Goal: Task Accomplishment & Management: Use online tool/utility

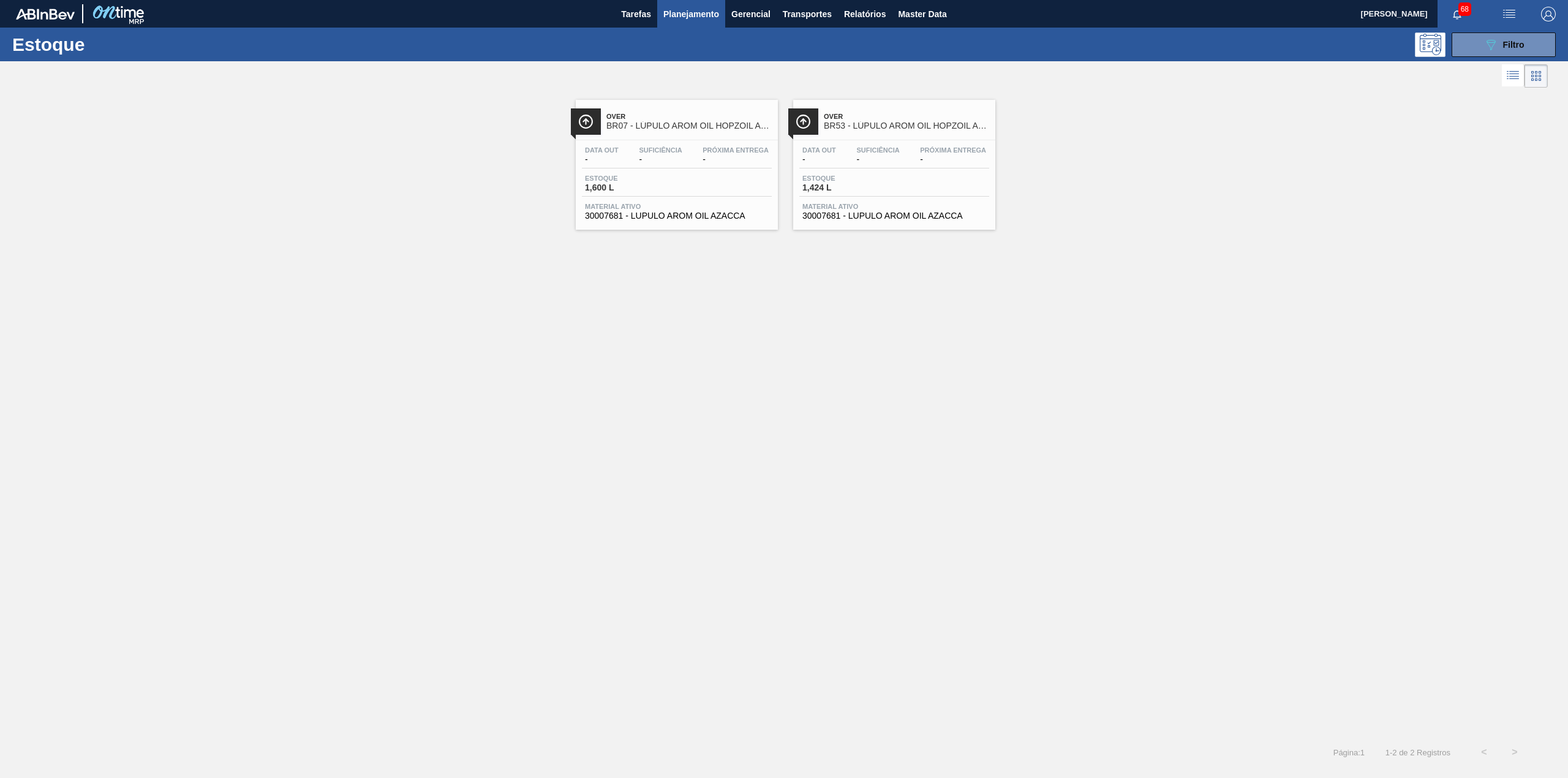
click at [1474, 47] on button "089F7B8B-B2A5-4AFE-B5C0-19BA573D28AC Filtro" at bounding box center [1504, 44] width 104 height 25
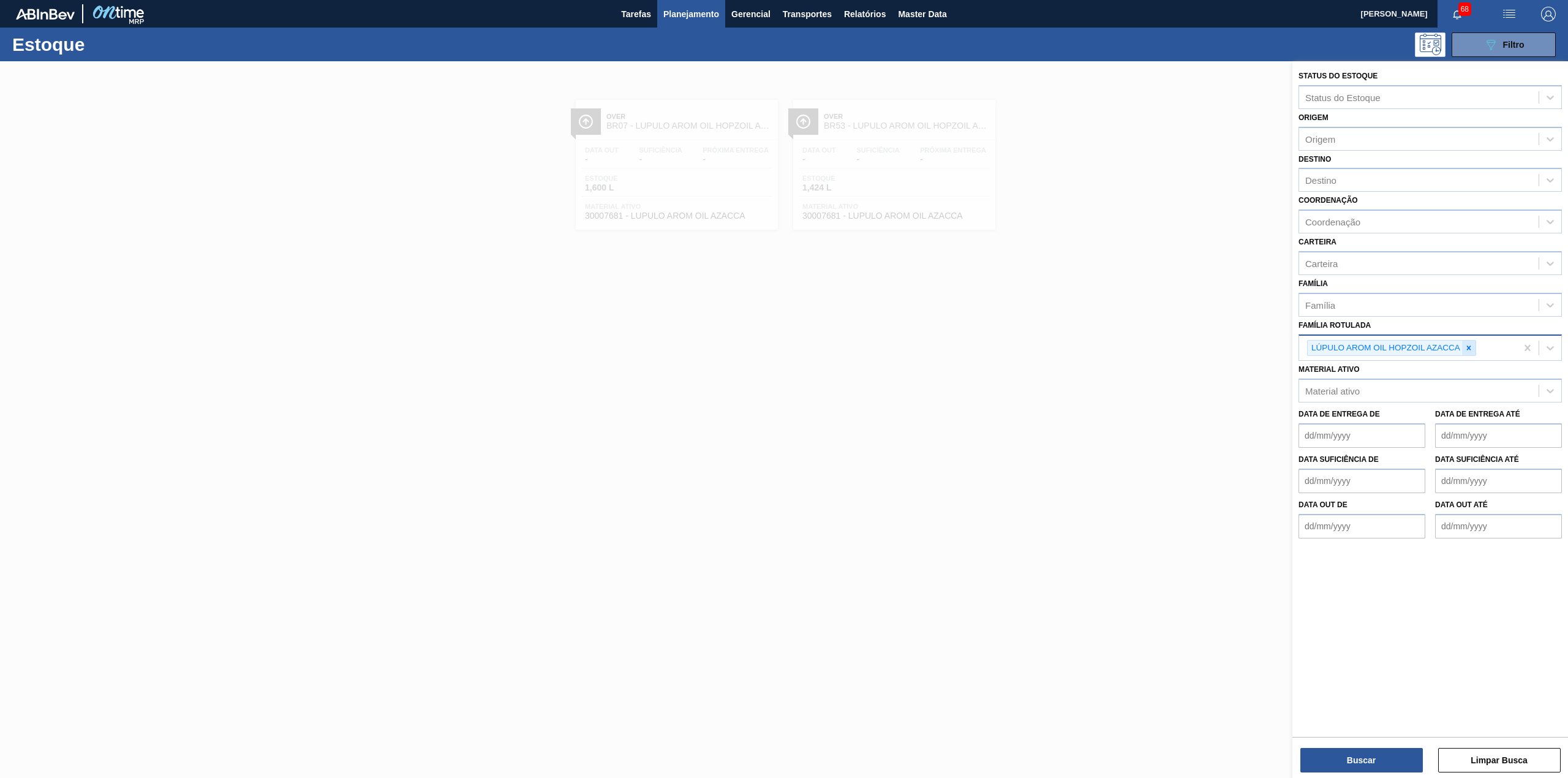
click at [1465, 351] on div at bounding box center [1469, 348] width 14 height 15
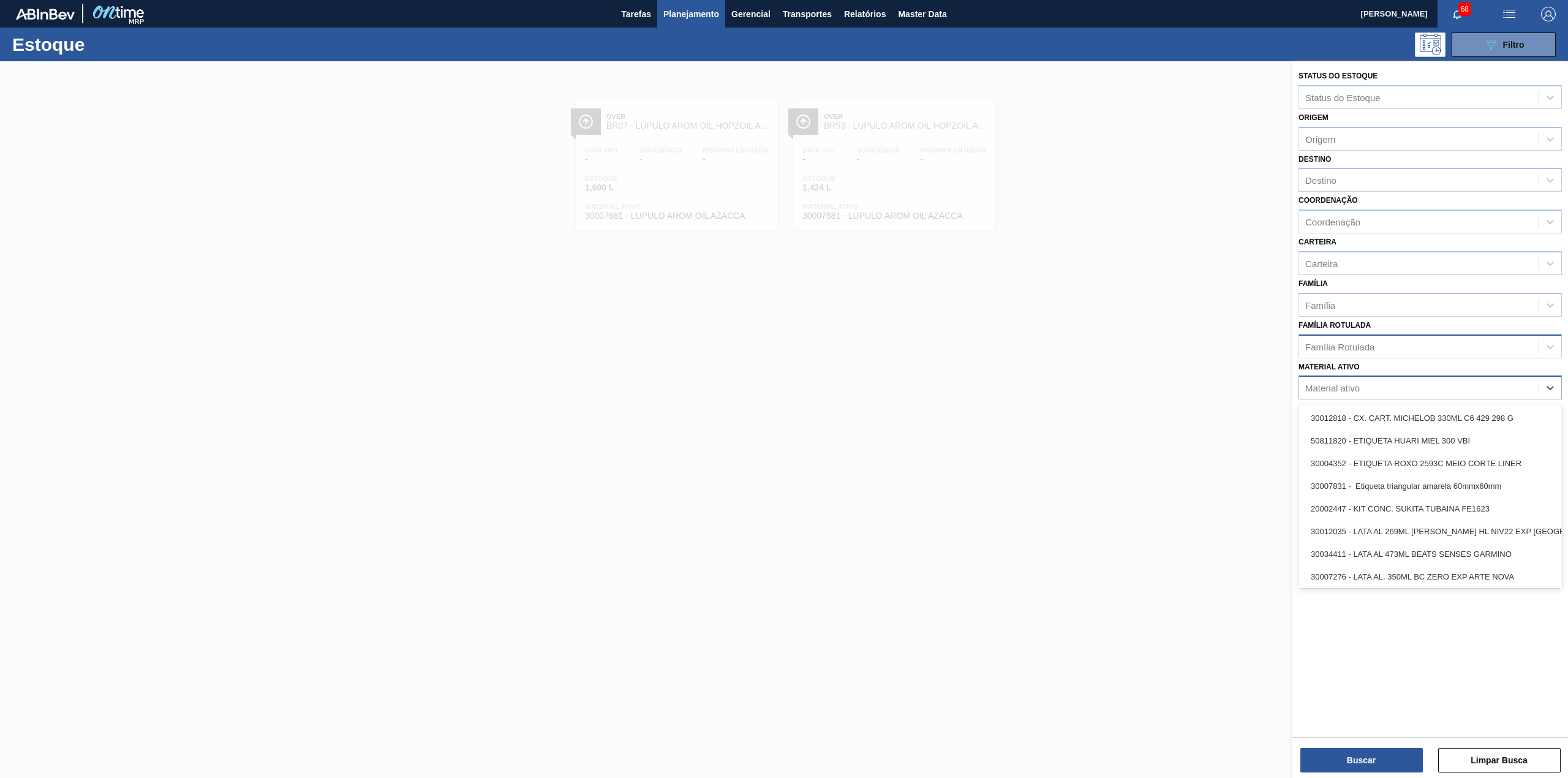
click at [1448, 387] on div "Material ativo" at bounding box center [1419, 388] width 239 height 18
paste ativo "30003422"
type ativo "30003422"
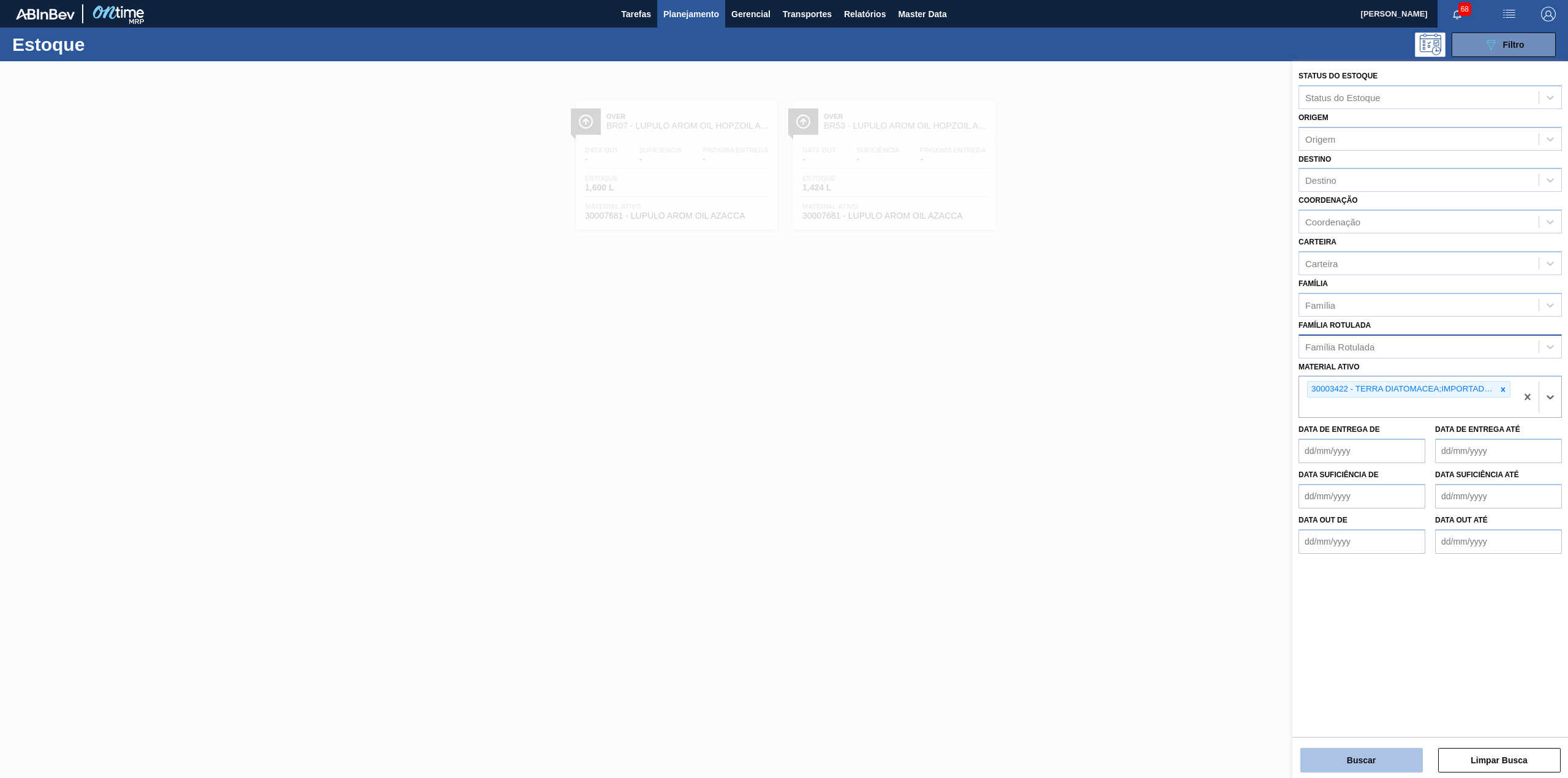
click at [1360, 755] on button "Buscar" at bounding box center [1362, 760] width 123 height 25
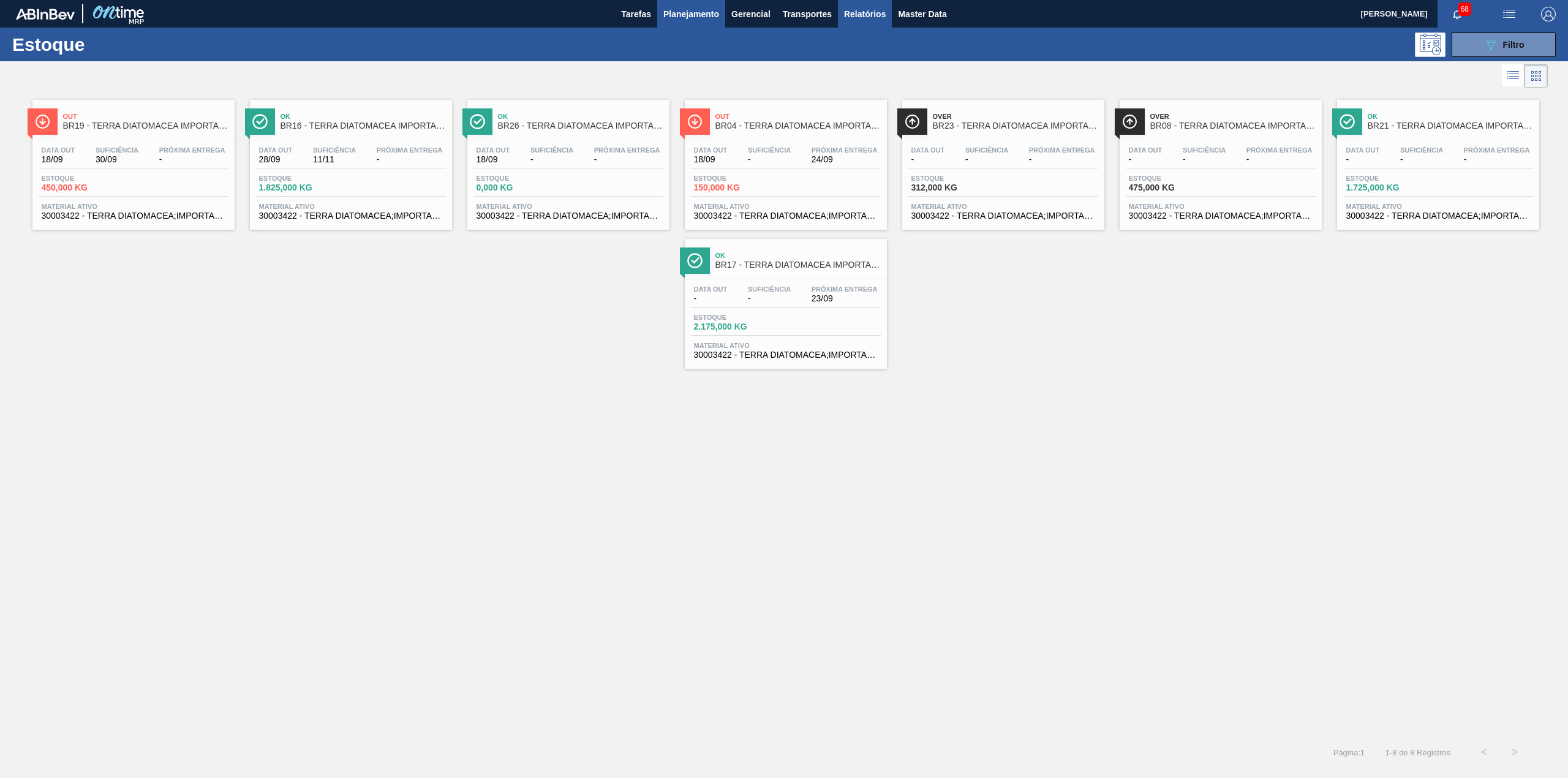
click at [855, 15] on span "Relatórios" at bounding box center [864, 14] width 41 height 15
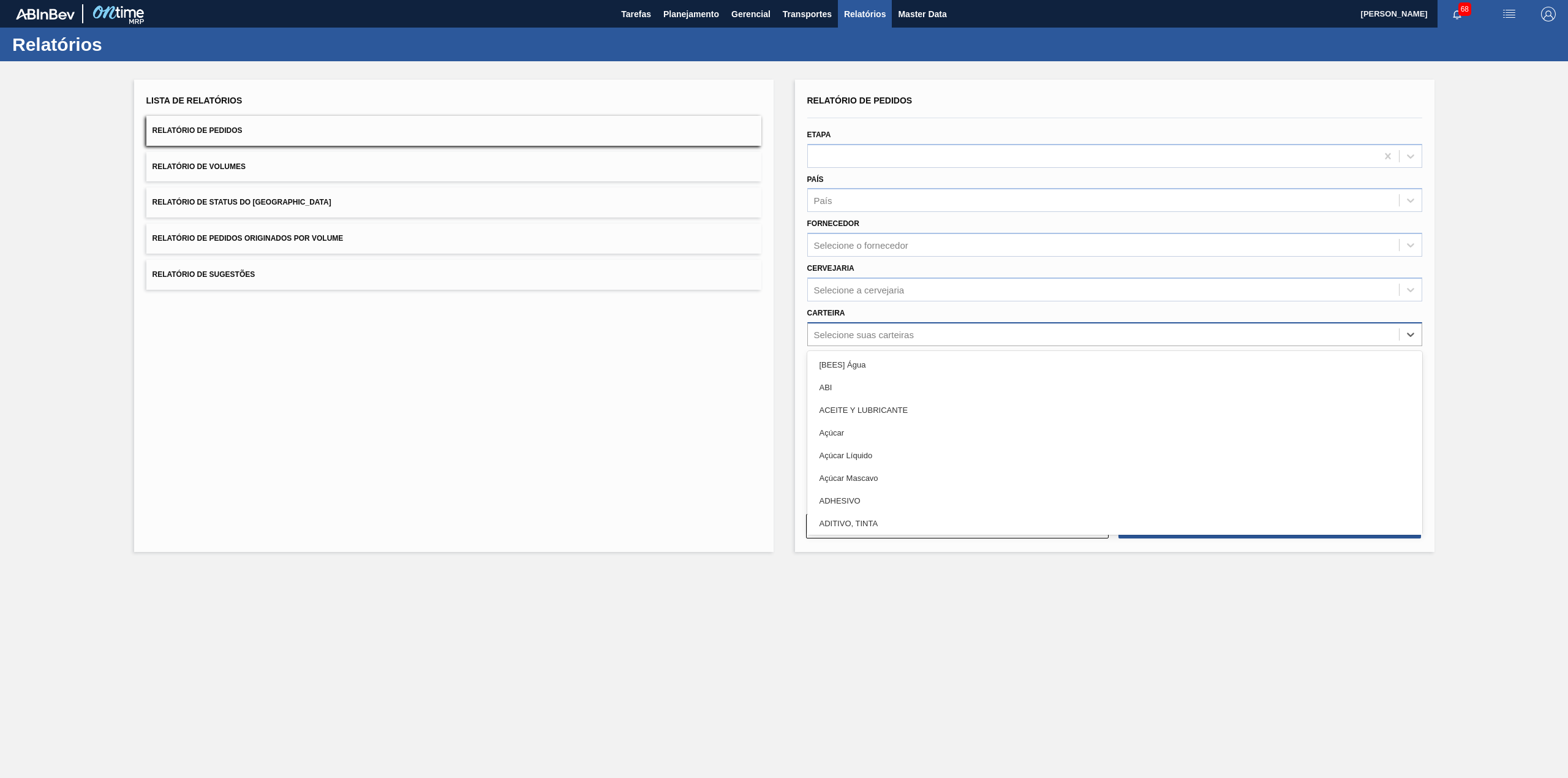
click at [909, 331] on div "Selecione suas carteiras" at bounding box center [864, 334] width 100 height 11
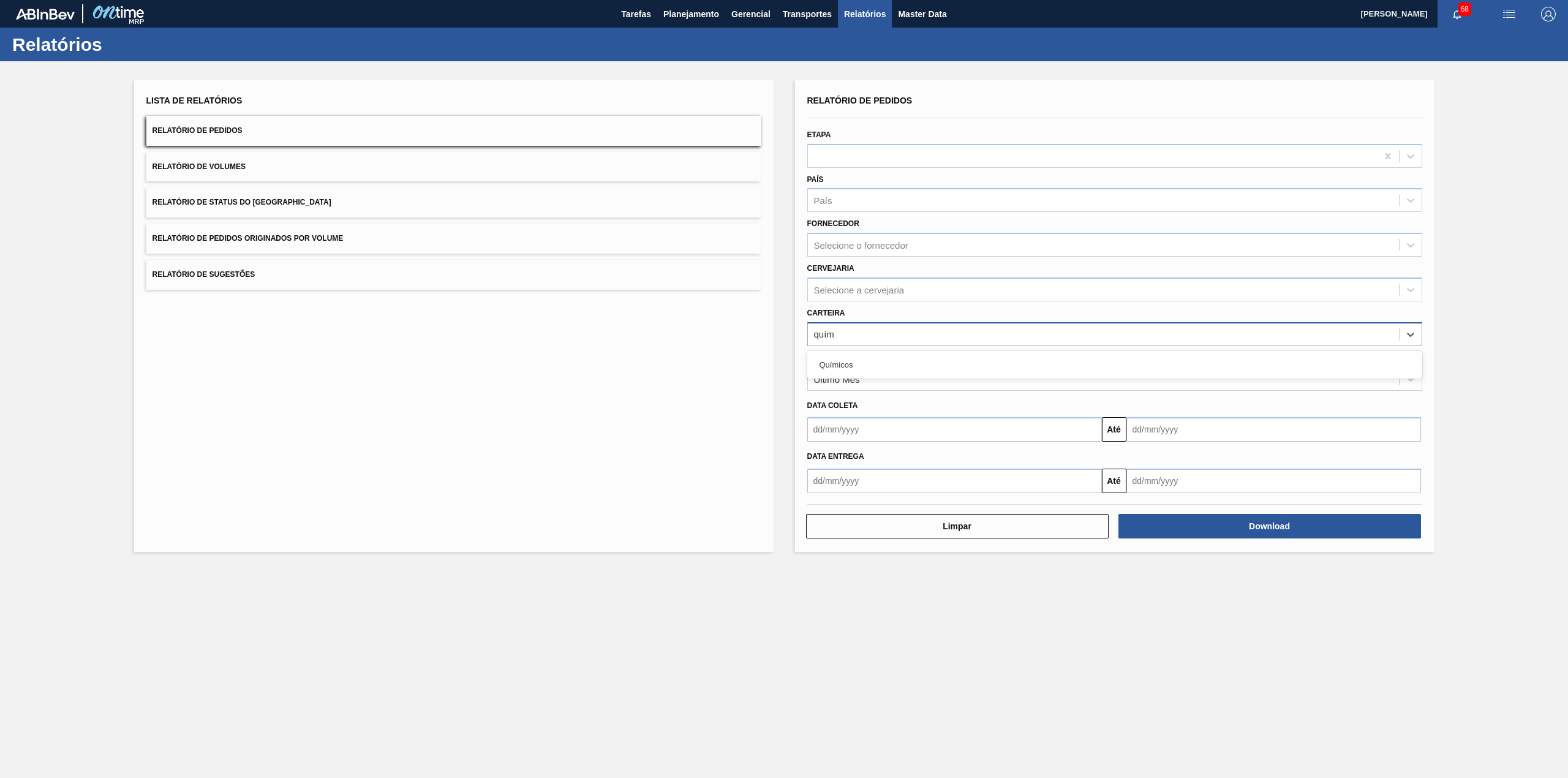
type input "quími"
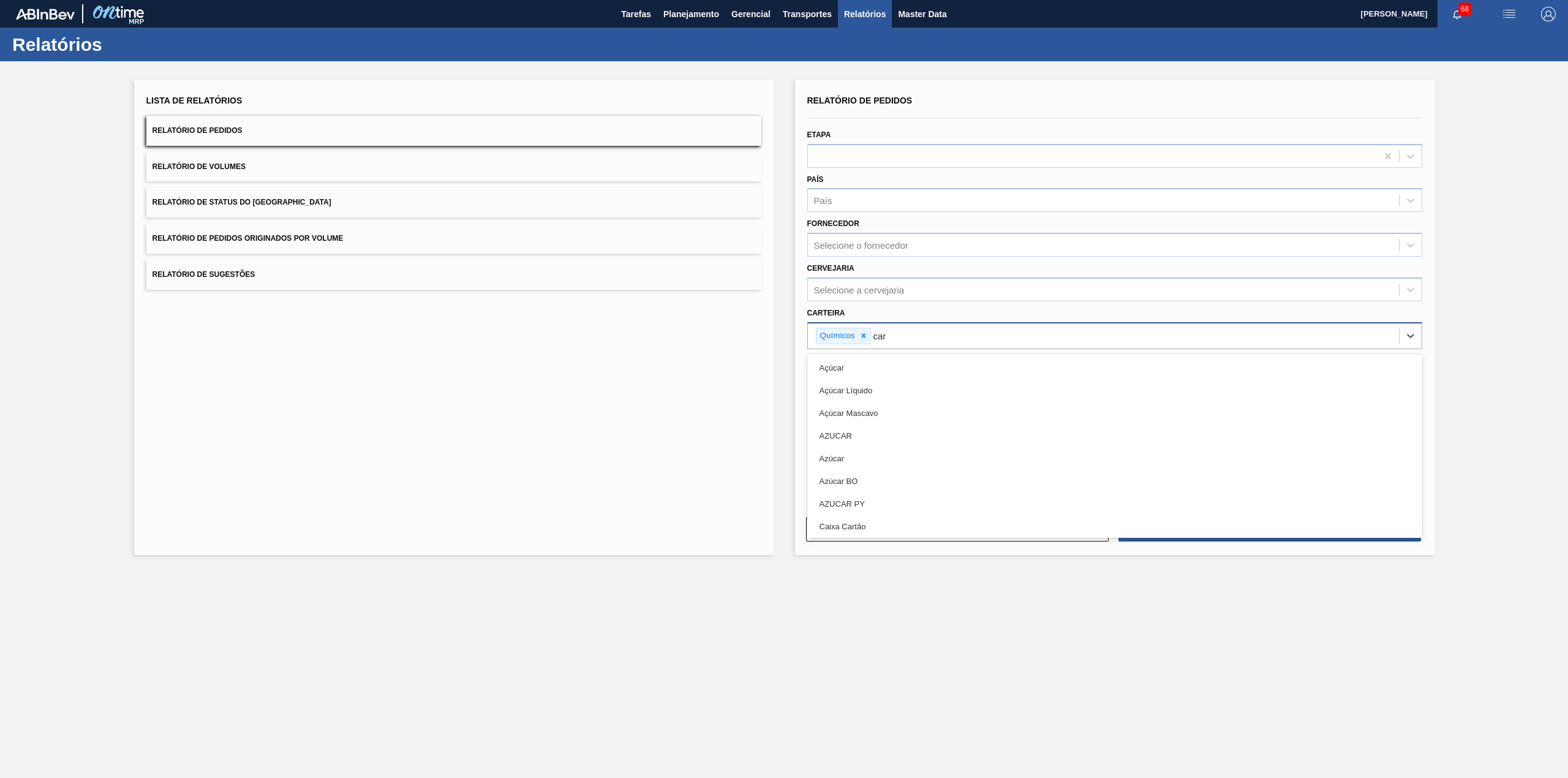
type input "carv"
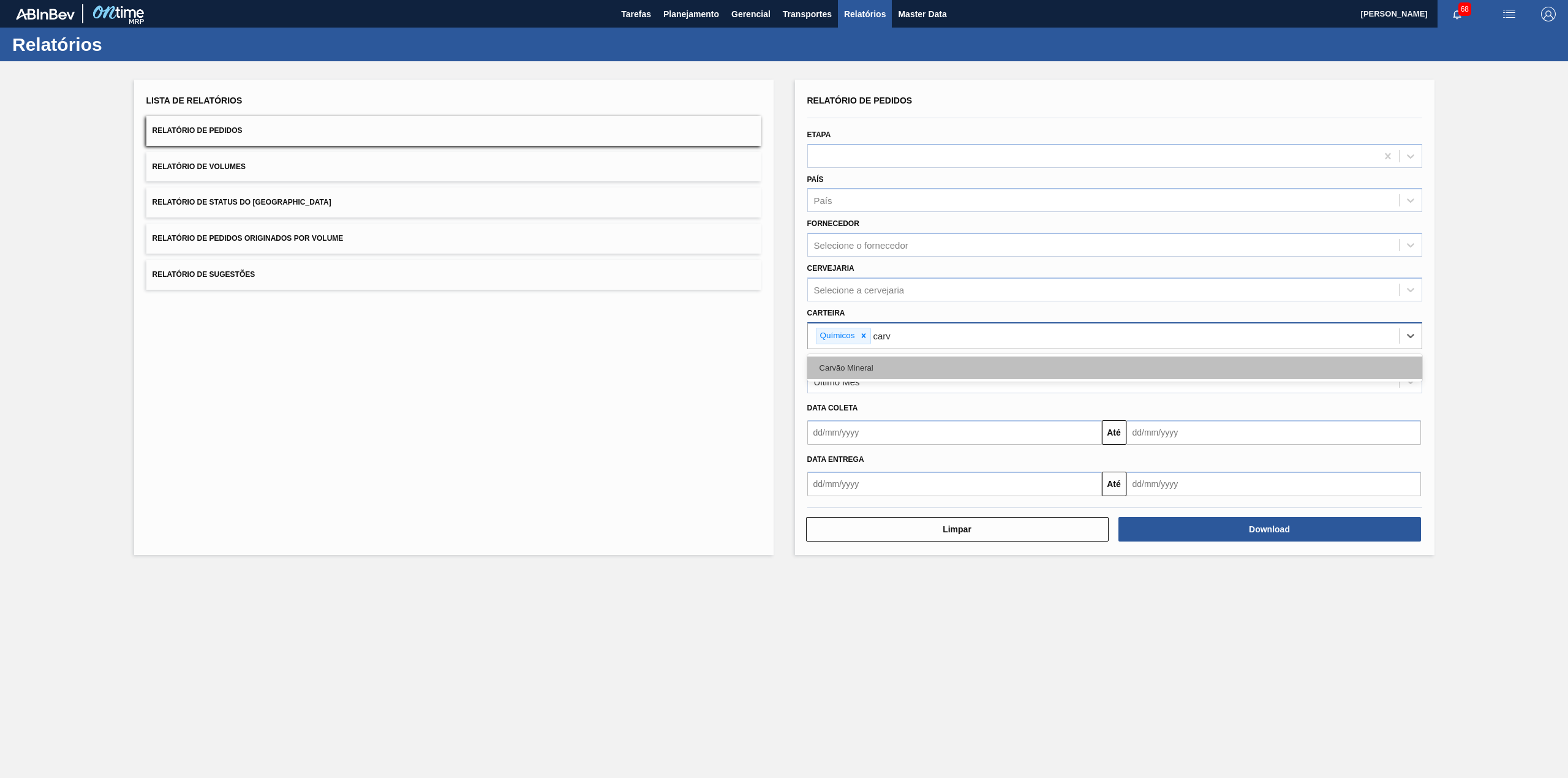
click at [901, 366] on div "Carvão Mineral" at bounding box center [1114, 368] width 615 height 23
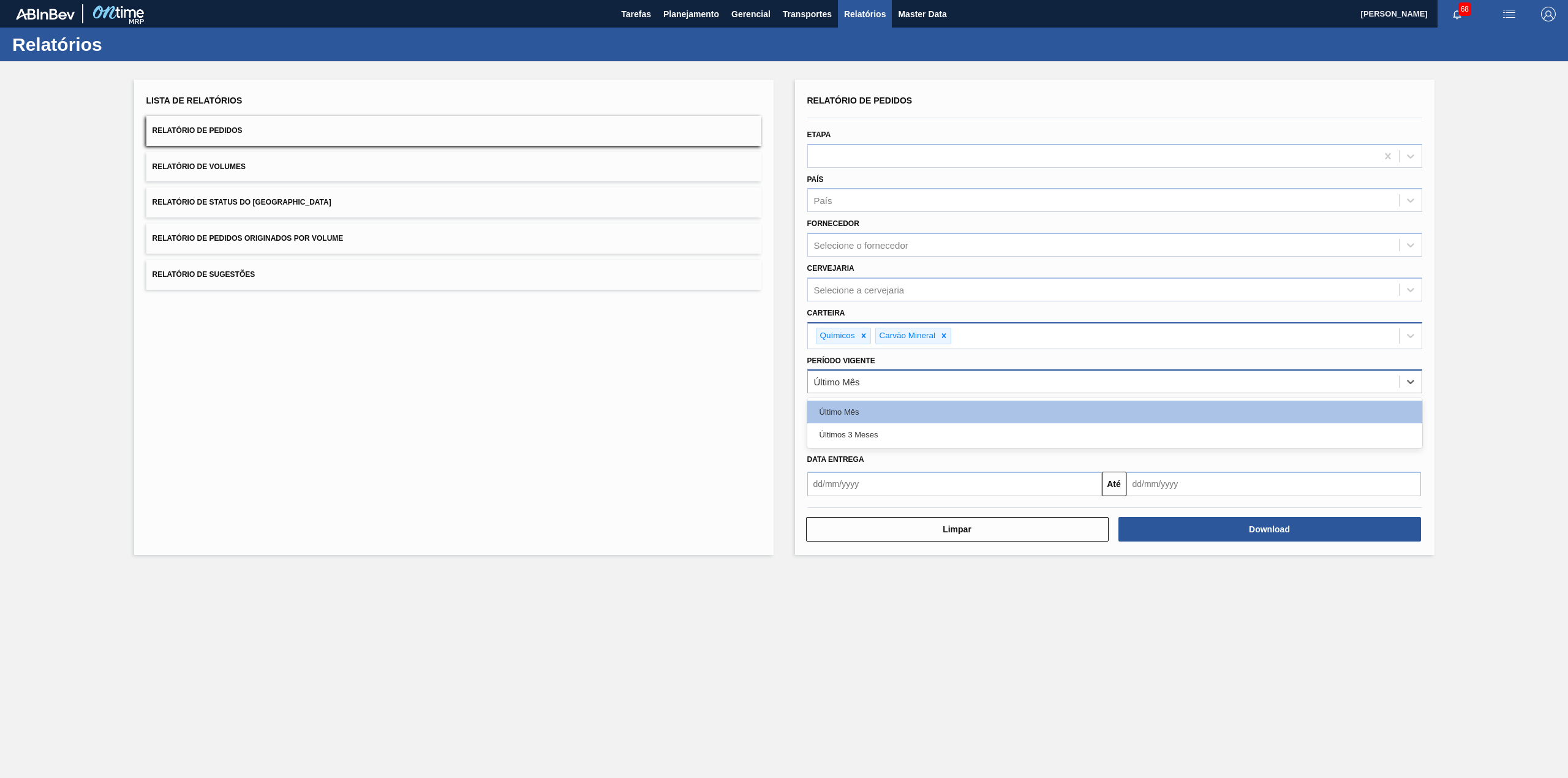
click at [895, 376] on div "Último Mês" at bounding box center [1103, 382] width 591 height 18
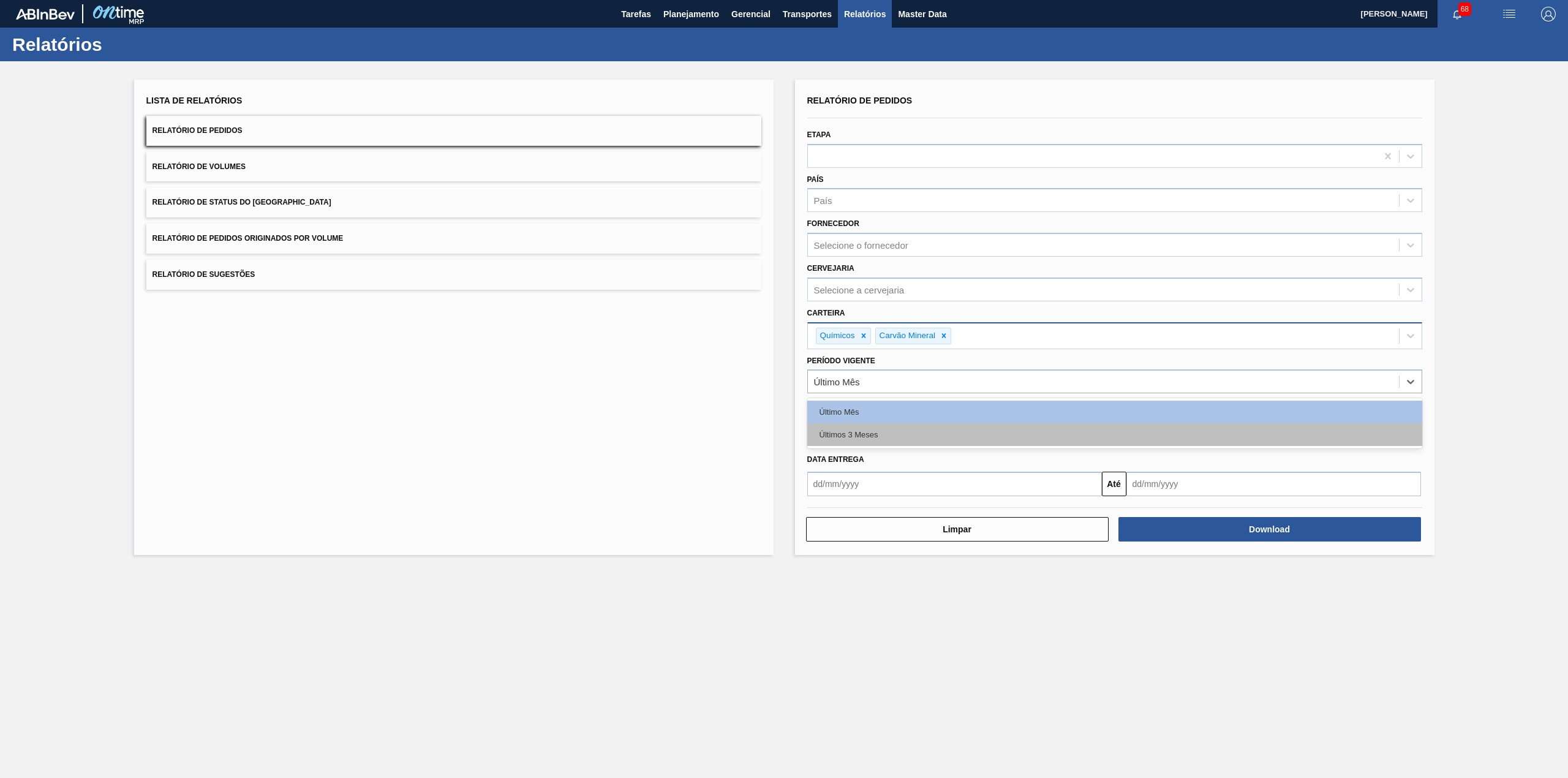
click at [890, 430] on div "Últimos 3 Meses" at bounding box center [1114, 435] width 615 height 23
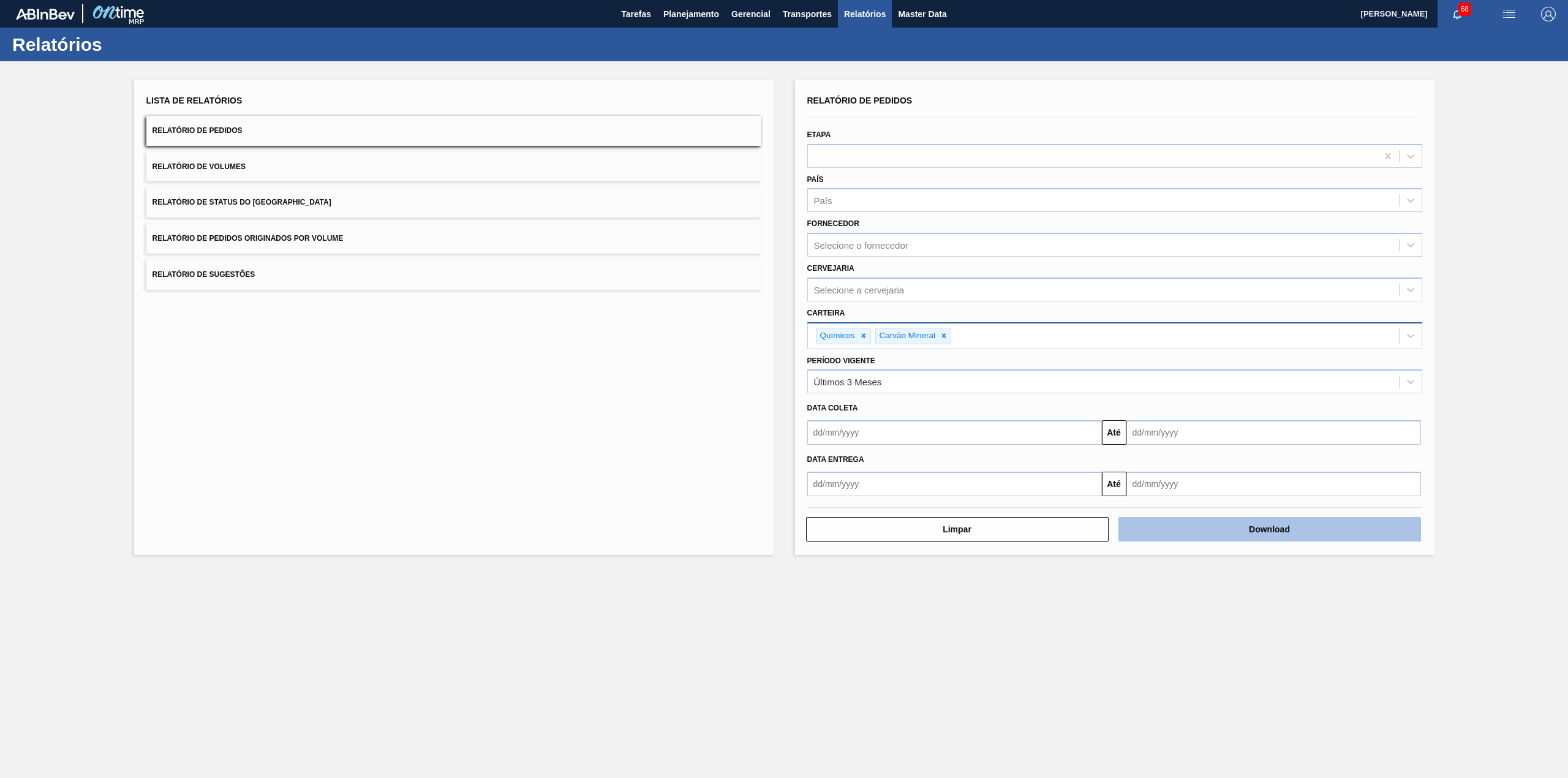
click at [1198, 530] on button "Download" at bounding box center [1269, 530] width 303 height 25
click at [483, 207] on button "Relatório de Status do Estoque" at bounding box center [454, 202] width 615 height 30
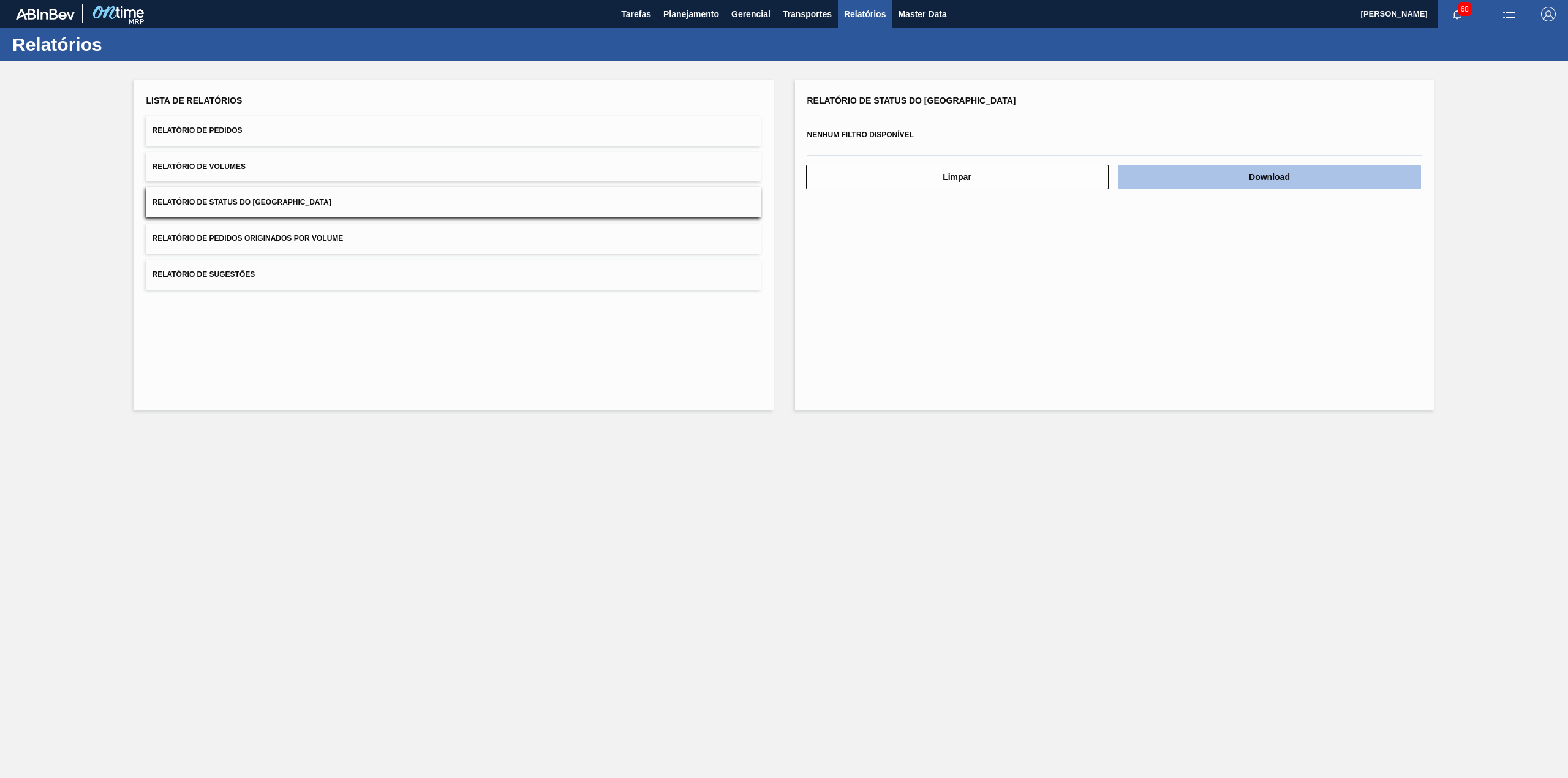
click at [1184, 163] on div "Download" at bounding box center [1271, 176] width 313 height 27
click at [1204, 175] on button "Download" at bounding box center [1269, 177] width 303 height 25
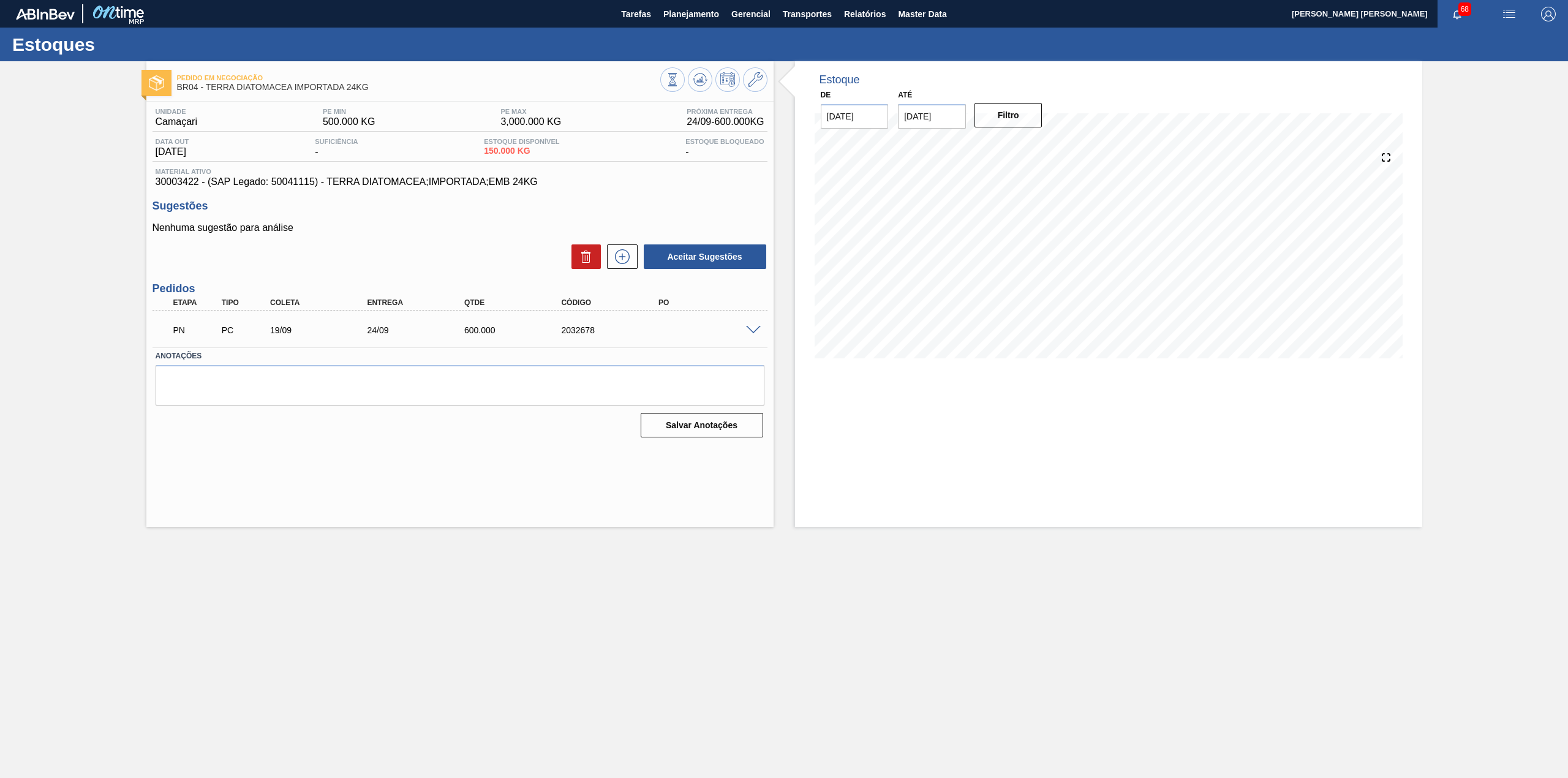
click at [747, 329] on span at bounding box center [753, 330] width 15 height 9
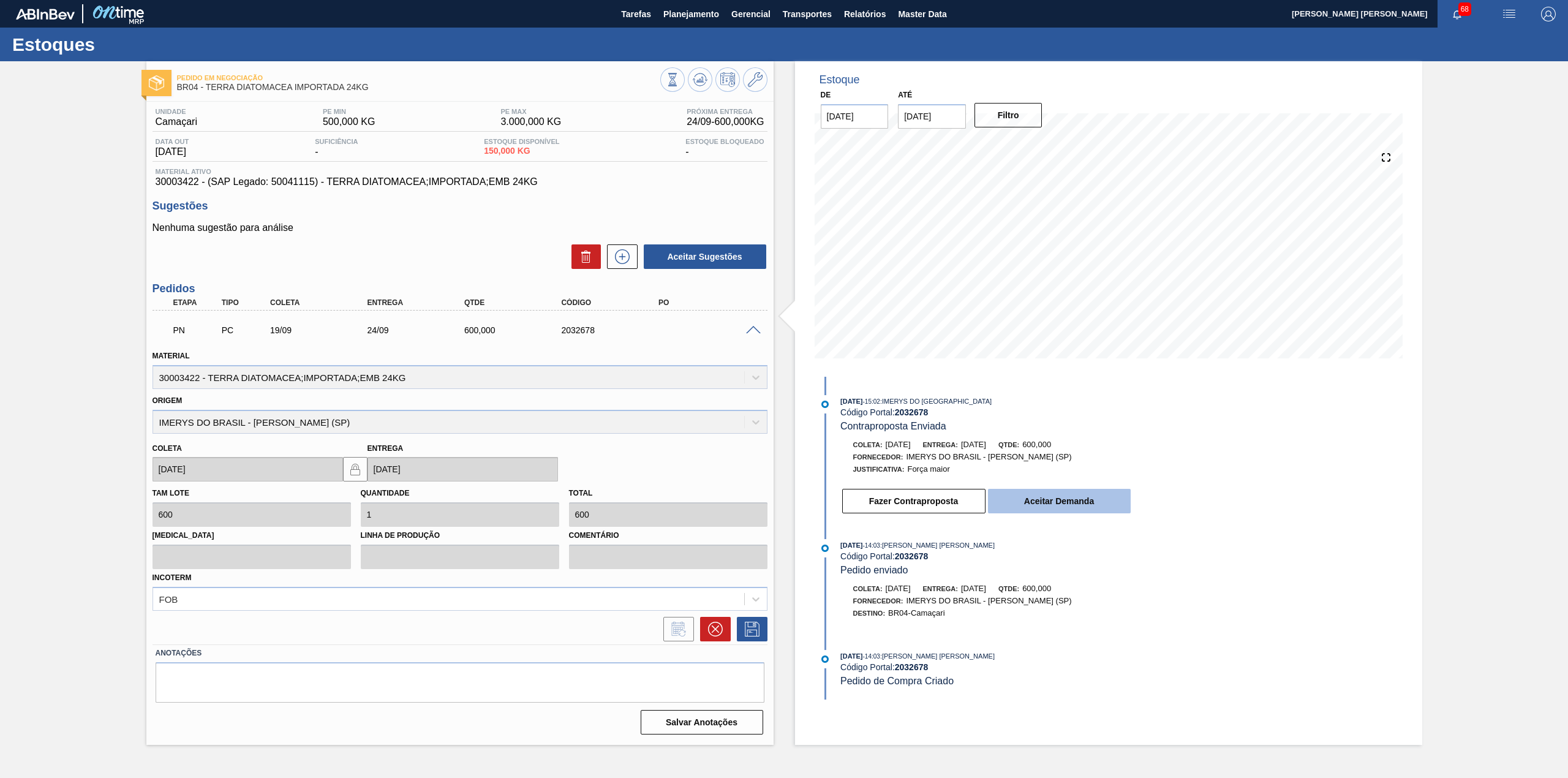
click at [1088, 504] on button "Aceitar Demanda" at bounding box center [1059, 501] width 143 height 25
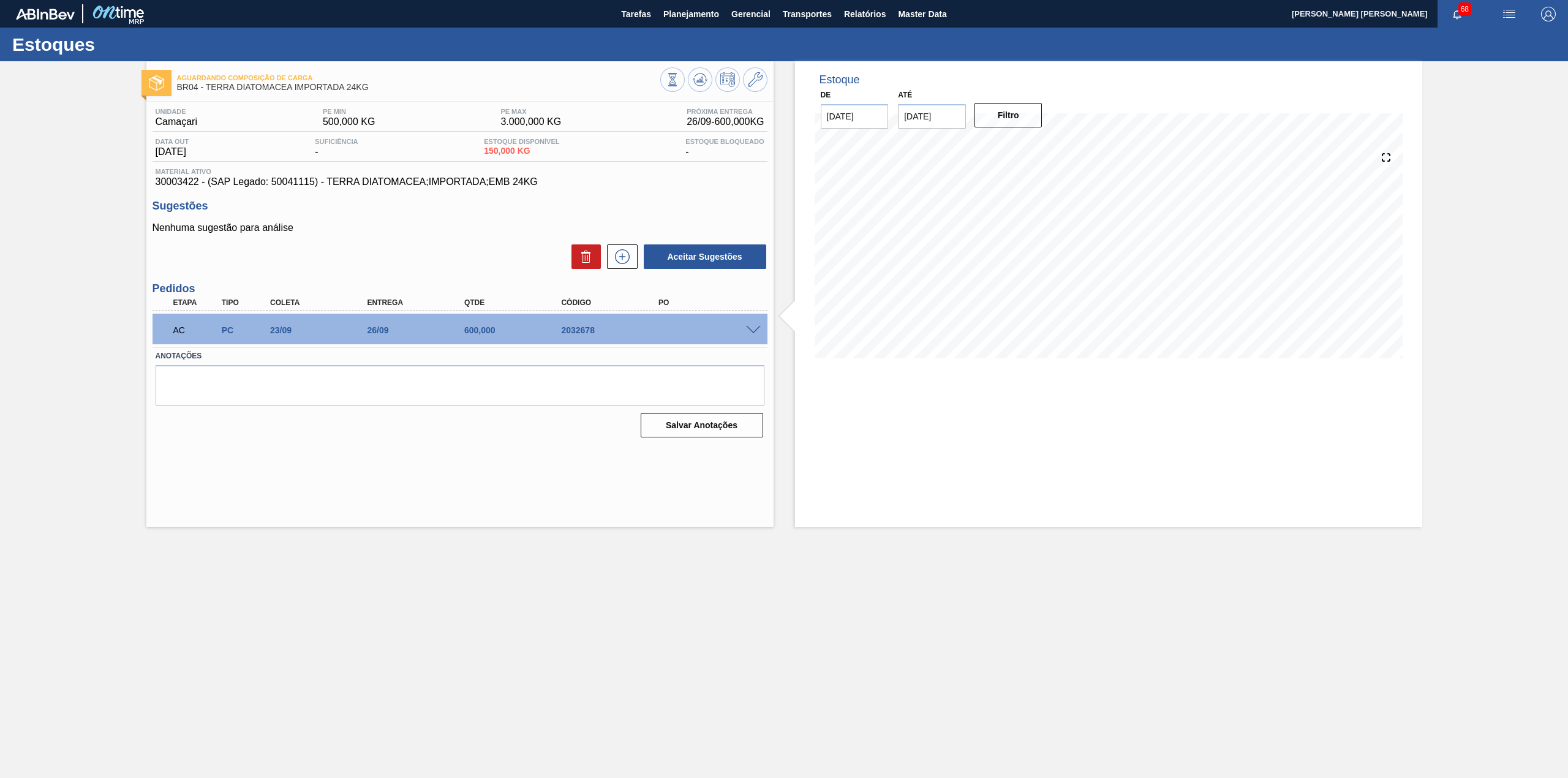
click at [748, 326] on span at bounding box center [753, 330] width 15 height 9
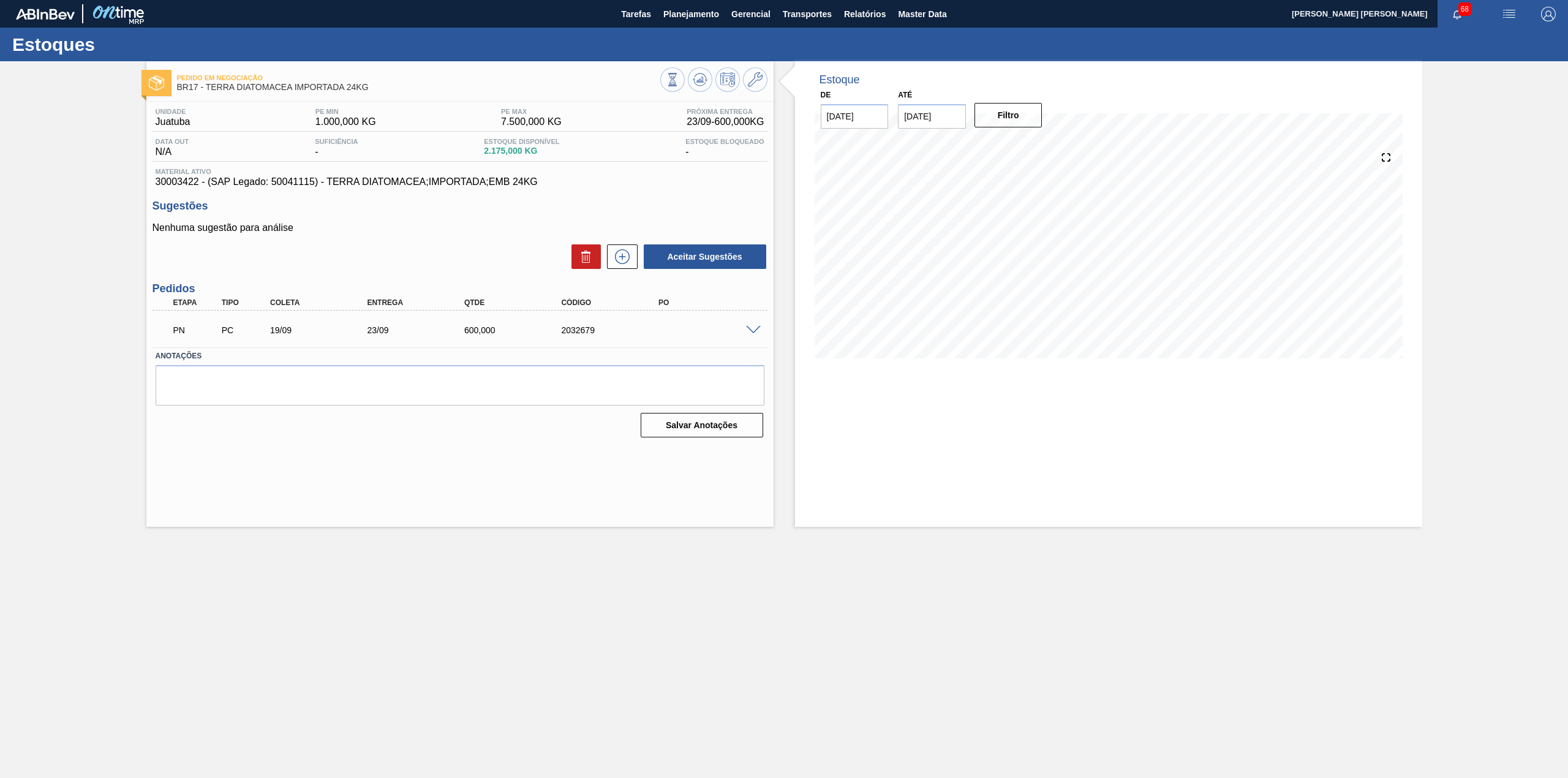
click at [750, 327] on span at bounding box center [753, 330] width 15 height 9
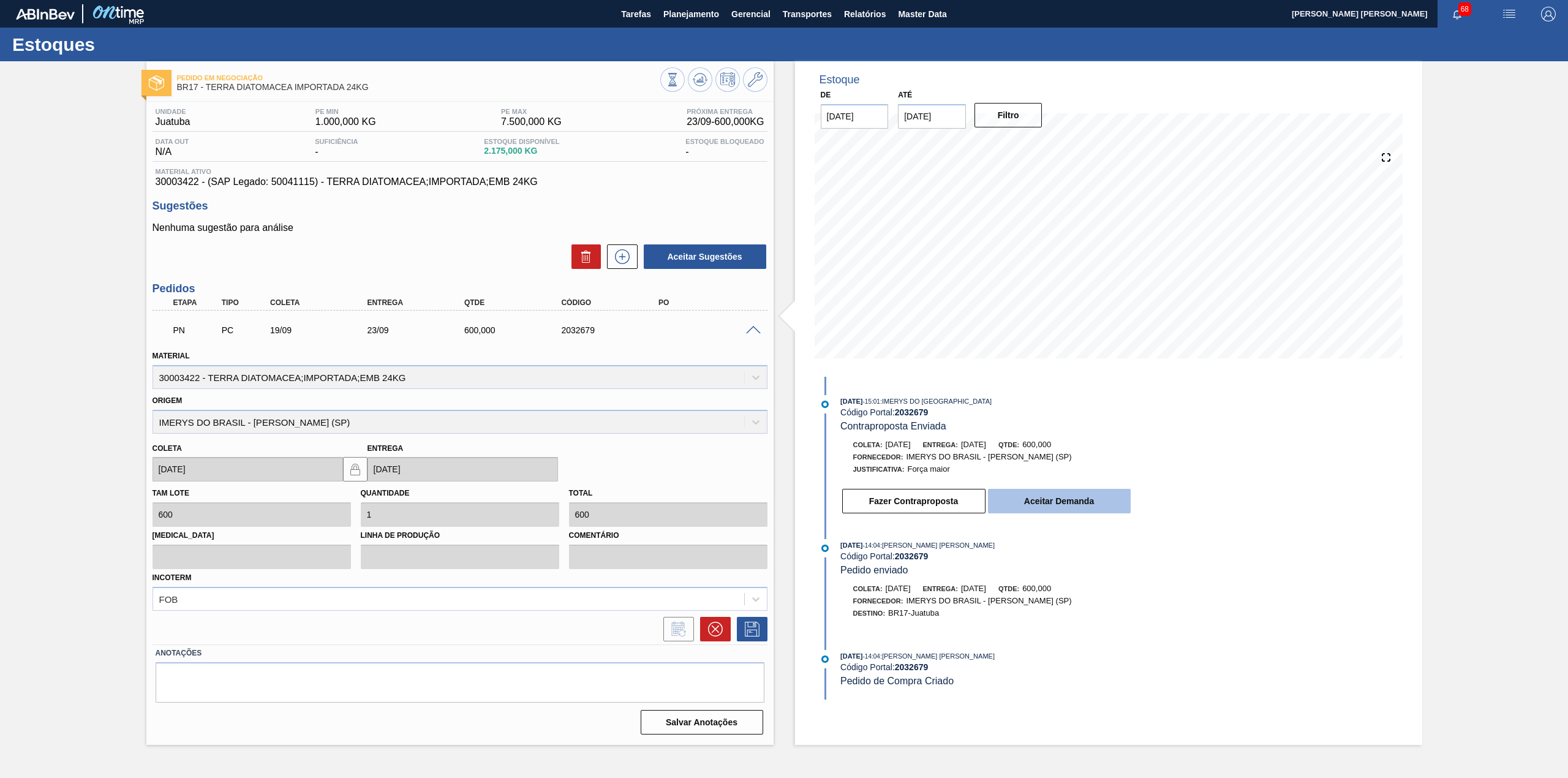
click at [1085, 505] on button "Aceitar Demanda" at bounding box center [1059, 501] width 143 height 25
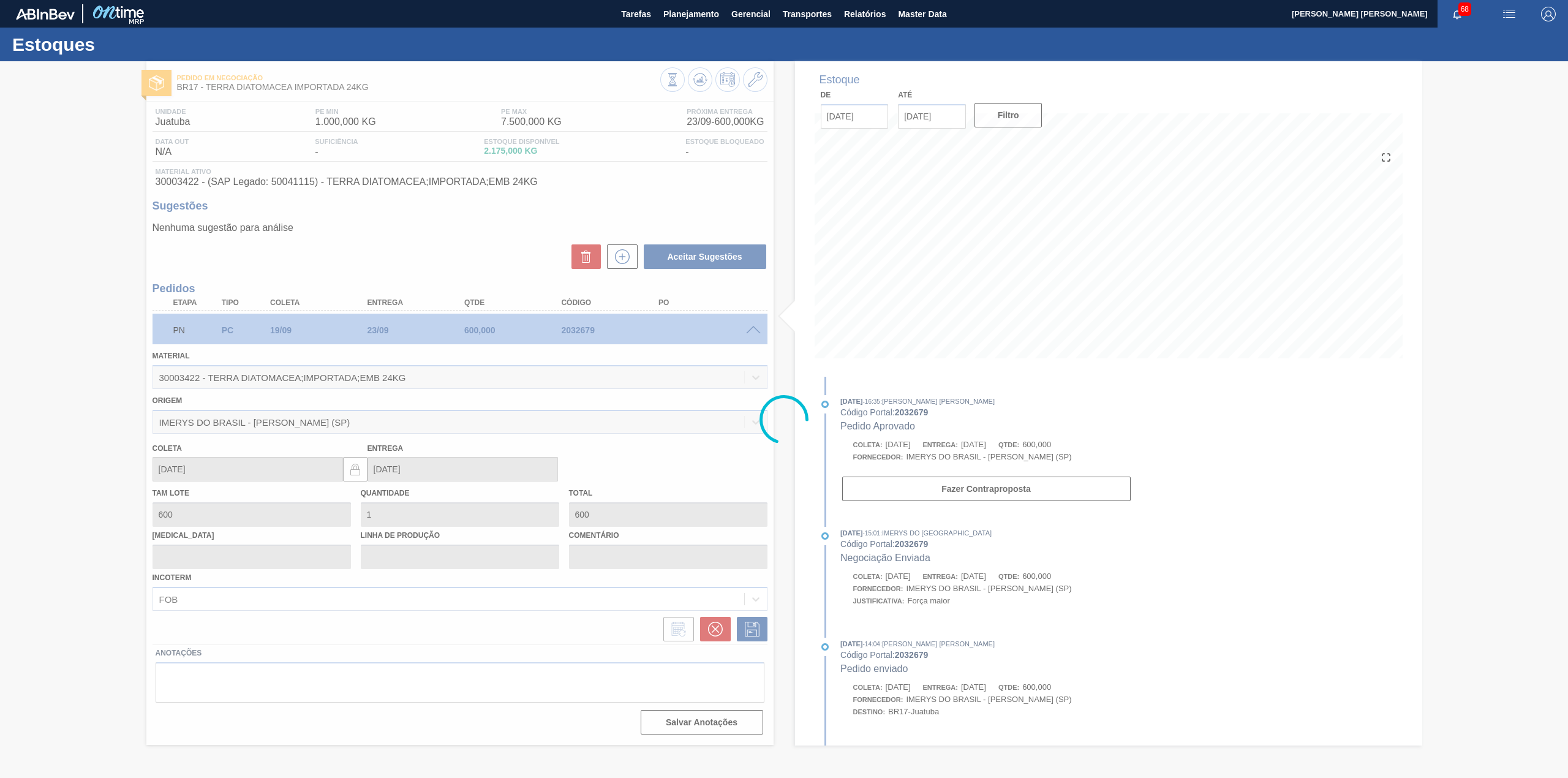
type input "23/09/2025"
type input "25/09/2025"
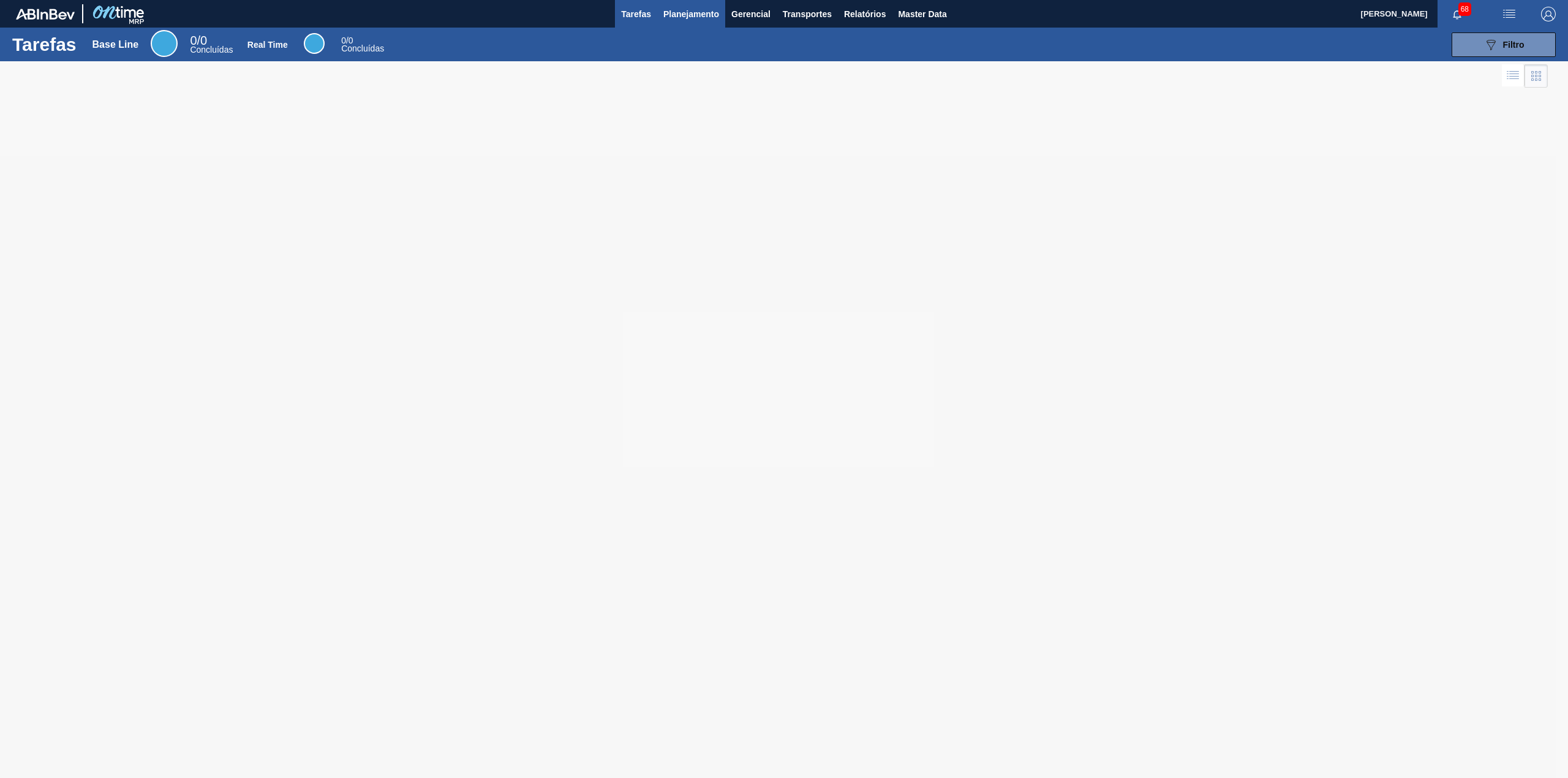
click at [714, 13] on span "Planejamento" at bounding box center [691, 14] width 56 height 15
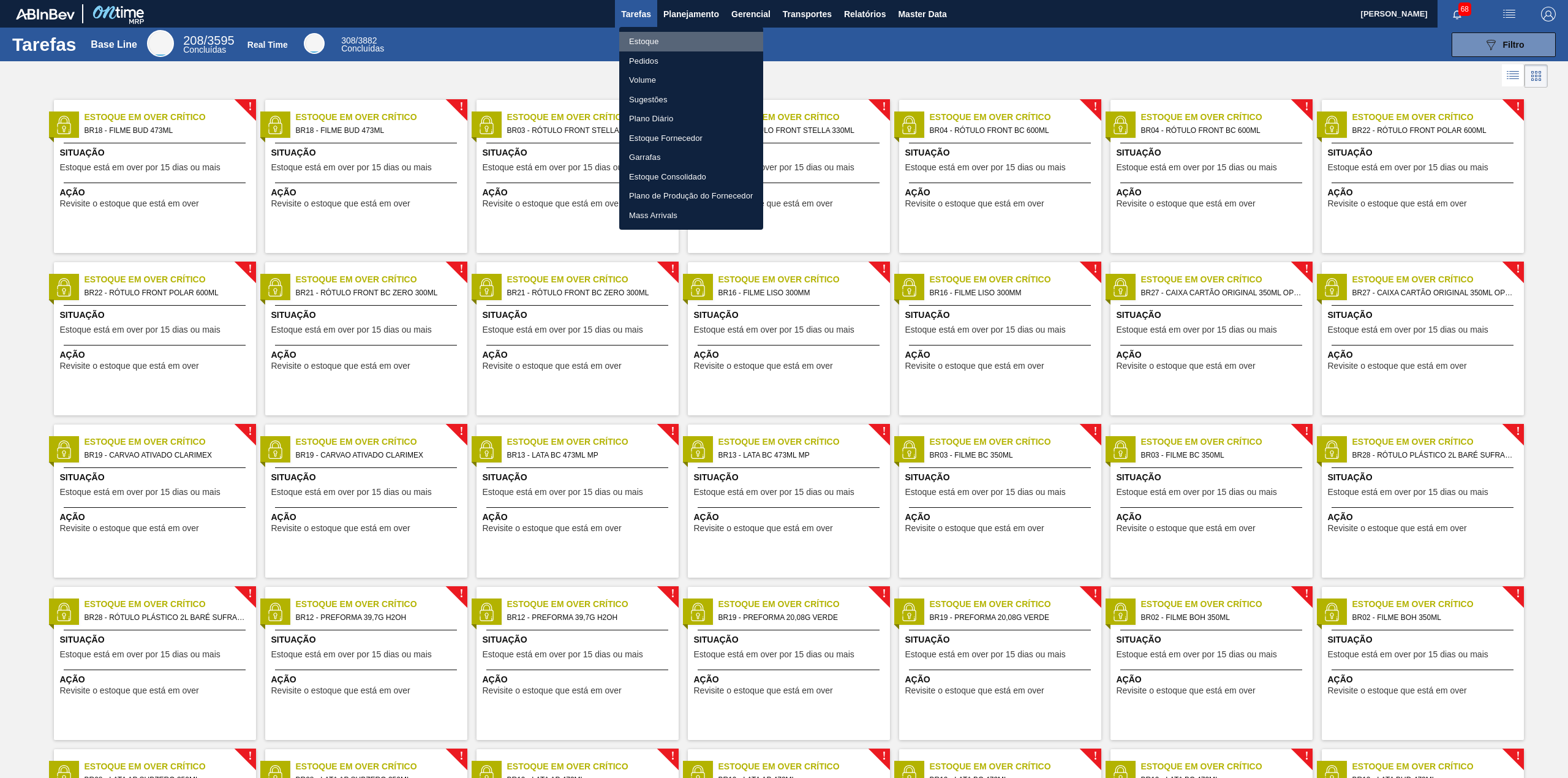
click at [668, 47] on li "Estoque" at bounding box center [691, 42] width 144 height 20
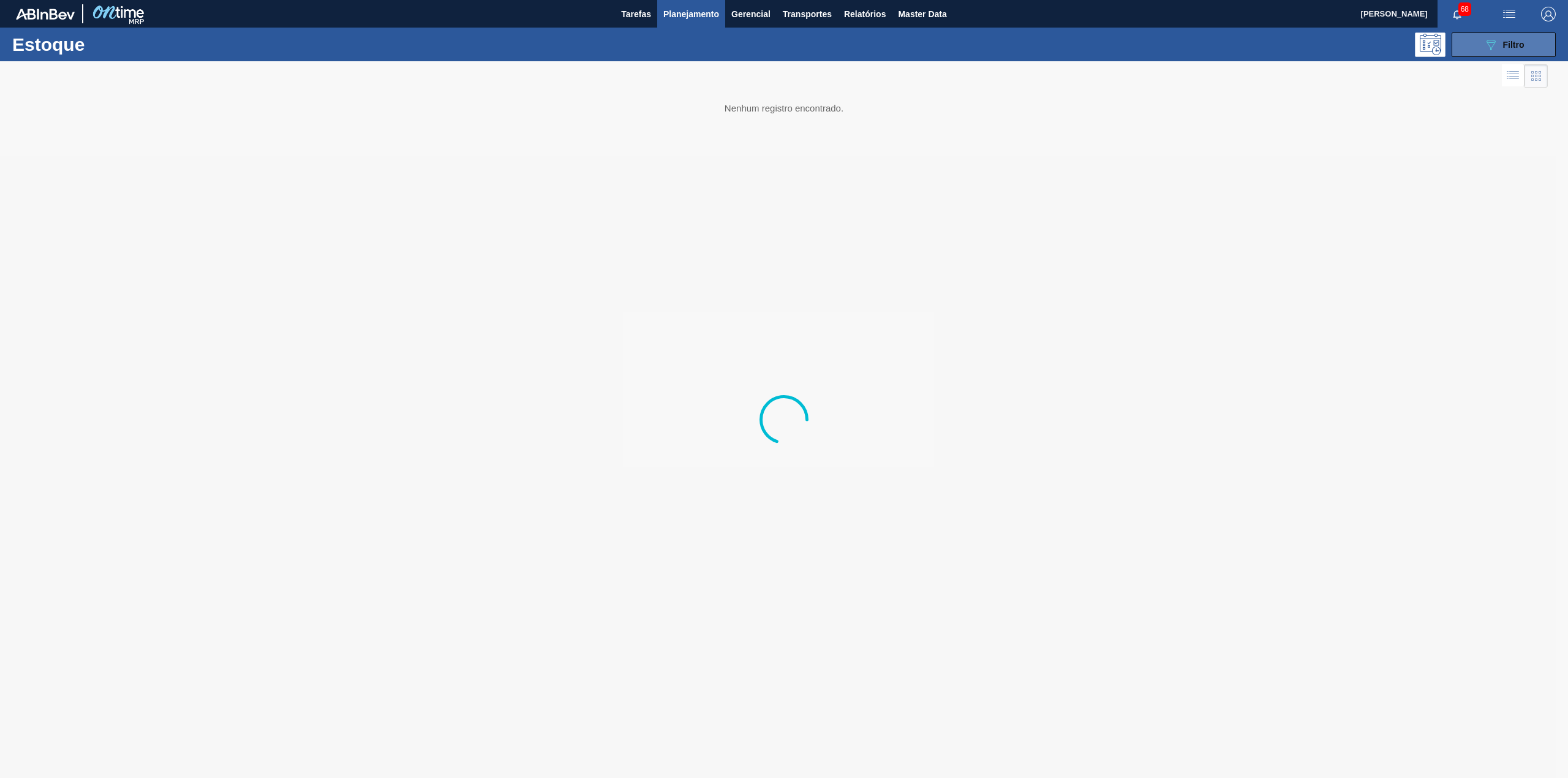
click at [1499, 47] on div "089F7B8B-B2A5-4AFE-B5C0-19BA573D28AC Filtro" at bounding box center [1504, 44] width 41 height 15
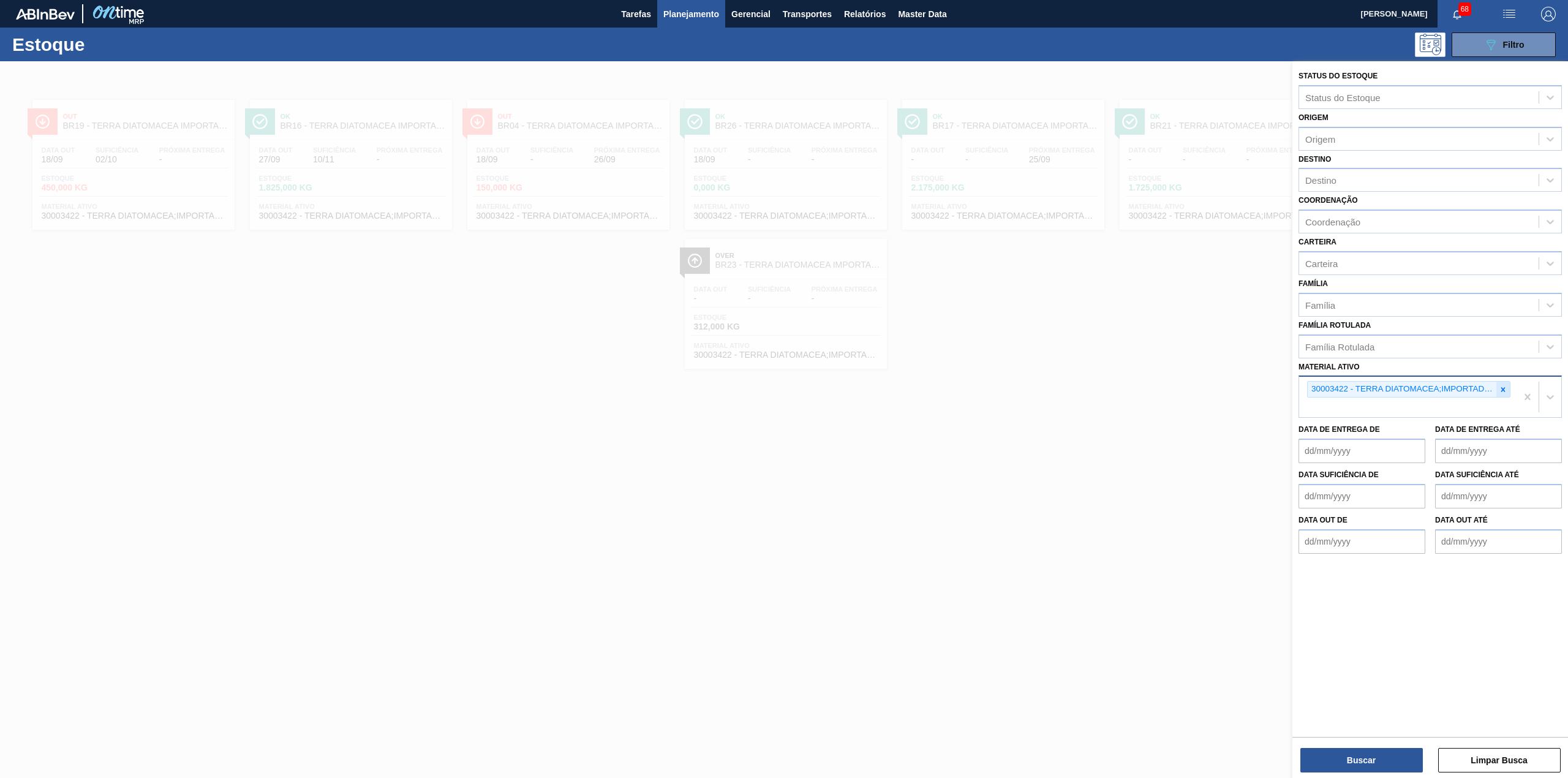
click at [1509, 385] on div at bounding box center [1503, 389] width 14 height 15
click at [1497, 389] on div at bounding box center [1503, 389] width 14 height 15
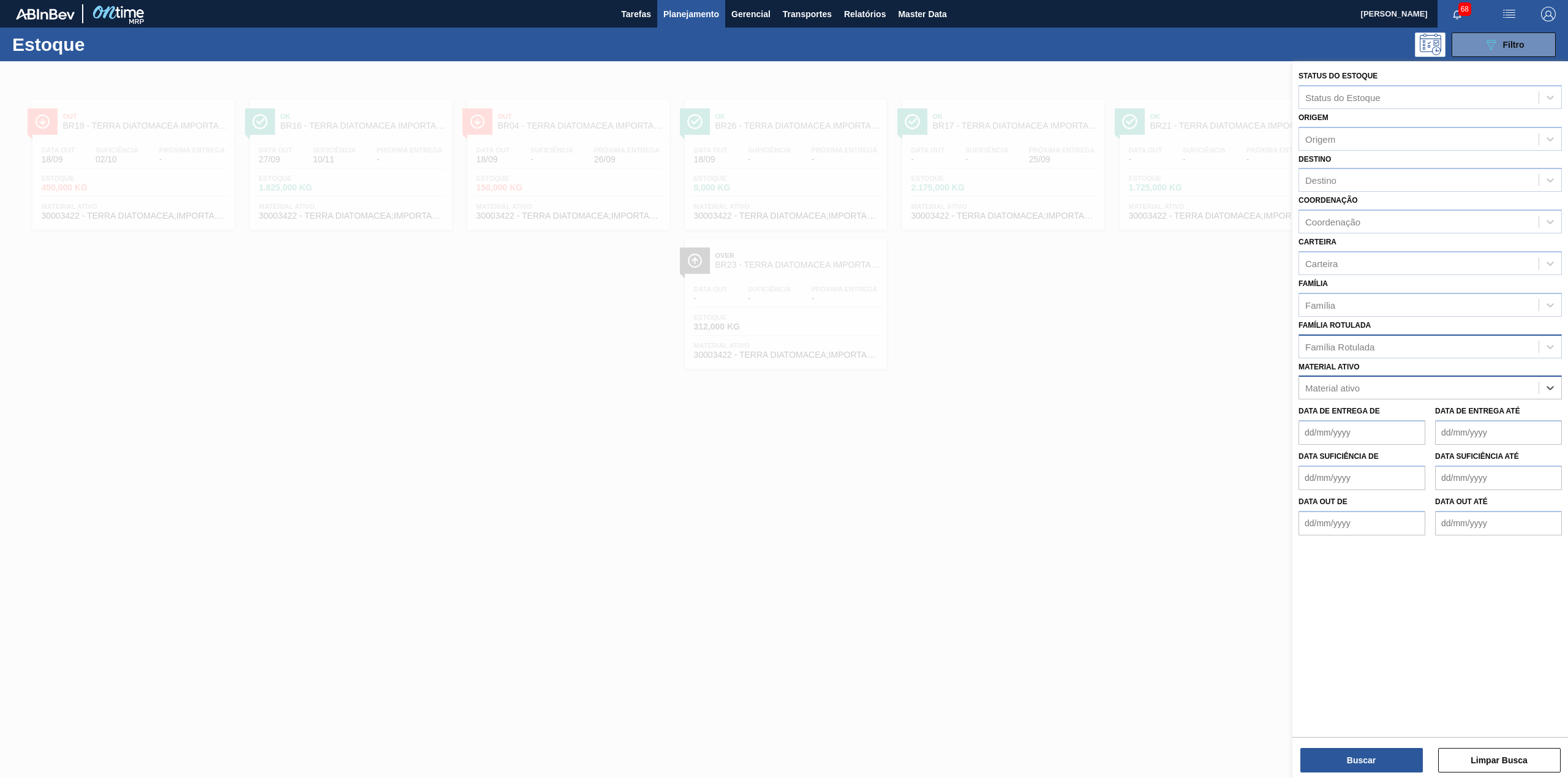
click at [1421, 344] on div "Família Rotulada" at bounding box center [1419, 346] width 239 height 18
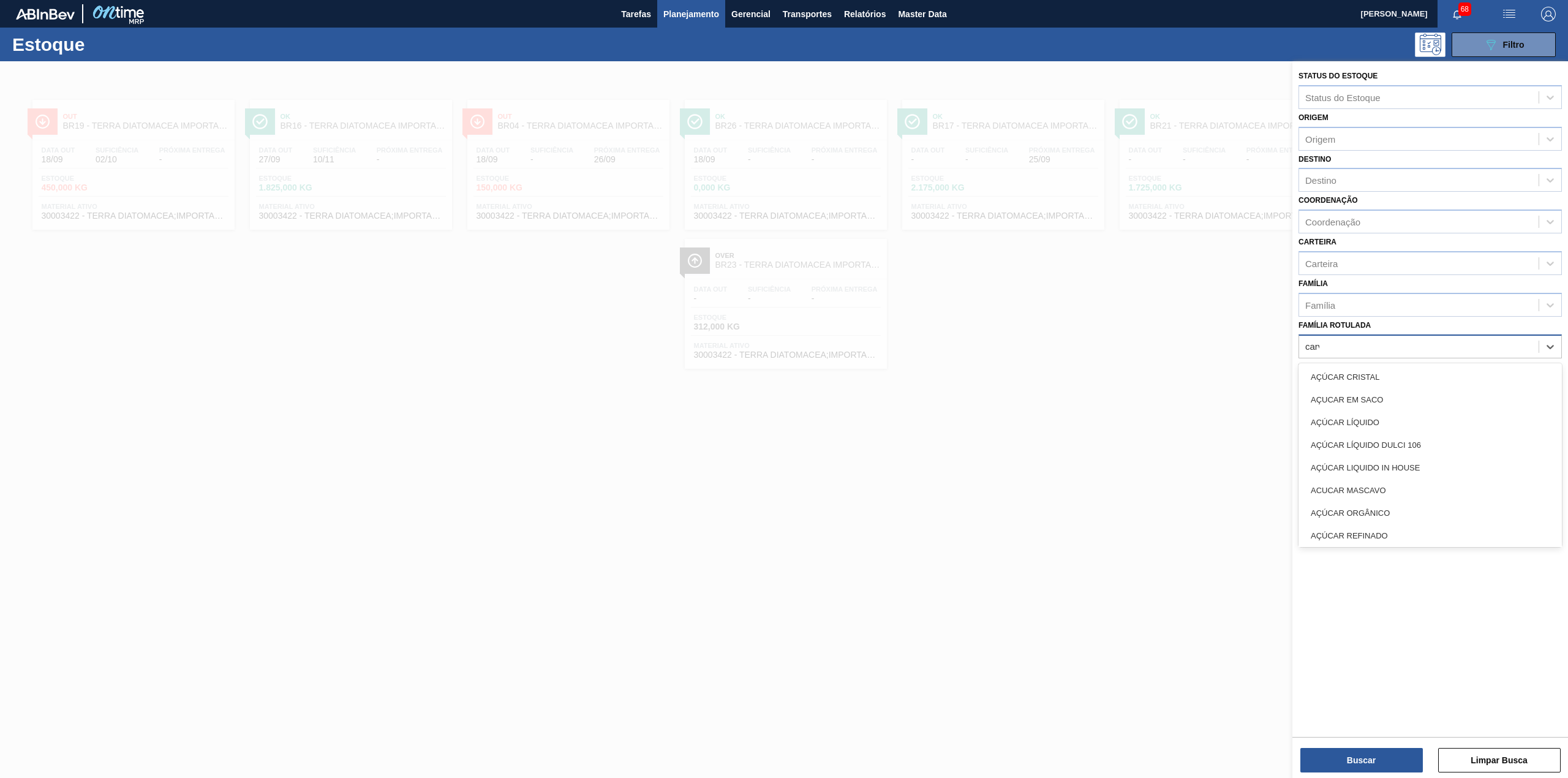
type Rotulada "carva"
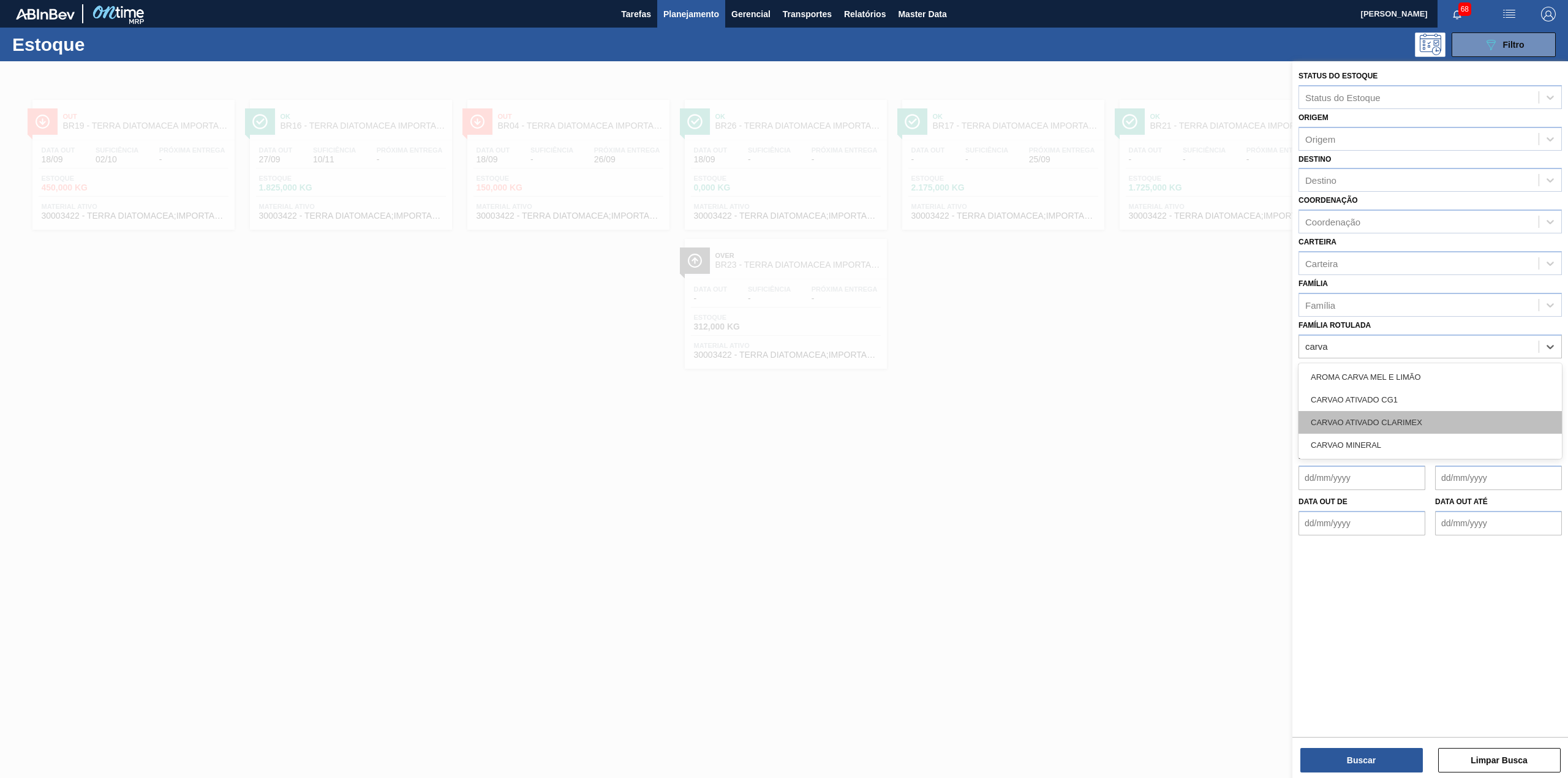
click at [1426, 412] on div "CARVAO ATIVADO CLARIMEX" at bounding box center [1430, 422] width 264 height 23
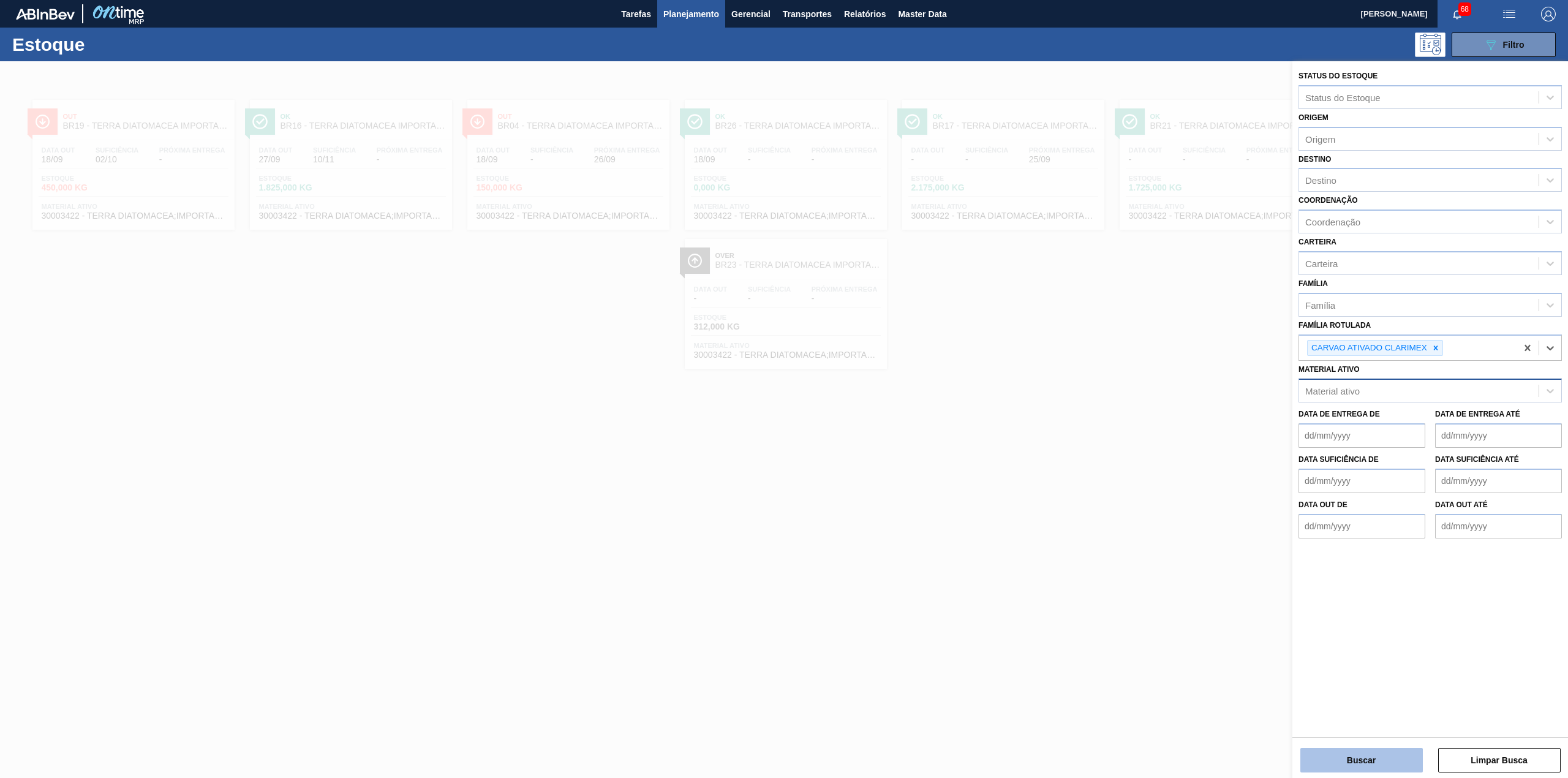
click at [1370, 760] on button "Buscar" at bounding box center [1362, 760] width 123 height 25
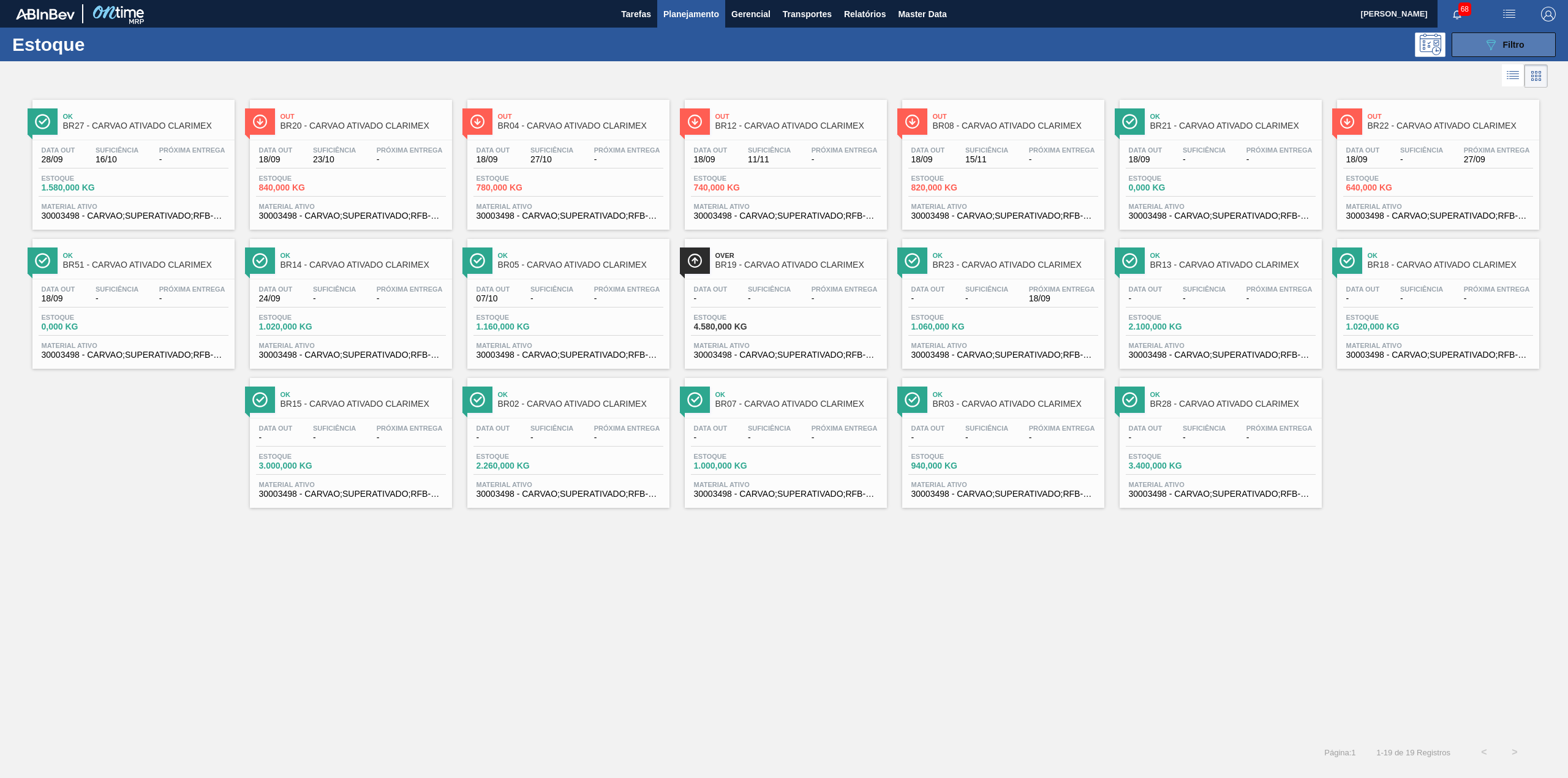
click at [1461, 50] on button "089F7B8B-B2A5-4AFE-B5C0-19BA573D28AC Filtro" at bounding box center [1504, 44] width 104 height 25
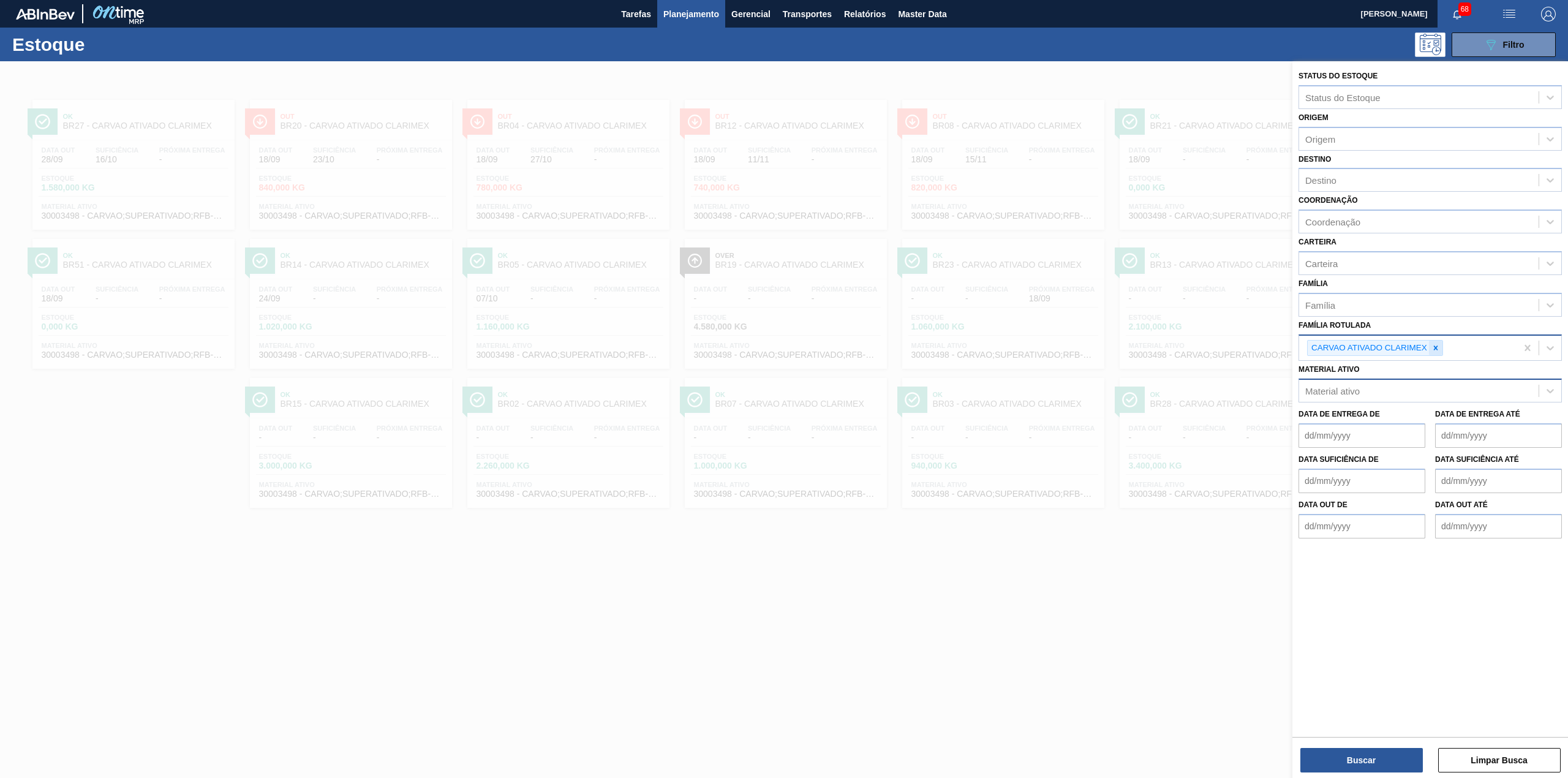
click at [1441, 346] on div at bounding box center [1436, 348] width 14 height 15
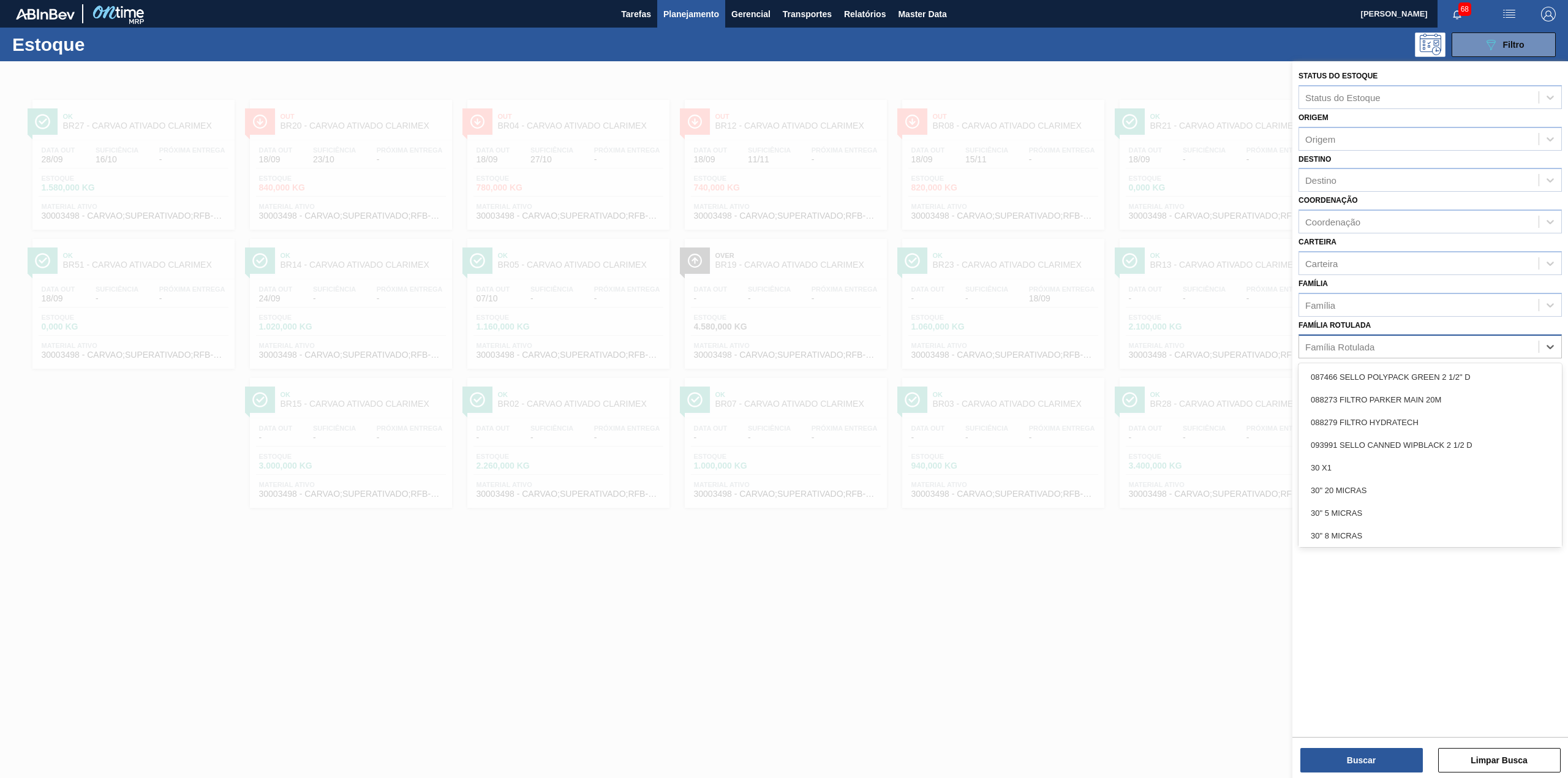
click at [1441, 346] on div "Família Rotulada" at bounding box center [1419, 346] width 239 height 18
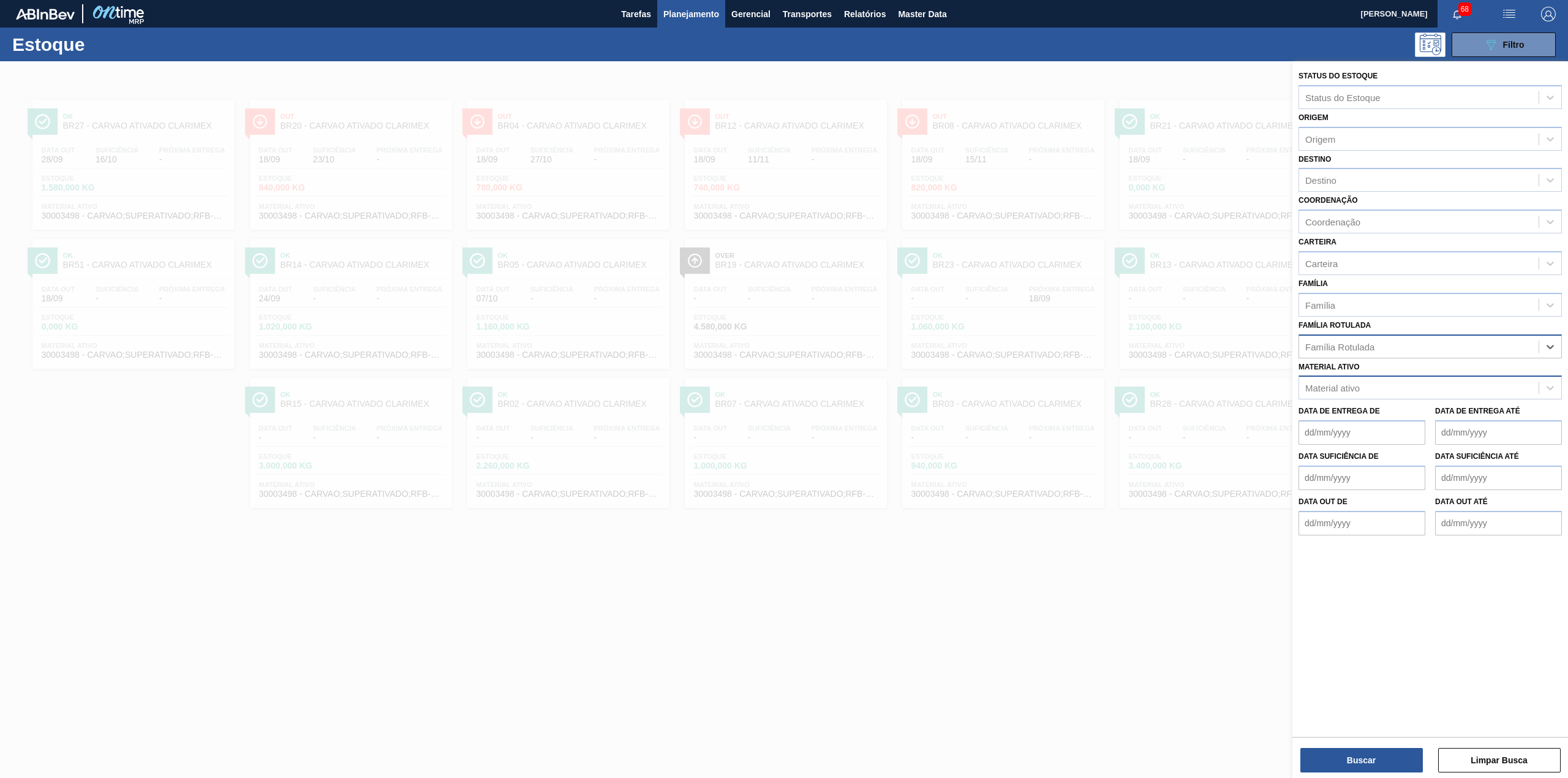
click at [1441, 346] on div "Família Rotulada" at bounding box center [1419, 346] width 239 height 18
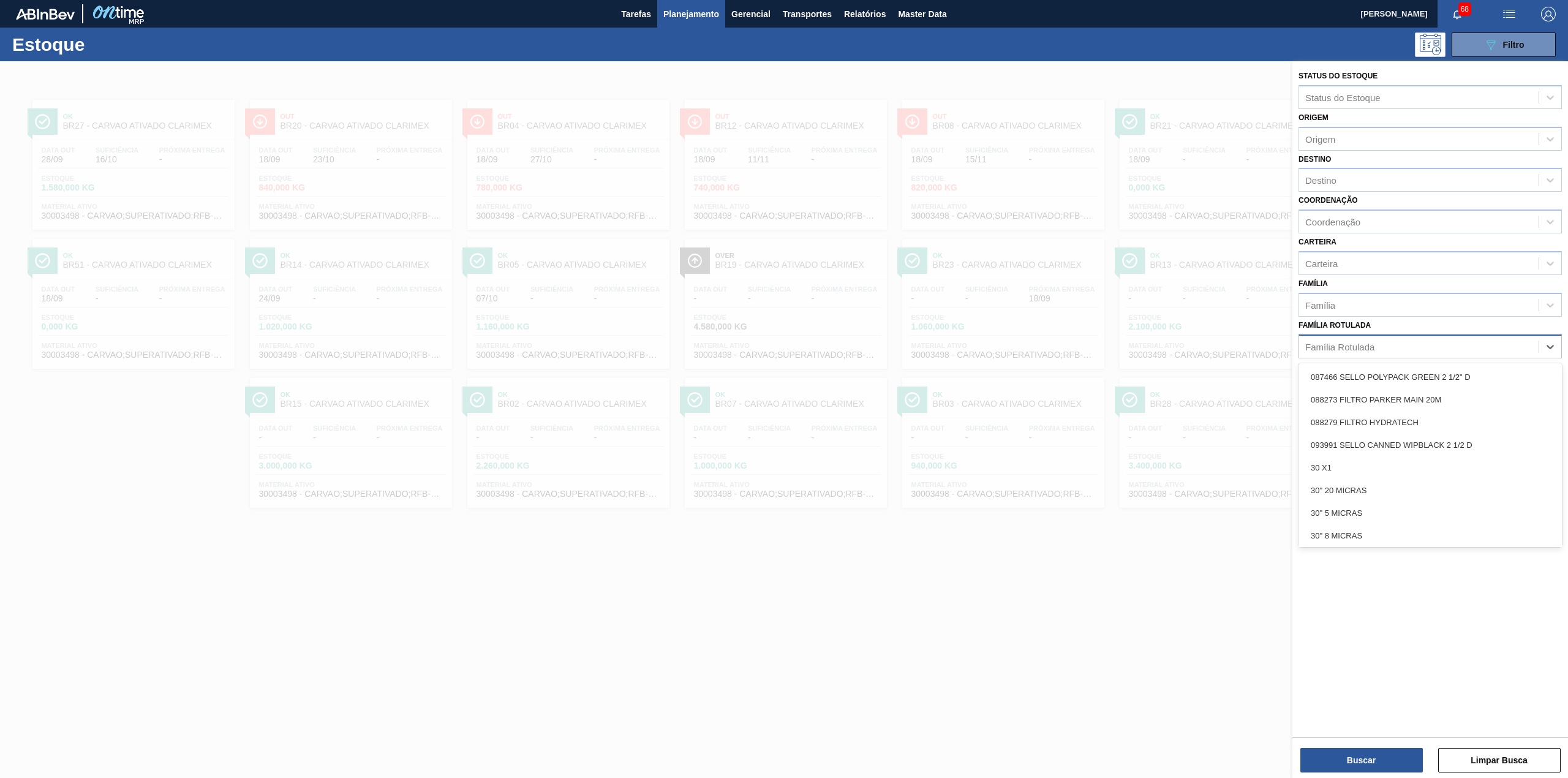
click at [1441, 346] on div "Família Rotulada" at bounding box center [1419, 346] width 239 height 18
type Rotulada "b"
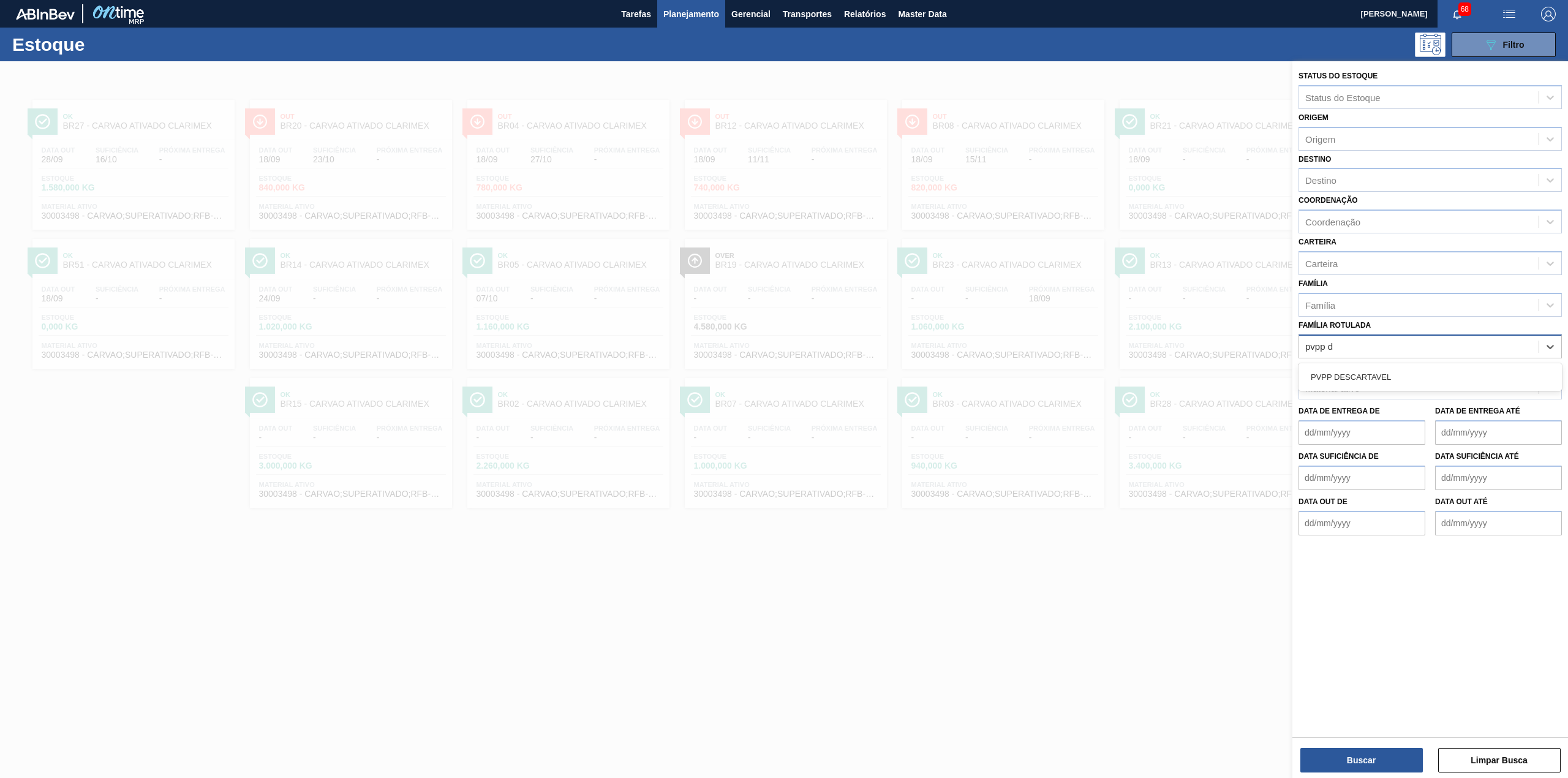
type Rotulada "pvpp de"
click at [1437, 366] on div "PVPP DESCARTAVEL" at bounding box center [1430, 377] width 264 height 23
click at [1360, 767] on button "Buscar" at bounding box center [1362, 760] width 123 height 25
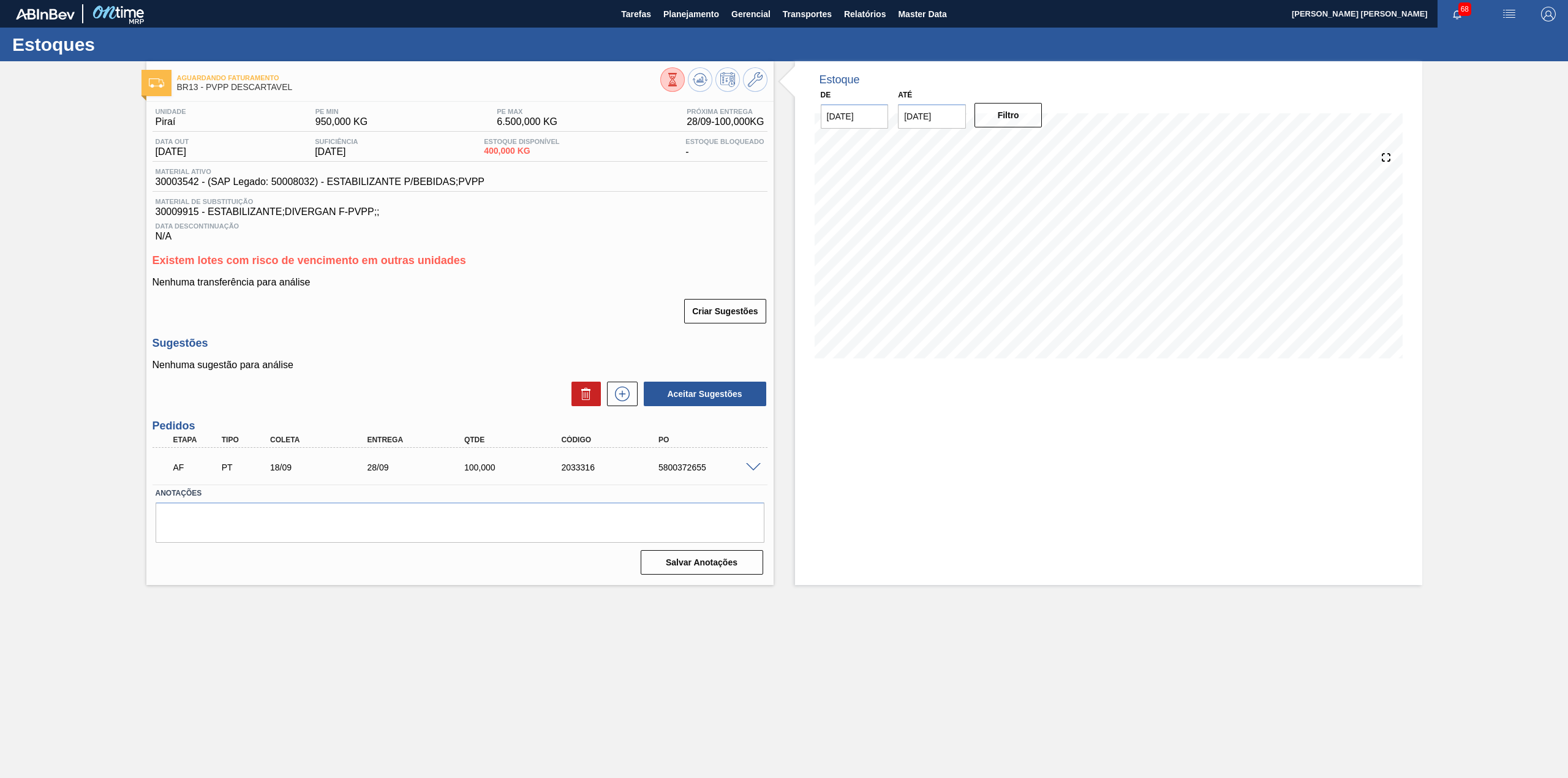
click at [750, 463] on div at bounding box center [755, 467] width 25 height 9
click at [750, 471] on span at bounding box center [753, 468] width 15 height 9
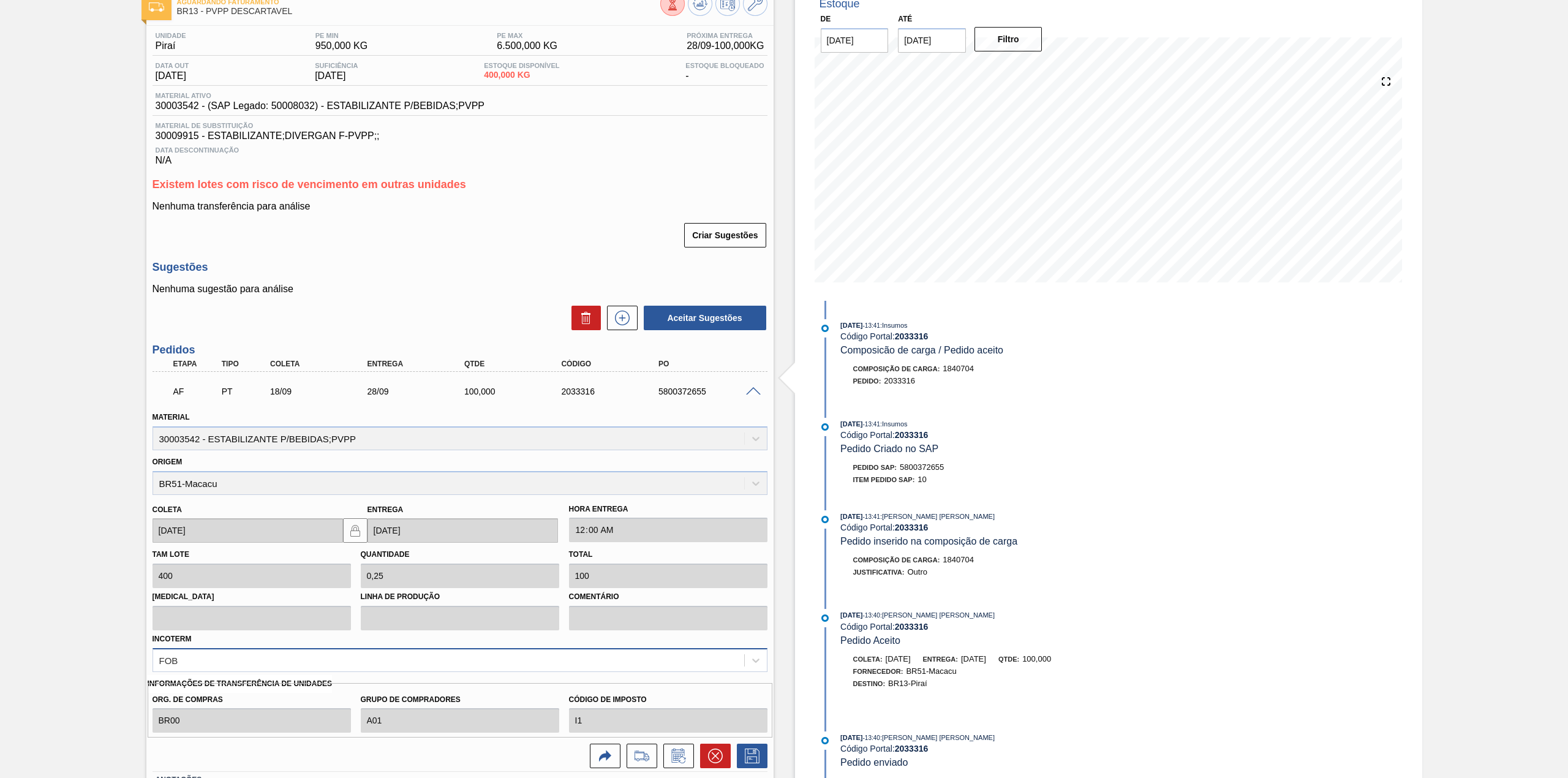
scroll to position [170, 0]
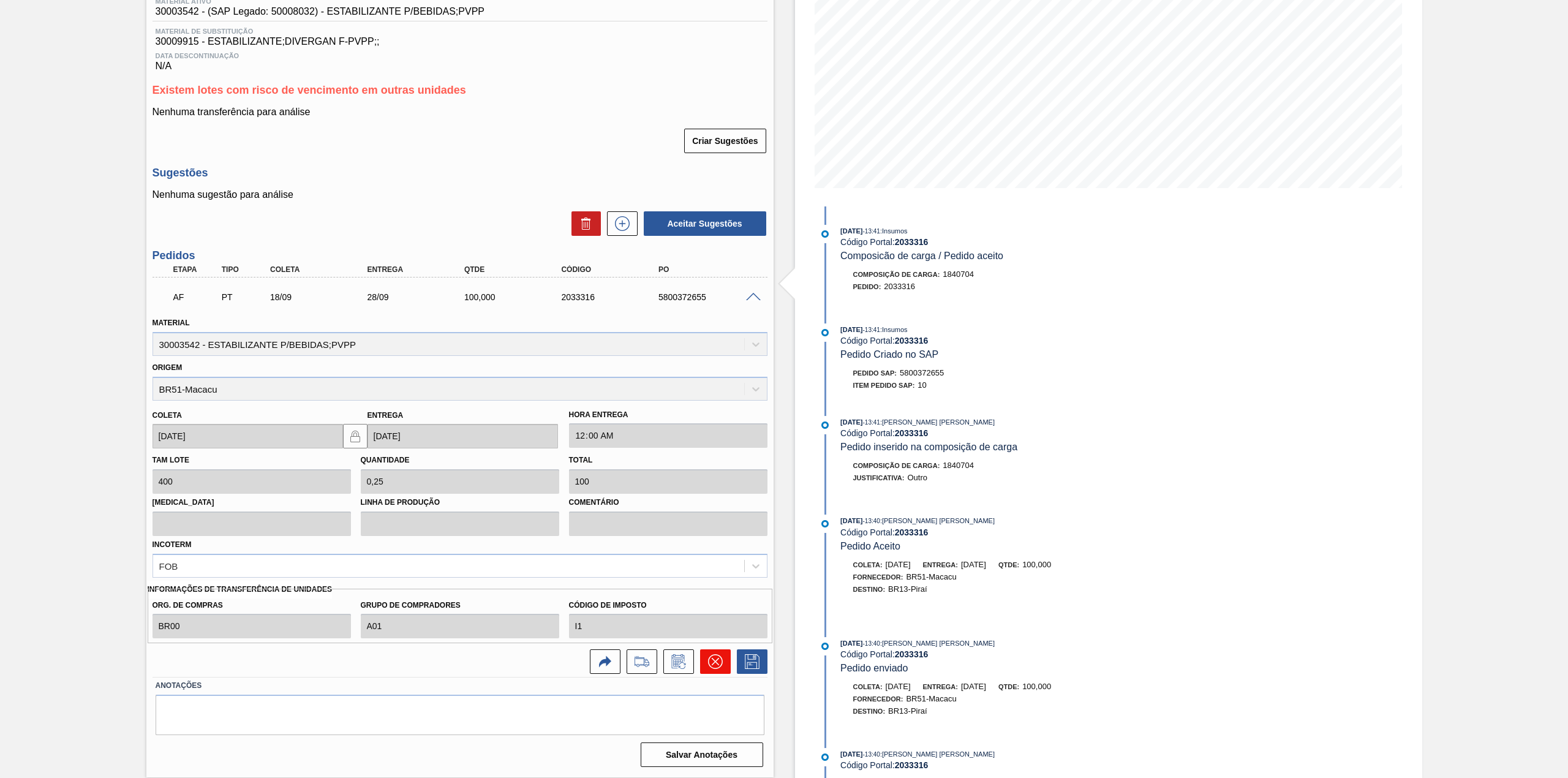
click at [717, 661] on icon at bounding box center [715, 661] width 15 height 15
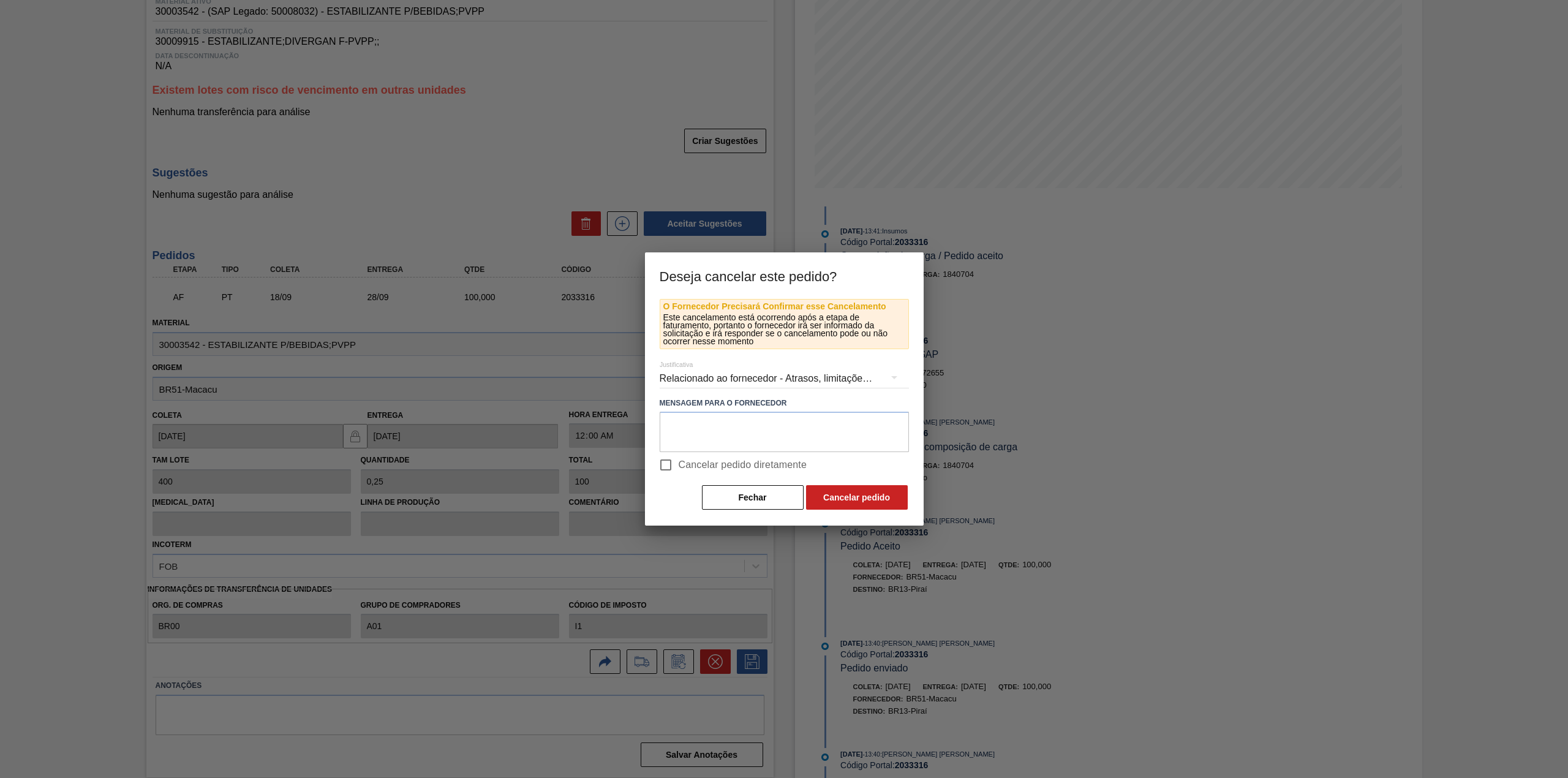
click at [675, 471] on input "Cancelar pedido diretamente" at bounding box center [666, 465] width 26 height 26
checkbox input "true"
click at [866, 493] on button "Cancelar pedido" at bounding box center [857, 497] width 102 height 25
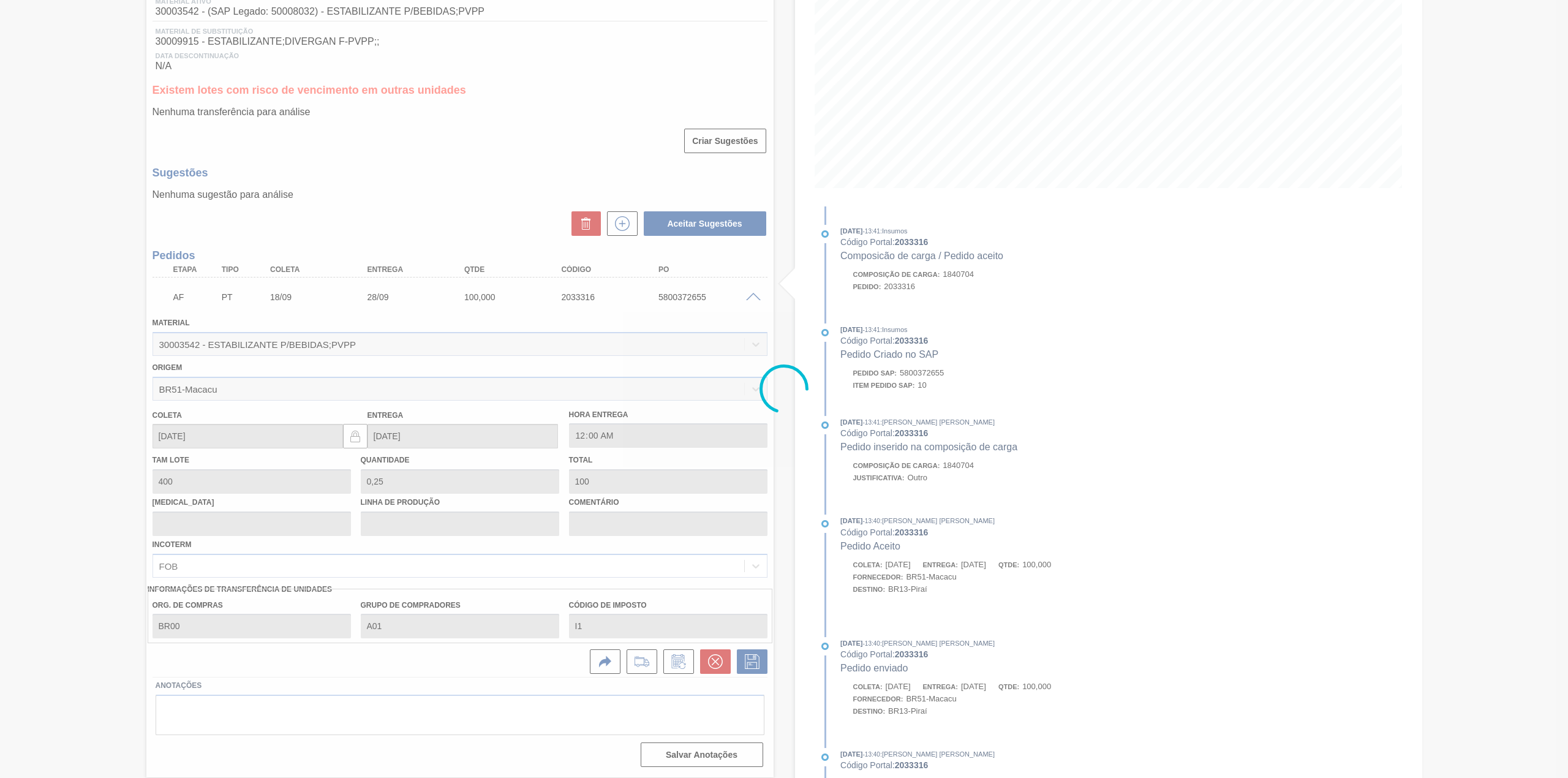
scroll to position [0, 0]
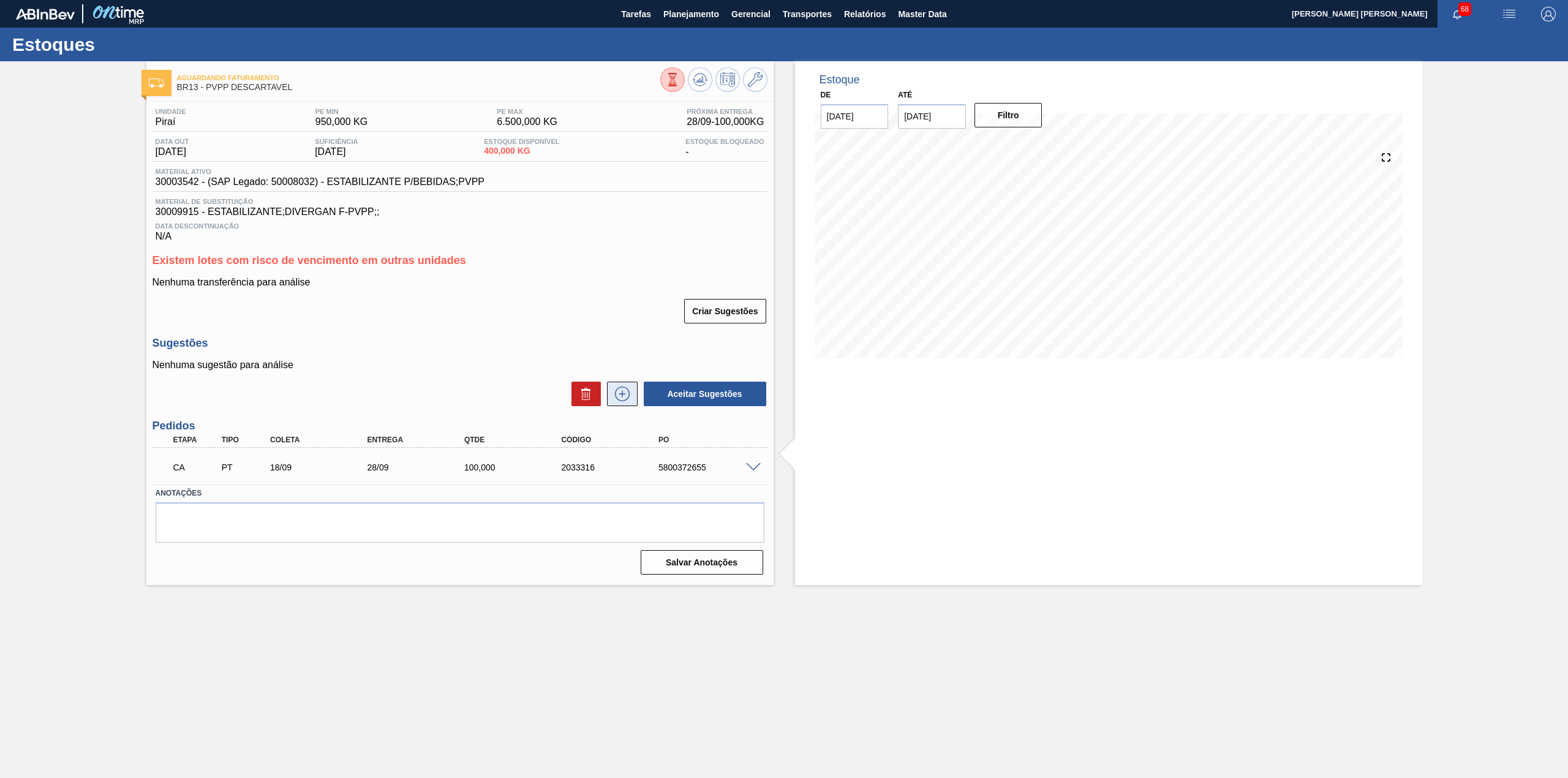
click at [616, 395] on icon at bounding box center [622, 393] width 20 height 15
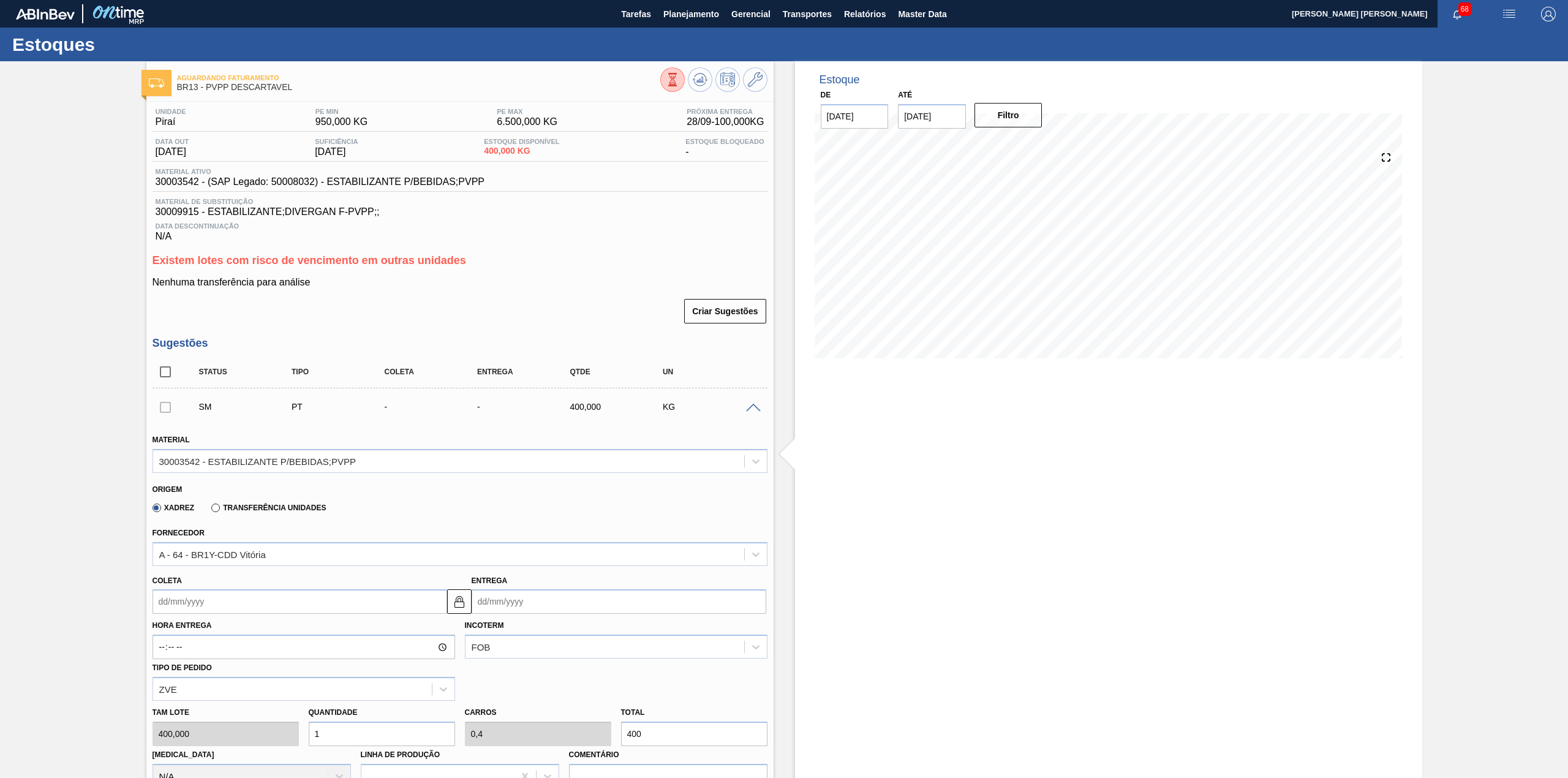
click at [242, 508] on label "Transferência Unidades" at bounding box center [268, 507] width 114 height 8
click at [209, 510] on input "Transferência Unidades" at bounding box center [209, 510] width 0 height 0
click at [323, 464] on div "30003542 - ESTABILIZANTE P/BEBIDAS;PVPP" at bounding box center [258, 461] width 197 height 11
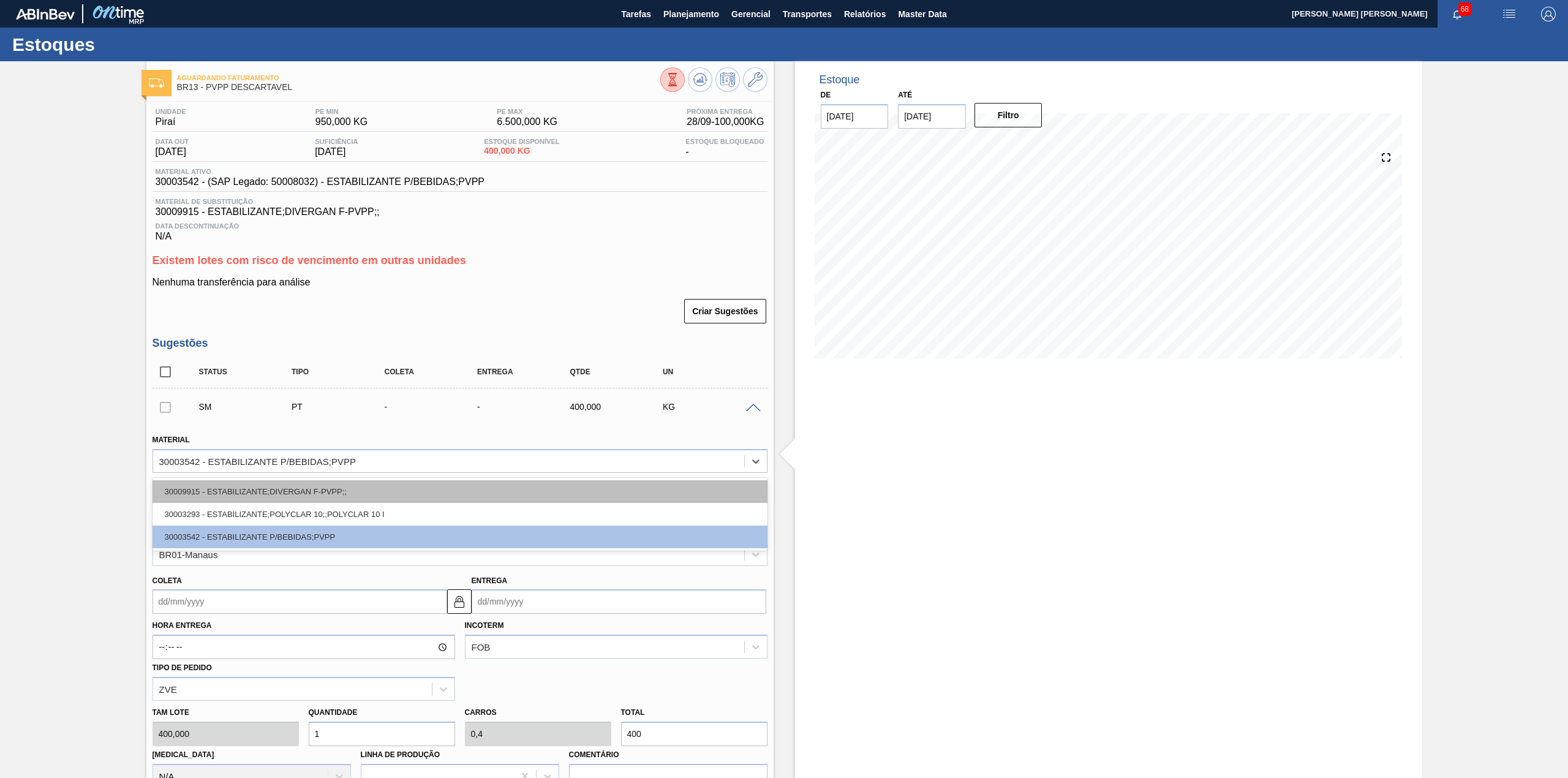
click at [285, 481] on div "30009915 - ESTABILIZANTE;DIVERGAN F-PVPP;;" at bounding box center [460, 492] width 615 height 23
type input "180,000"
type input "2,222"
type input "0,133"
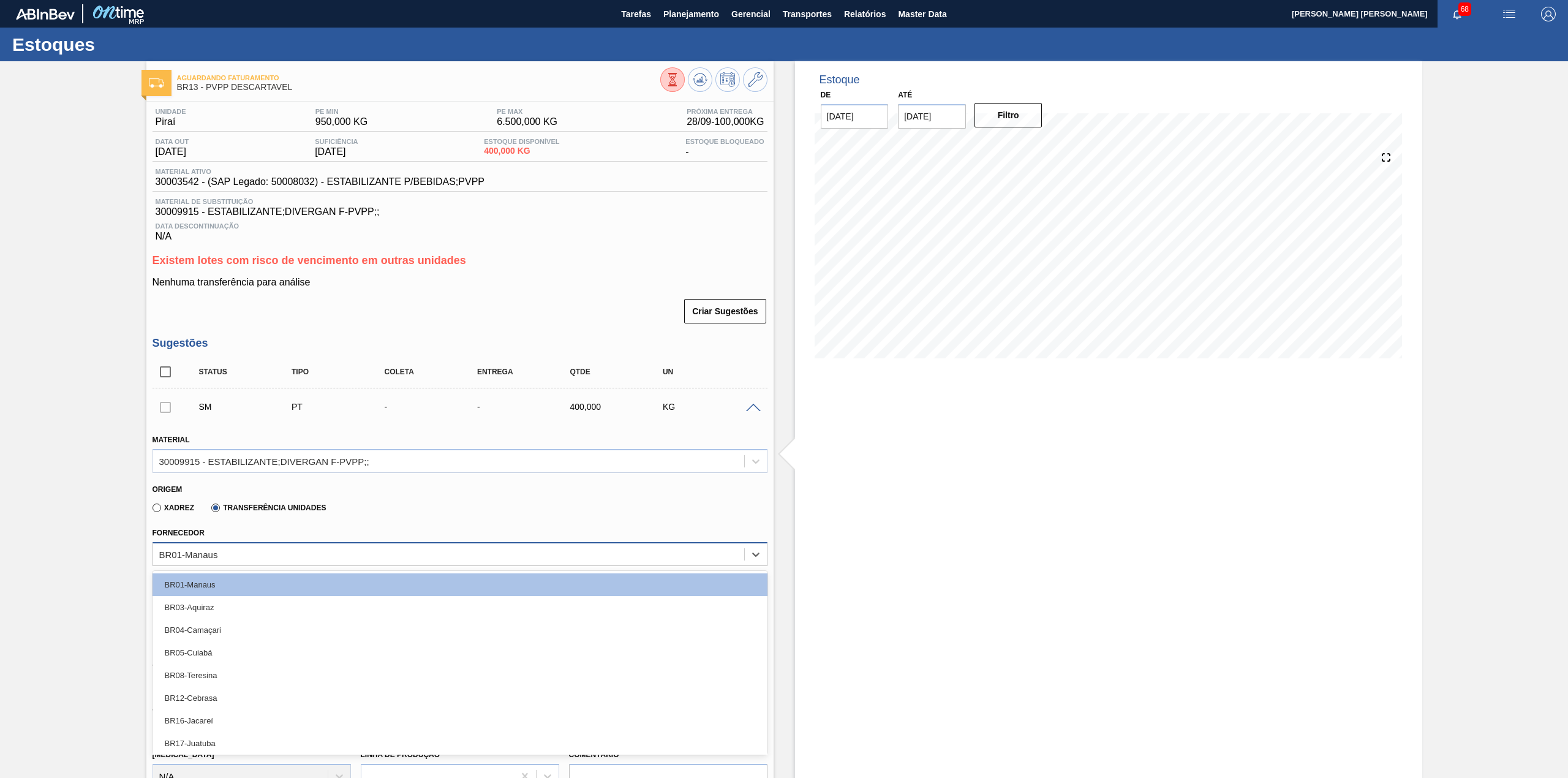
click at [258, 559] on div "BR01-Manaus" at bounding box center [448, 553] width 591 height 18
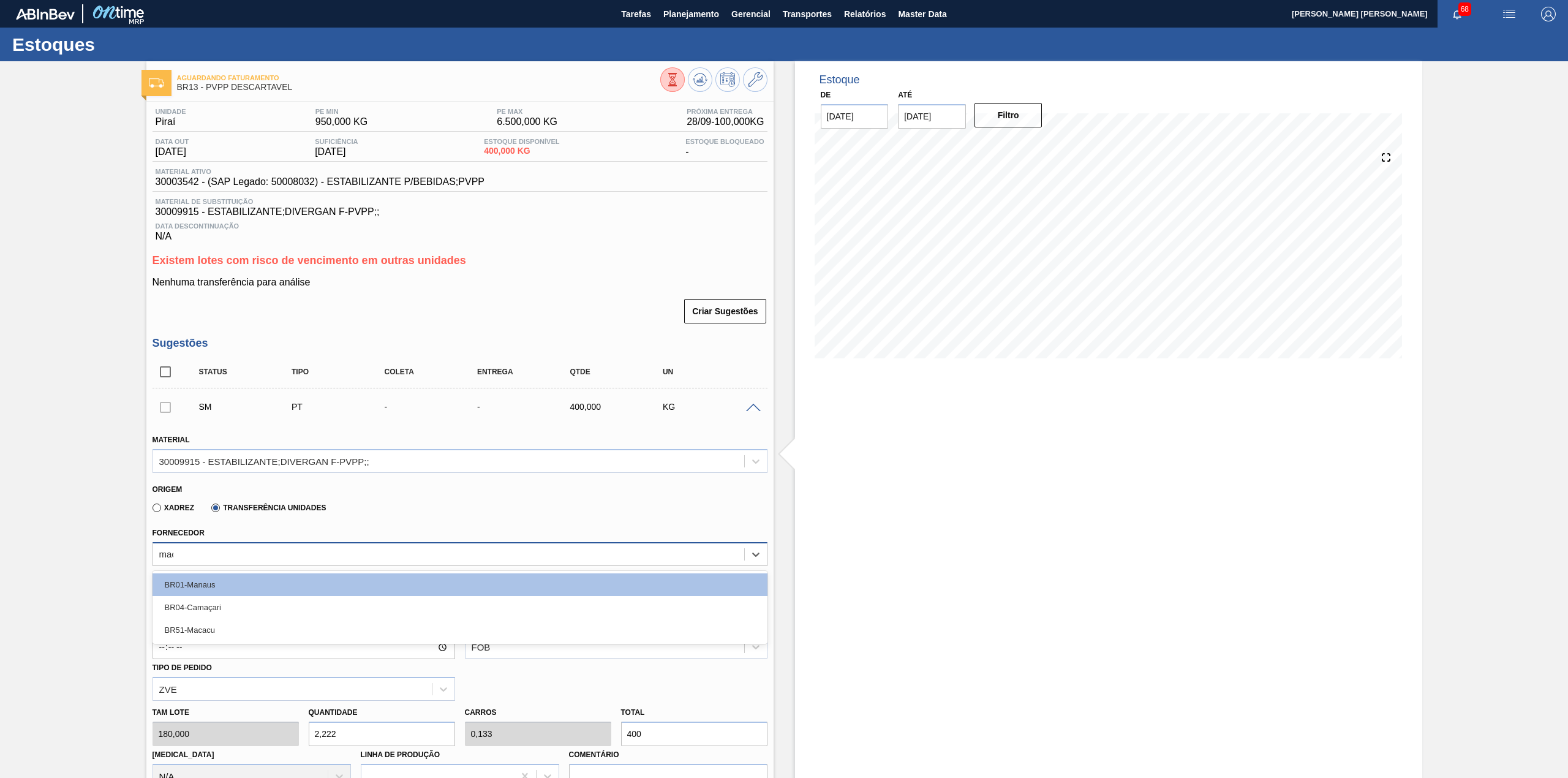
type input "maca"
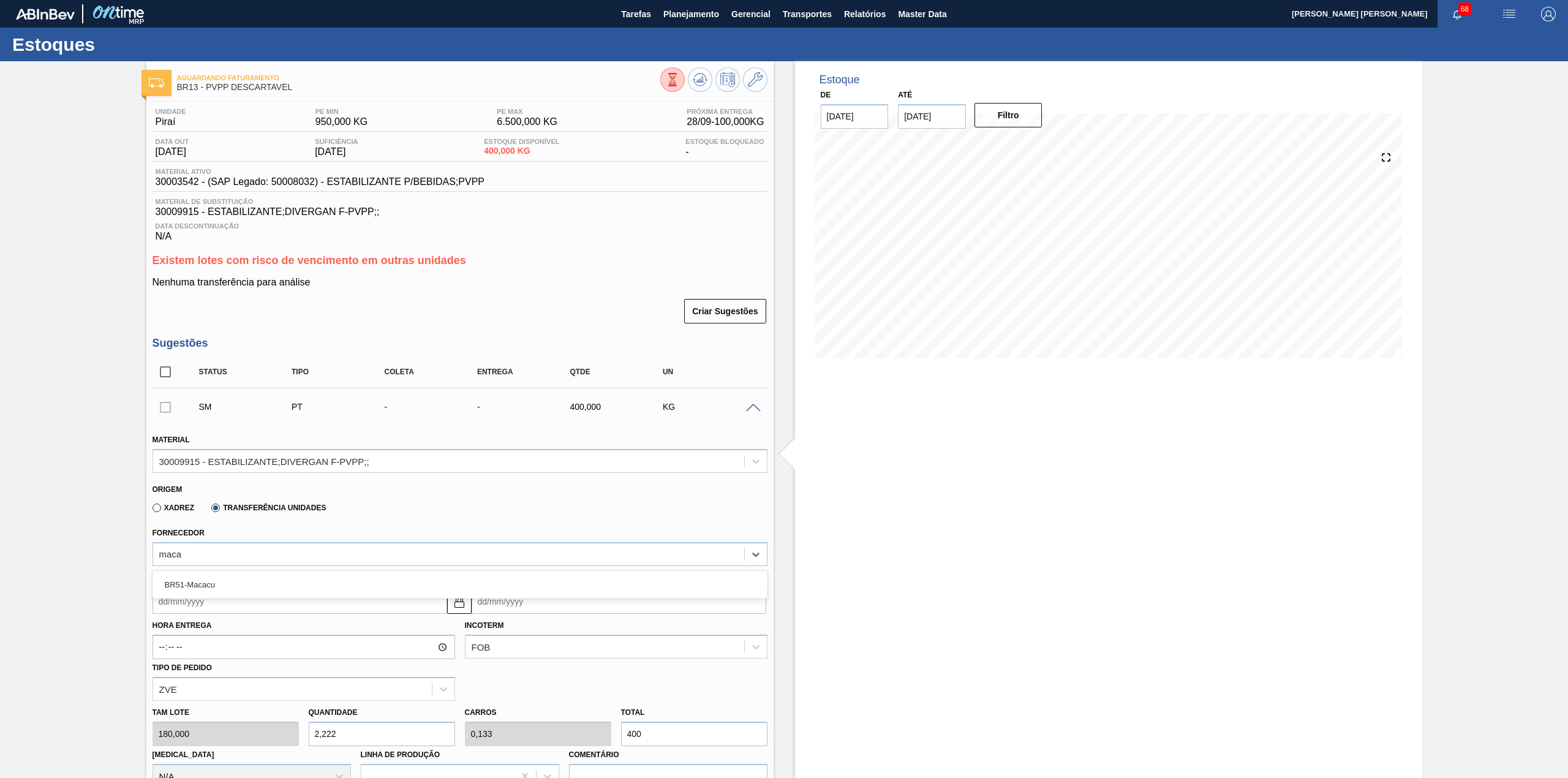
click at [207, 573] on div "BR51-Macacu" at bounding box center [460, 585] width 615 height 28
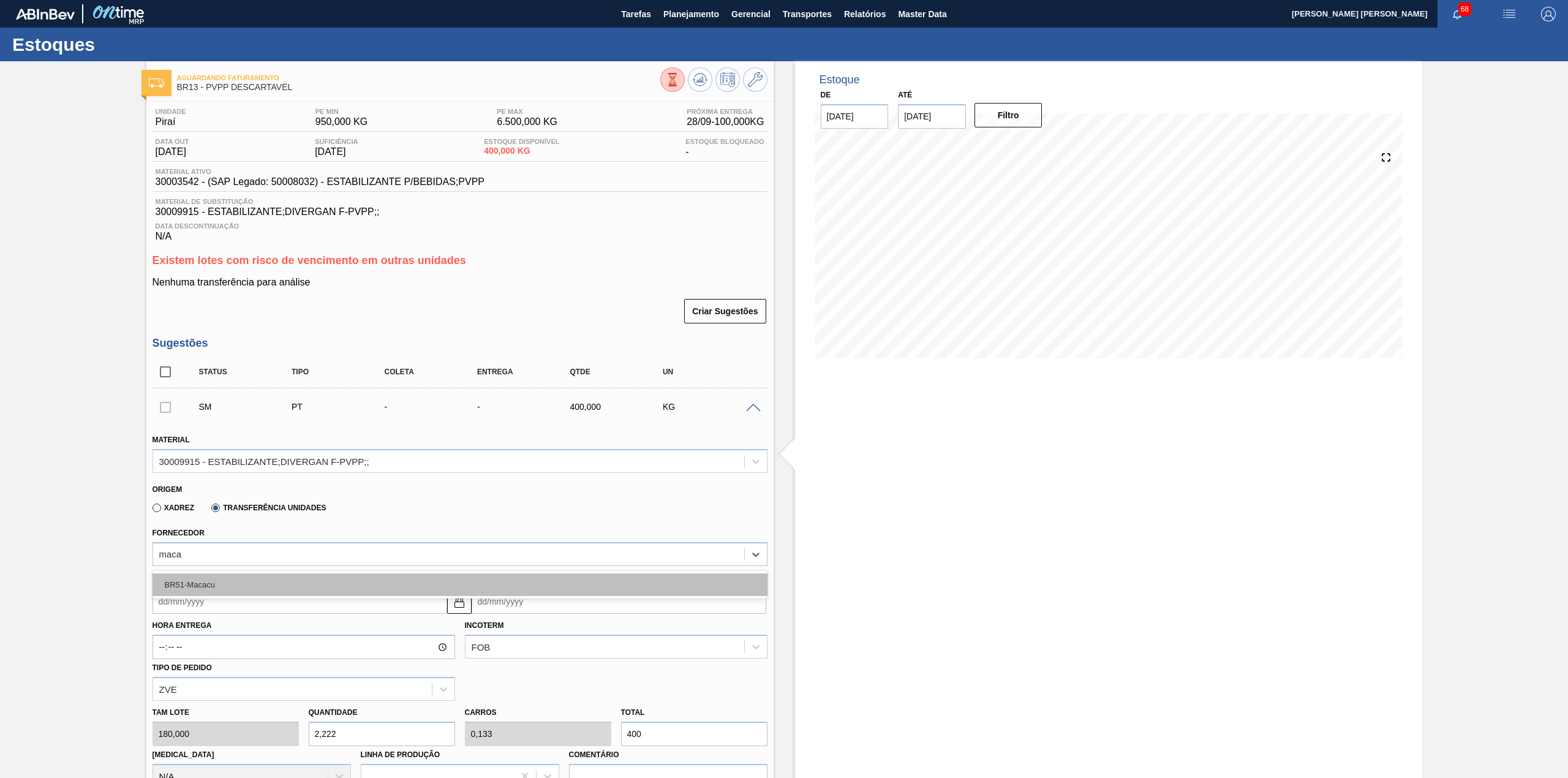
click at [209, 579] on div "BR51-Macacu" at bounding box center [460, 585] width 615 height 23
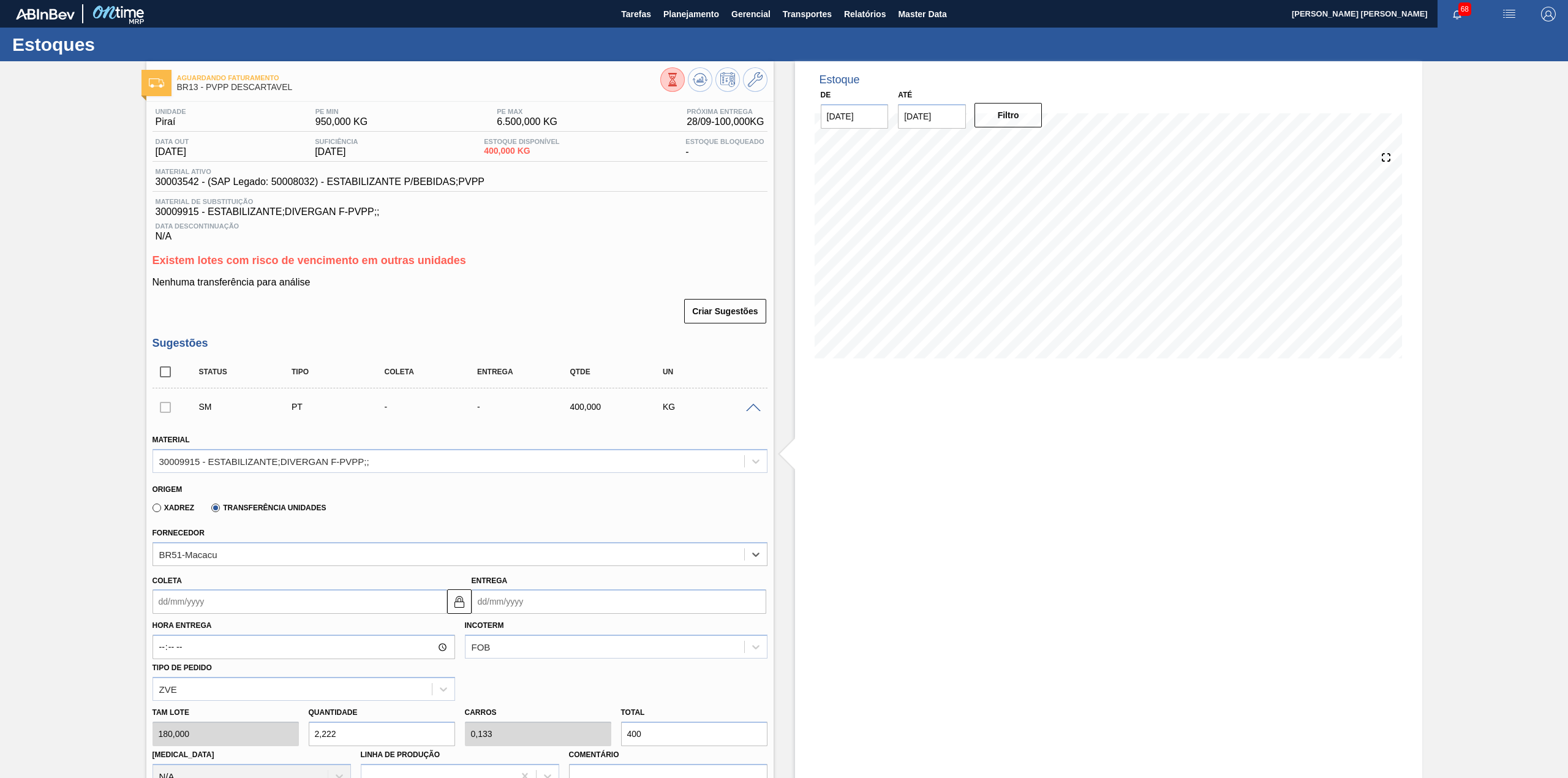
click at [224, 602] on input "Coleta" at bounding box center [300, 602] width 294 height 25
click at [242, 714] on div "18" at bounding box center [246, 711] width 17 height 17
type input "[DATE]"
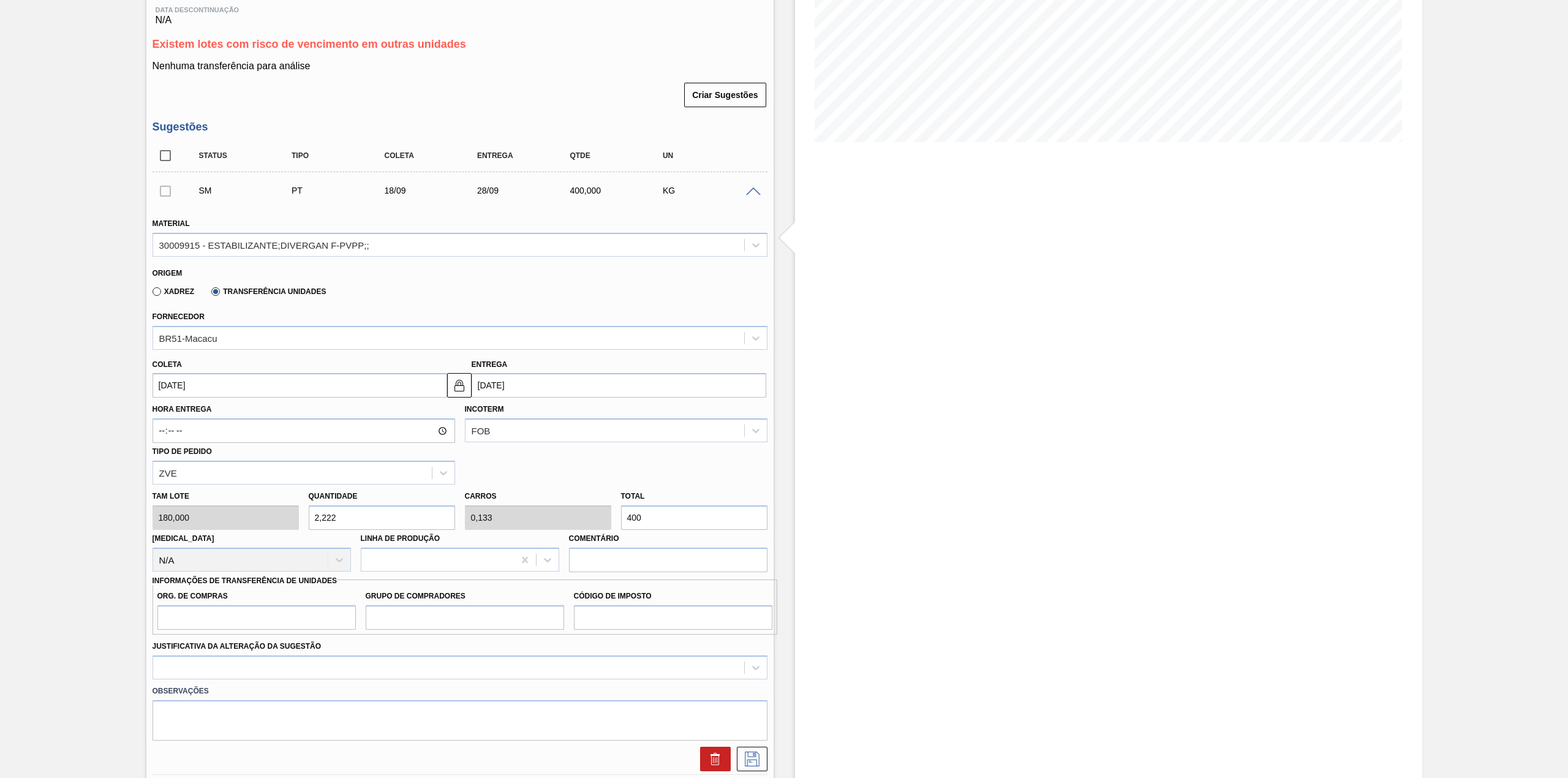
scroll to position [245, 0]
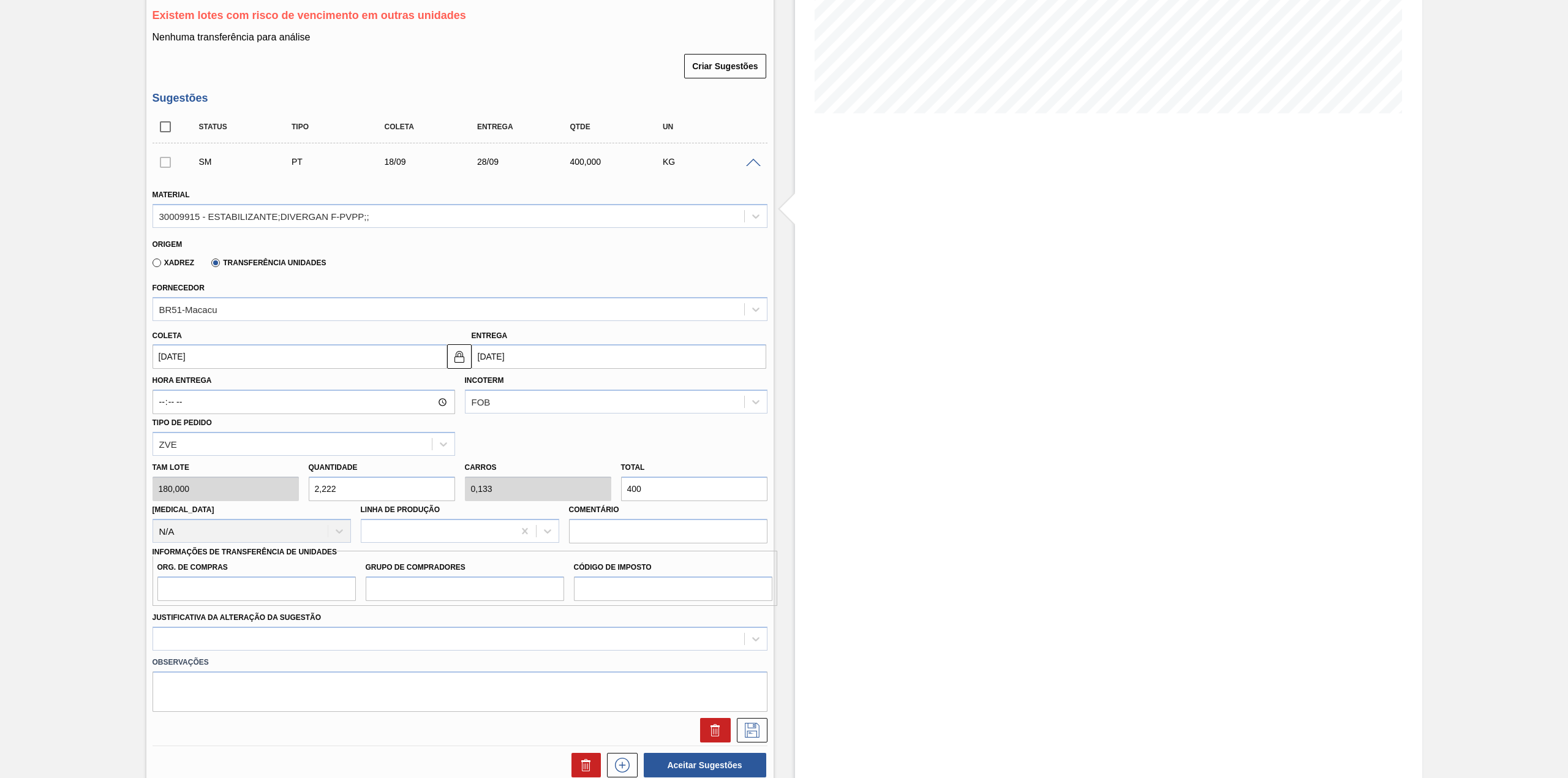
click at [679, 486] on input "400" at bounding box center [694, 489] width 146 height 25
type input "0,006"
type input "0"
type input "1"
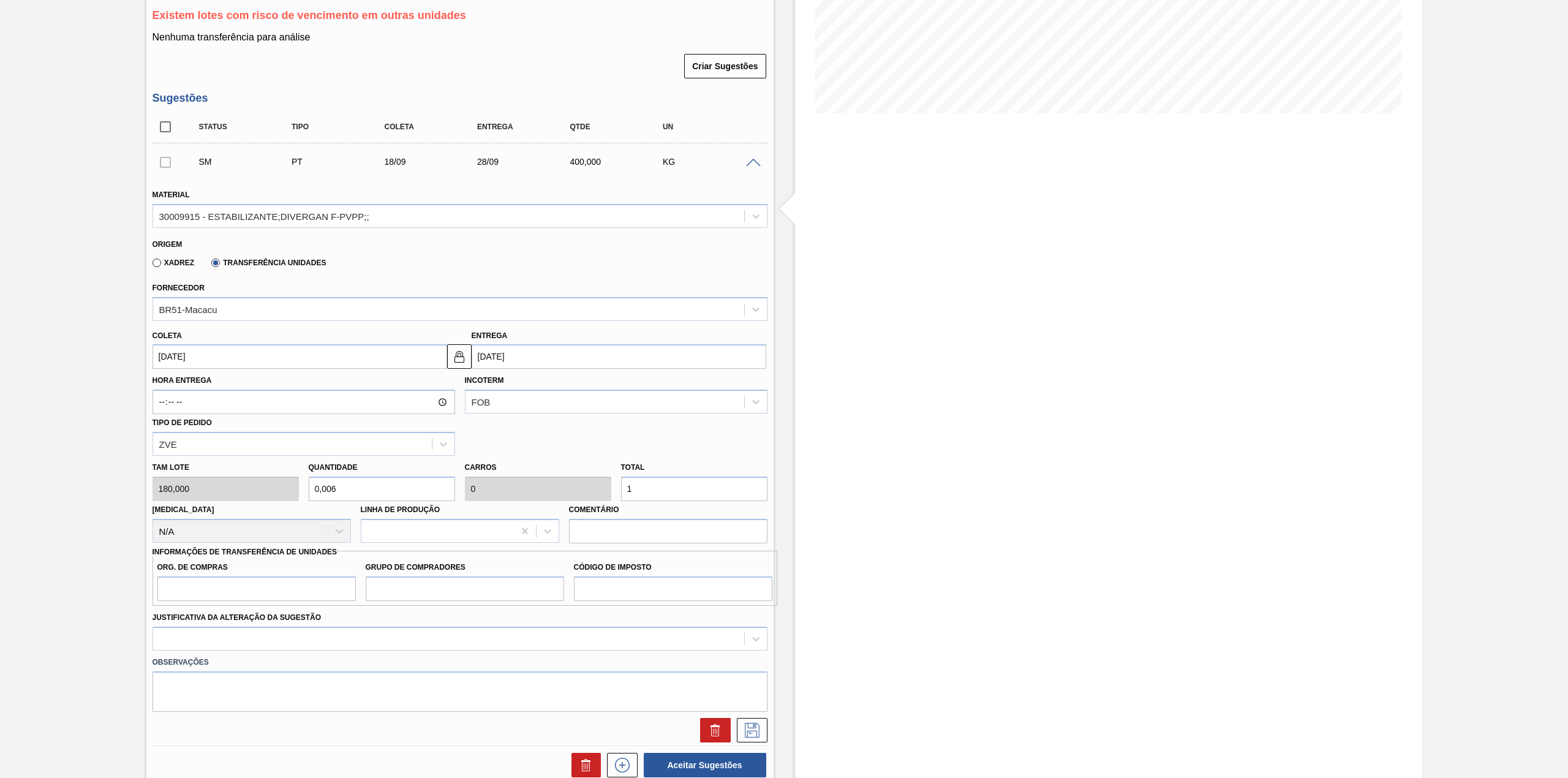
type input "0,056"
type input "0,003"
type input "10"
type input "0,556"
type input "0,033"
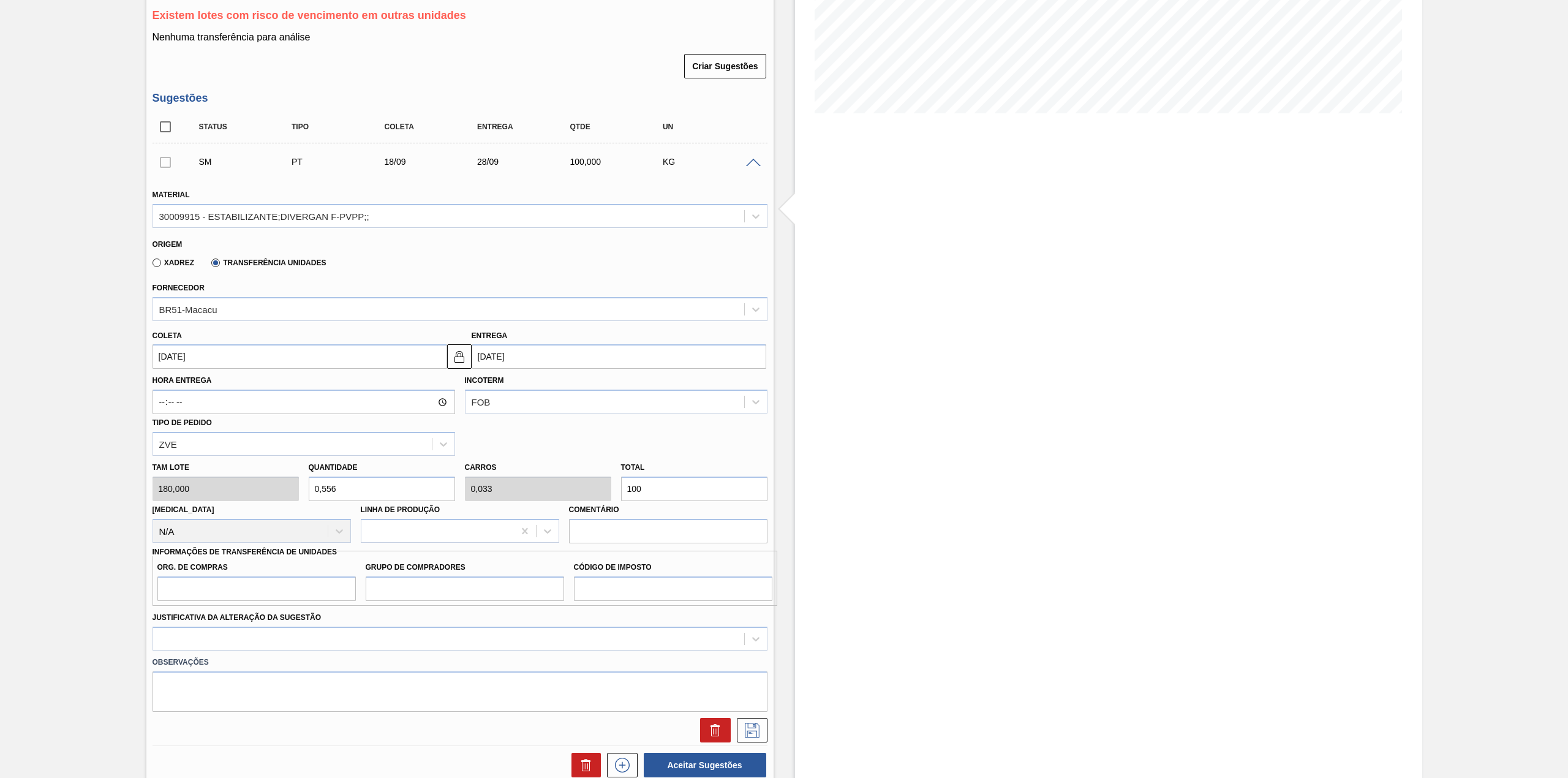
type input "100"
drag, startPoint x: 292, startPoint y: 586, endPoint x: 283, endPoint y: 596, distance: 13.5
click at [292, 586] on input "Org. de Compras" at bounding box center [256, 589] width 198 height 25
type input "BR00"
drag, startPoint x: 514, startPoint y: 587, endPoint x: 514, endPoint y: 600, distance: 13.0
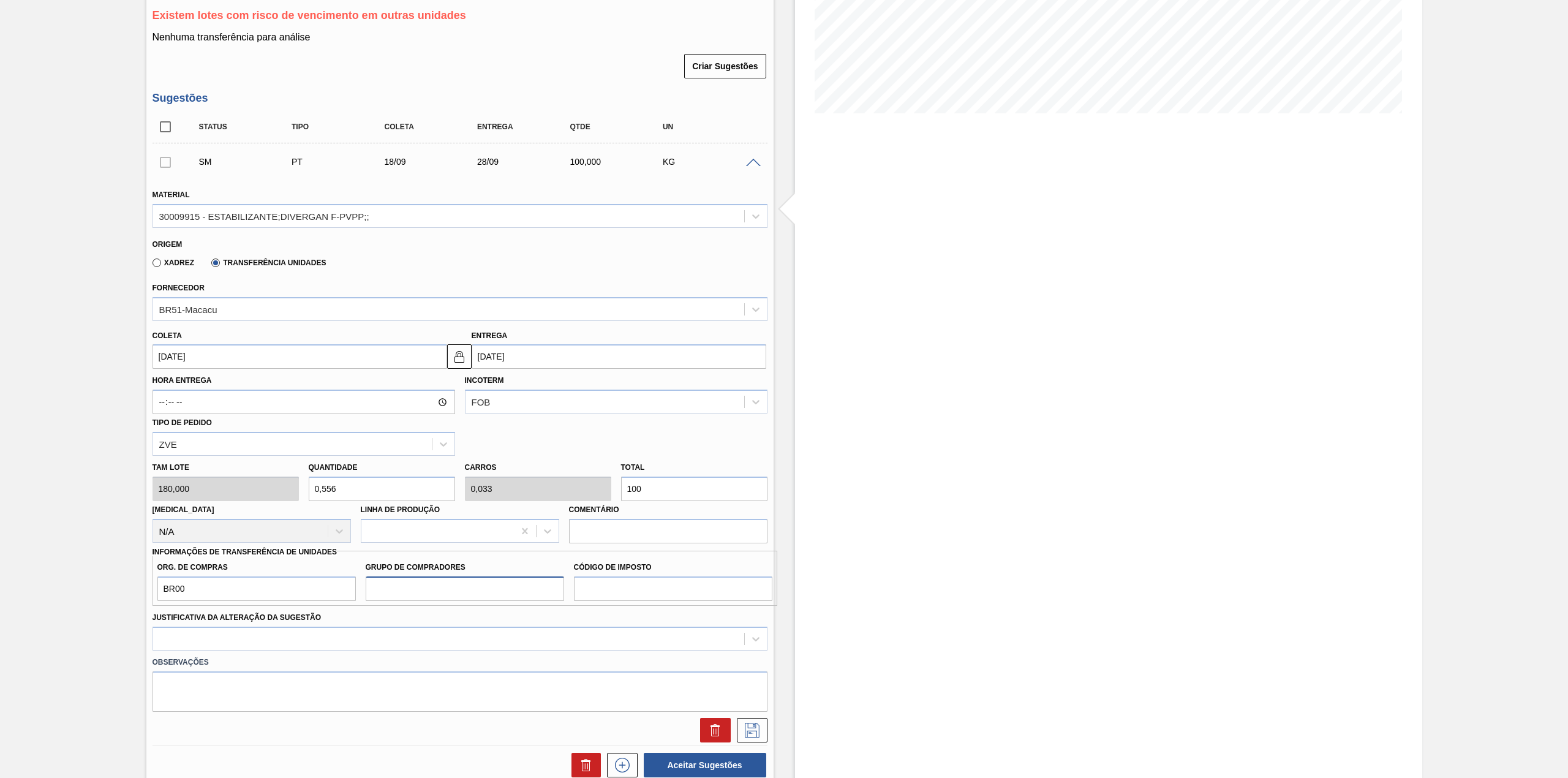
click at [514, 587] on input "Grupo de Compradores" at bounding box center [464, 589] width 198 height 25
type input "A01"
click at [602, 594] on input "Código de Imposto" at bounding box center [673, 589] width 198 height 25
type input "I1"
click at [266, 625] on div "Justificativa da Alteração da Sugestão" at bounding box center [460, 629] width 615 height 41
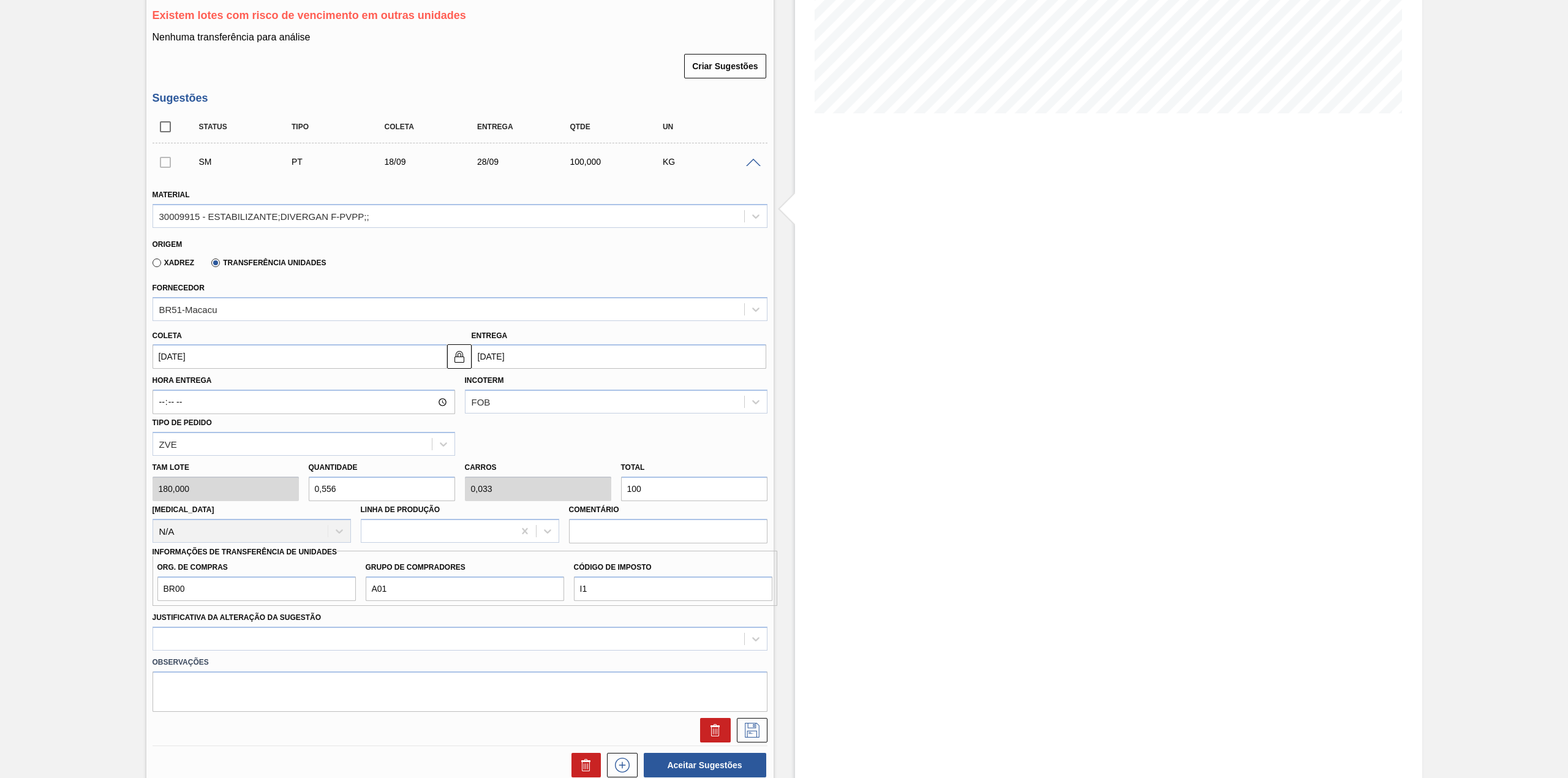
click at [263, 626] on div "Justificativa da Alteração da Sugestão" at bounding box center [460, 629] width 615 height 41
click at [271, 651] on div at bounding box center [460, 638] width 615 height 24
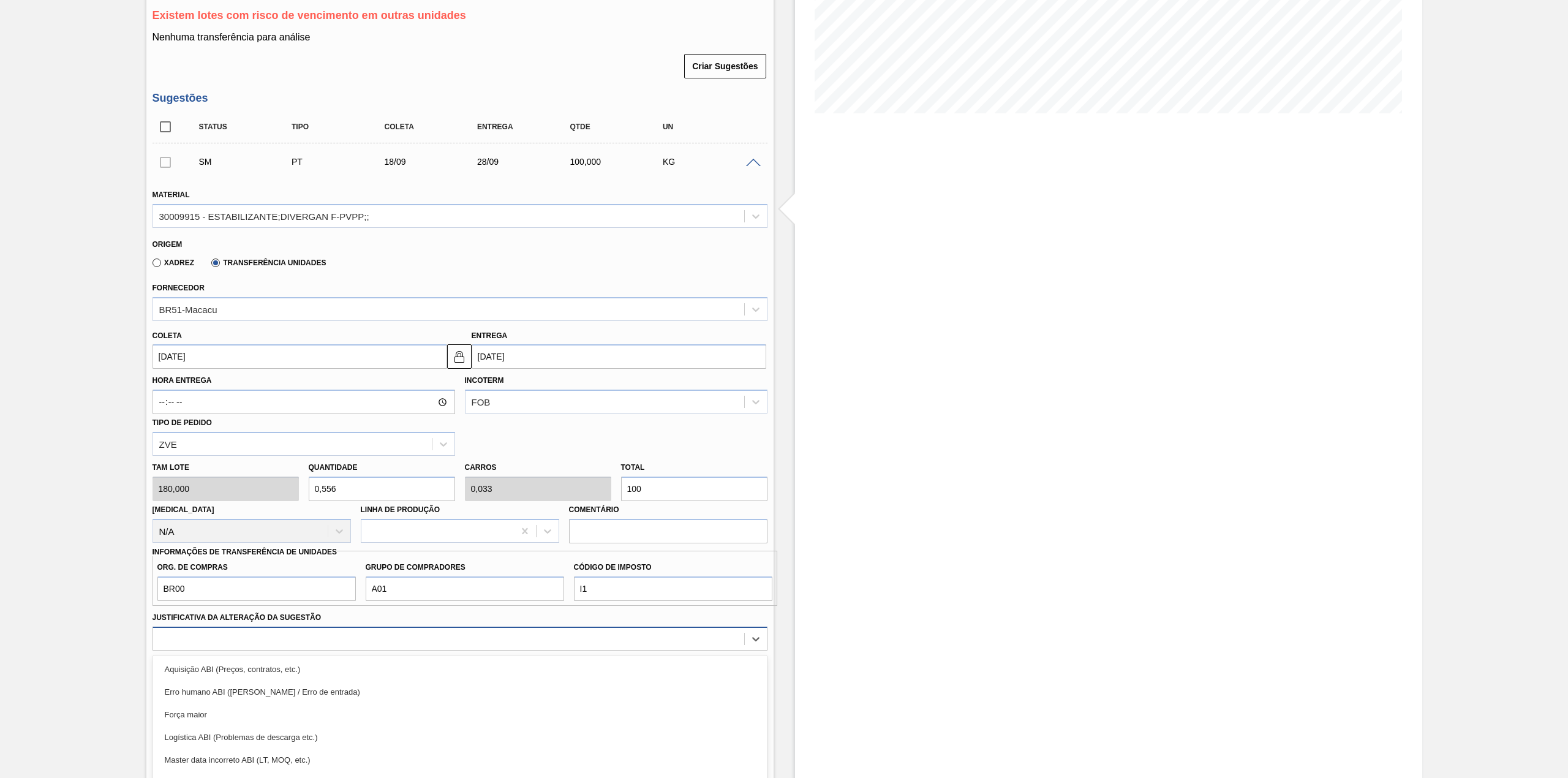
scroll to position [313, 0]
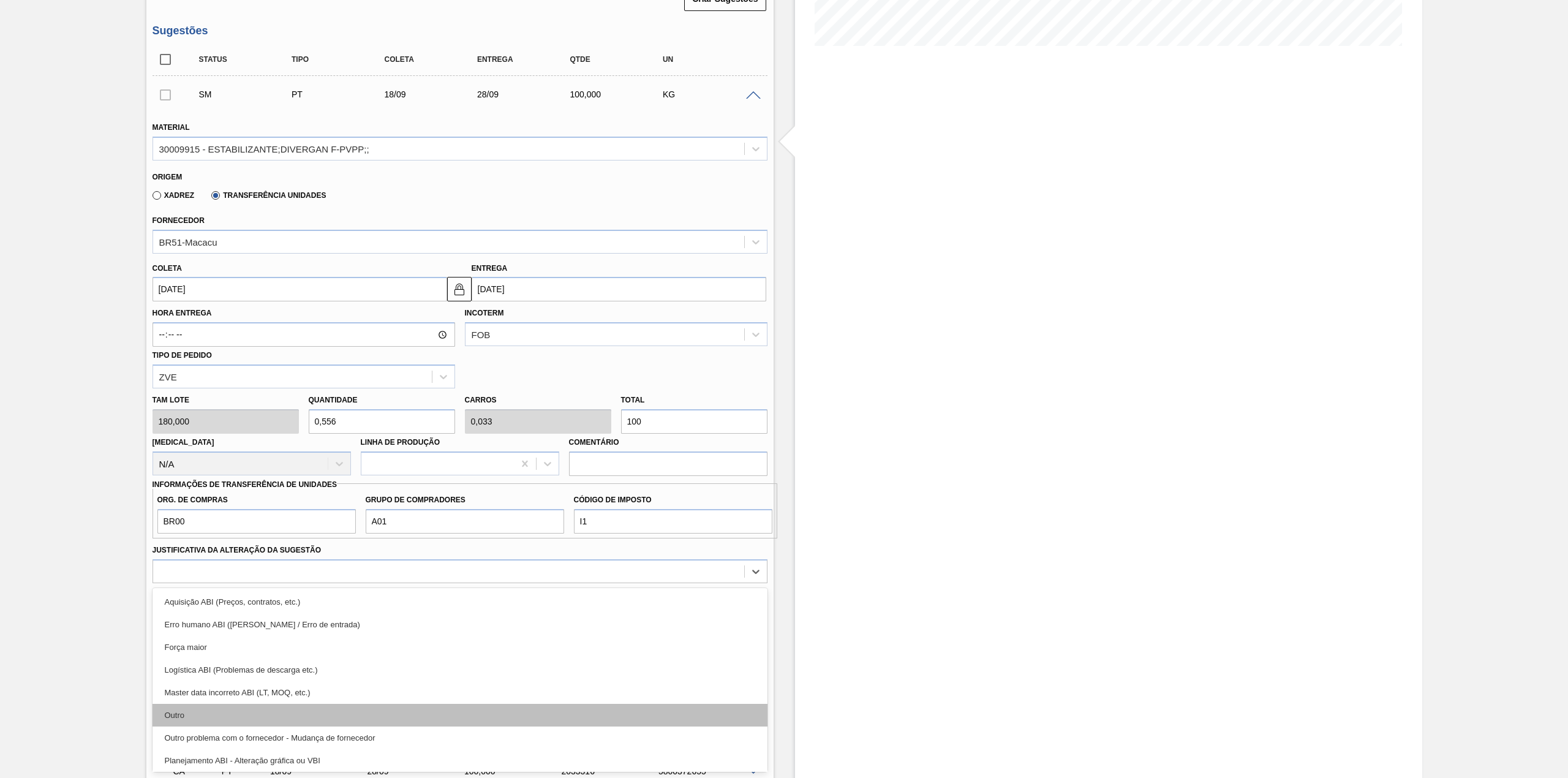
click at [277, 715] on div "Outro" at bounding box center [460, 715] width 615 height 23
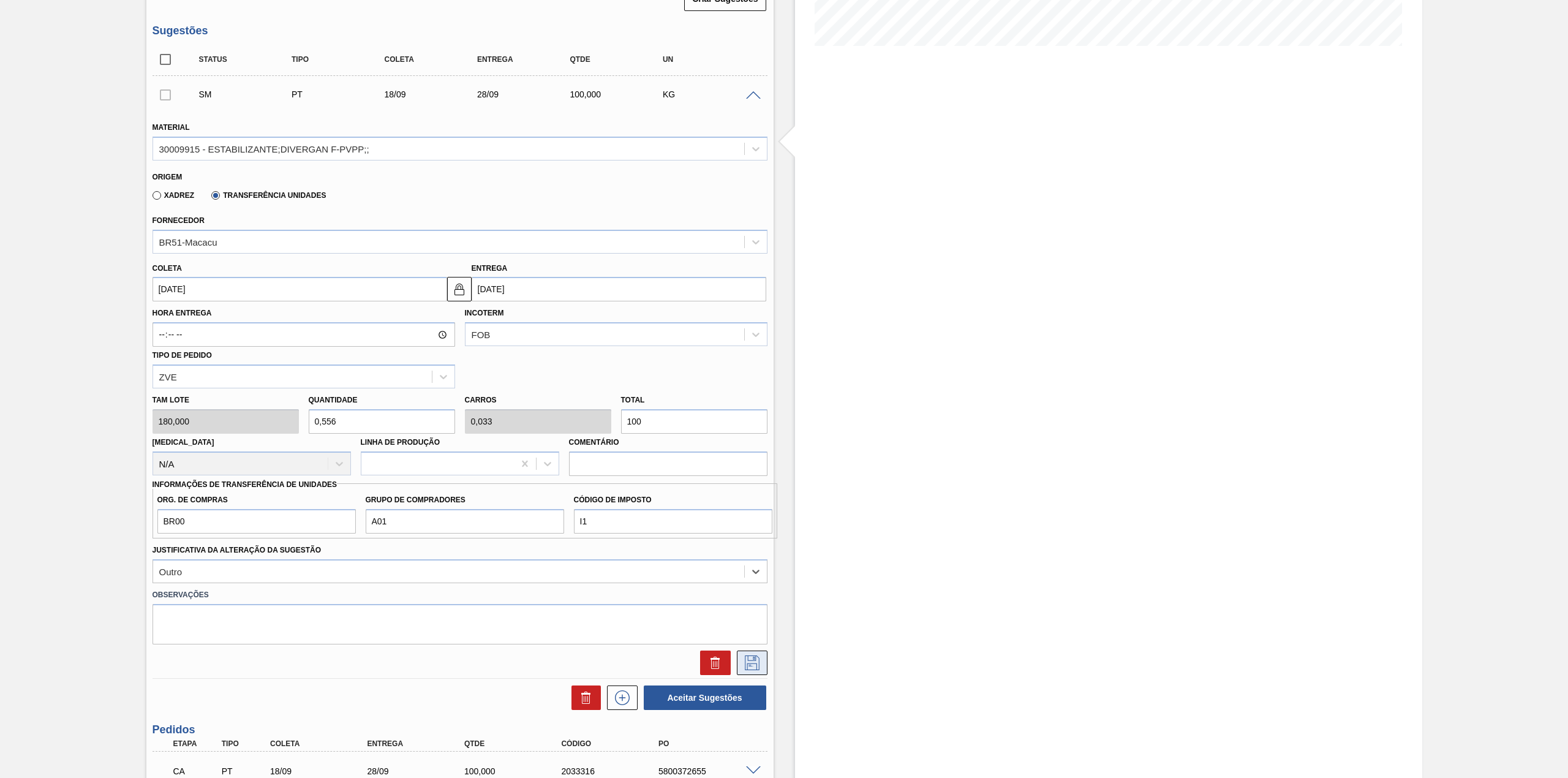
click at [746, 668] on icon at bounding box center [752, 662] width 15 height 15
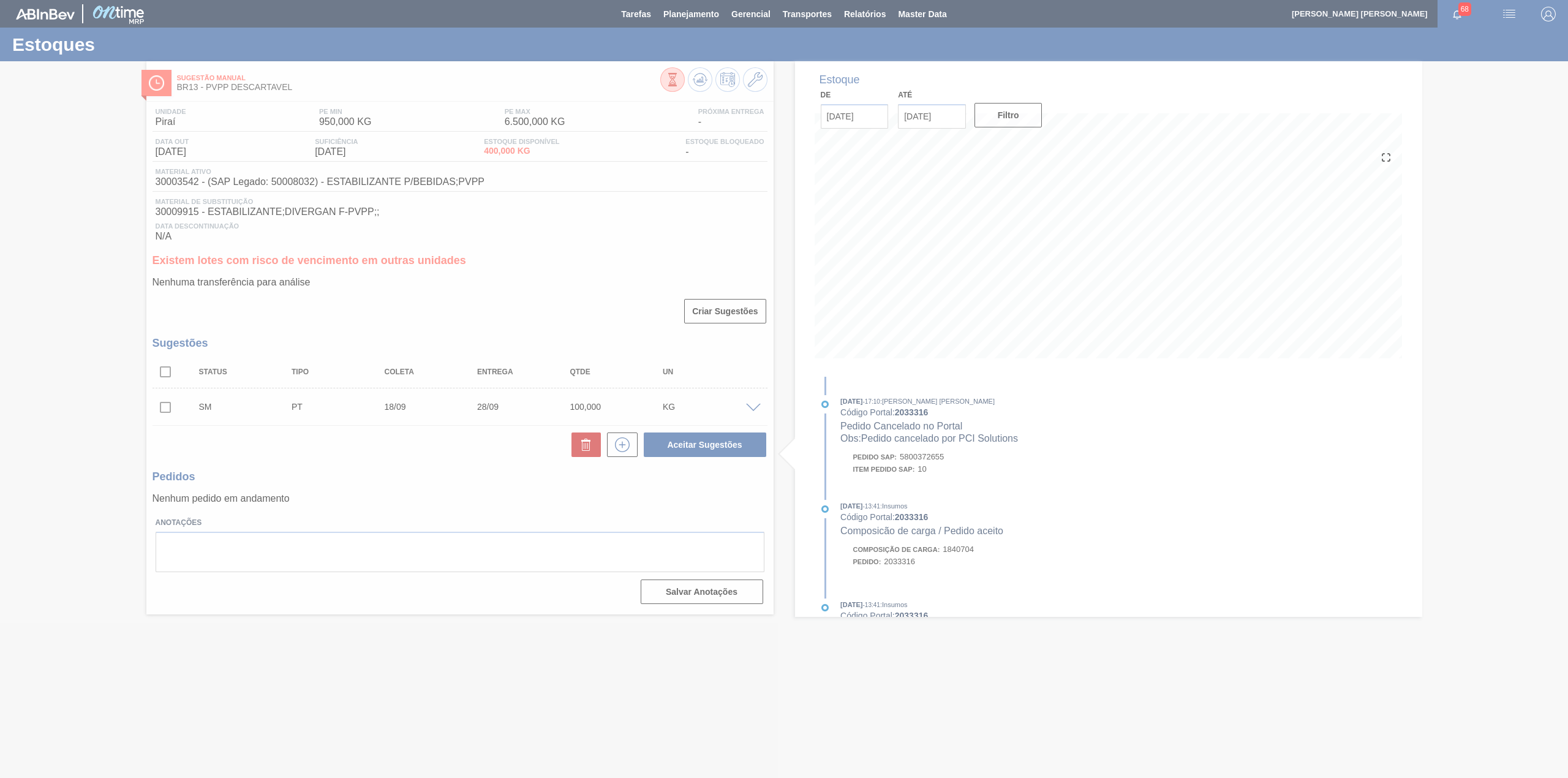
scroll to position [0, 0]
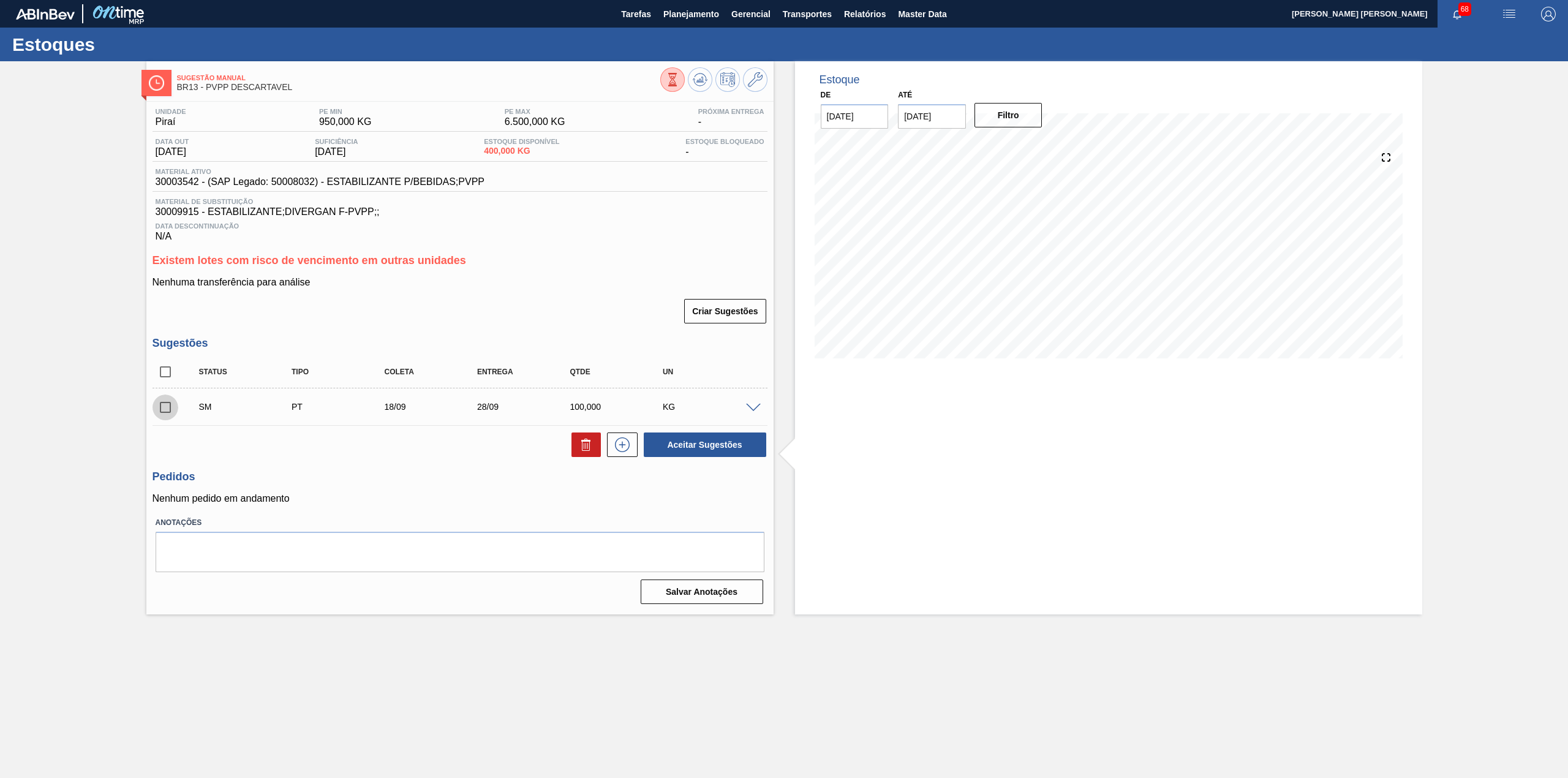
click at [158, 413] on input "checkbox" at bounding box center [166, 408] width 26 height 26
click at [701, 447] on button "Aceitar Sugestões" at bounding box center [705, 445] width 123 height 25
checkbox input "false"
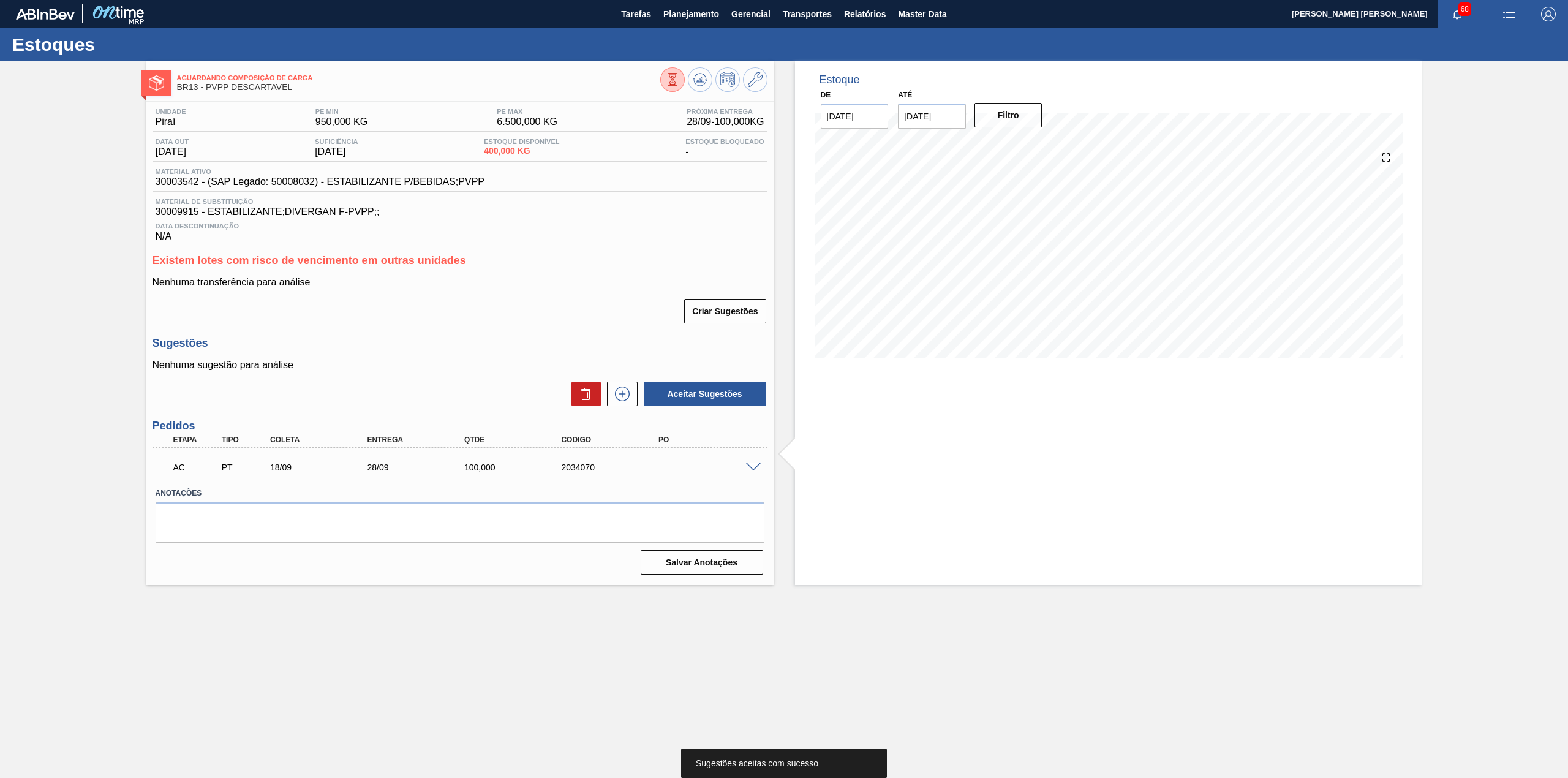
click at [753, 466] on span at bounding box center [753, 468] width 15 height 9
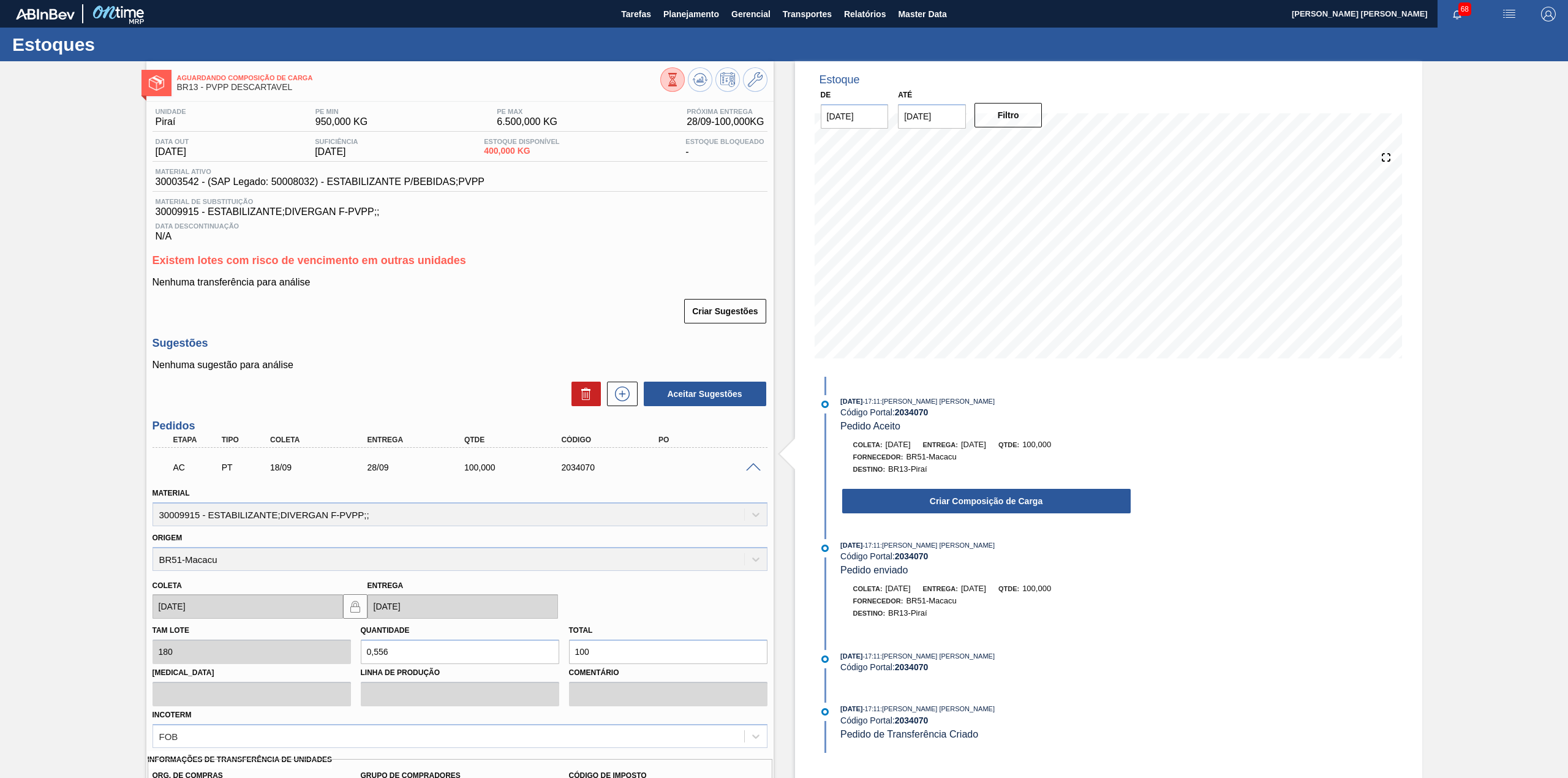
click at [753, 466] on span at bounding box center [753, 468] width 15 height 9
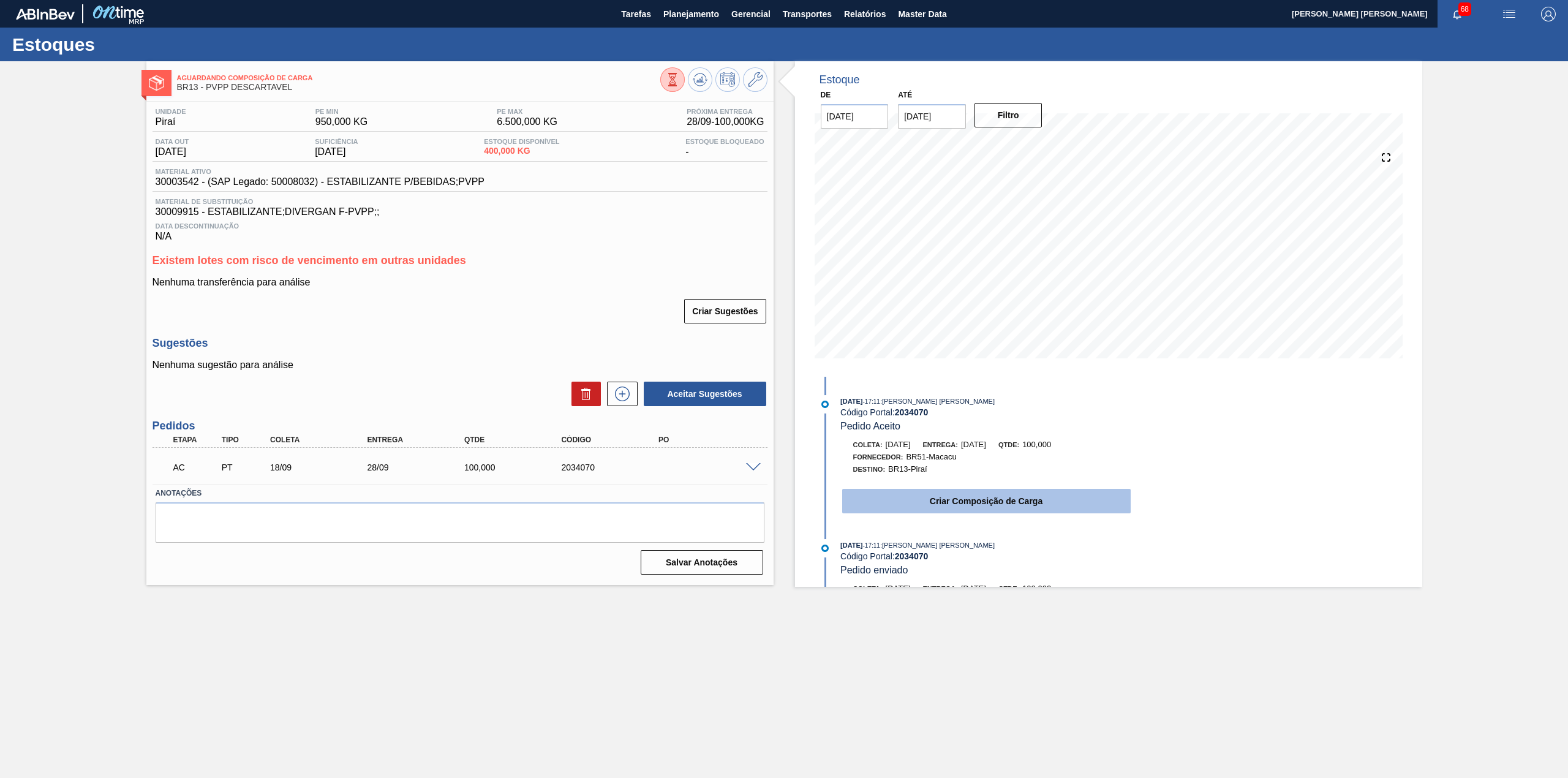
click at [1008, 506] on button "Criar Composição de Carga" at bounding box center [986, 501] width 288 height 25
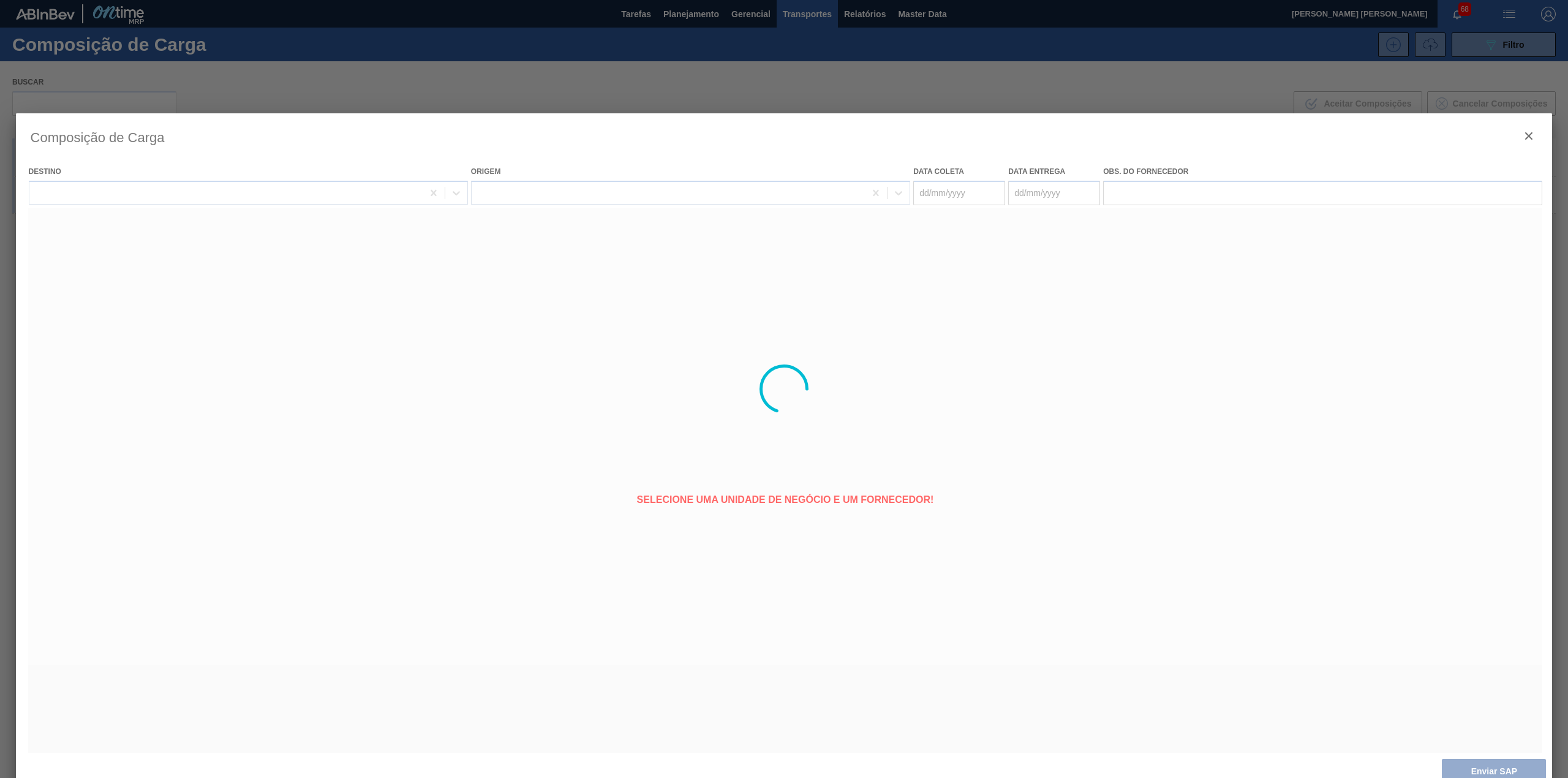
type coleta "[DATE]"
type entrega "[DATE]"
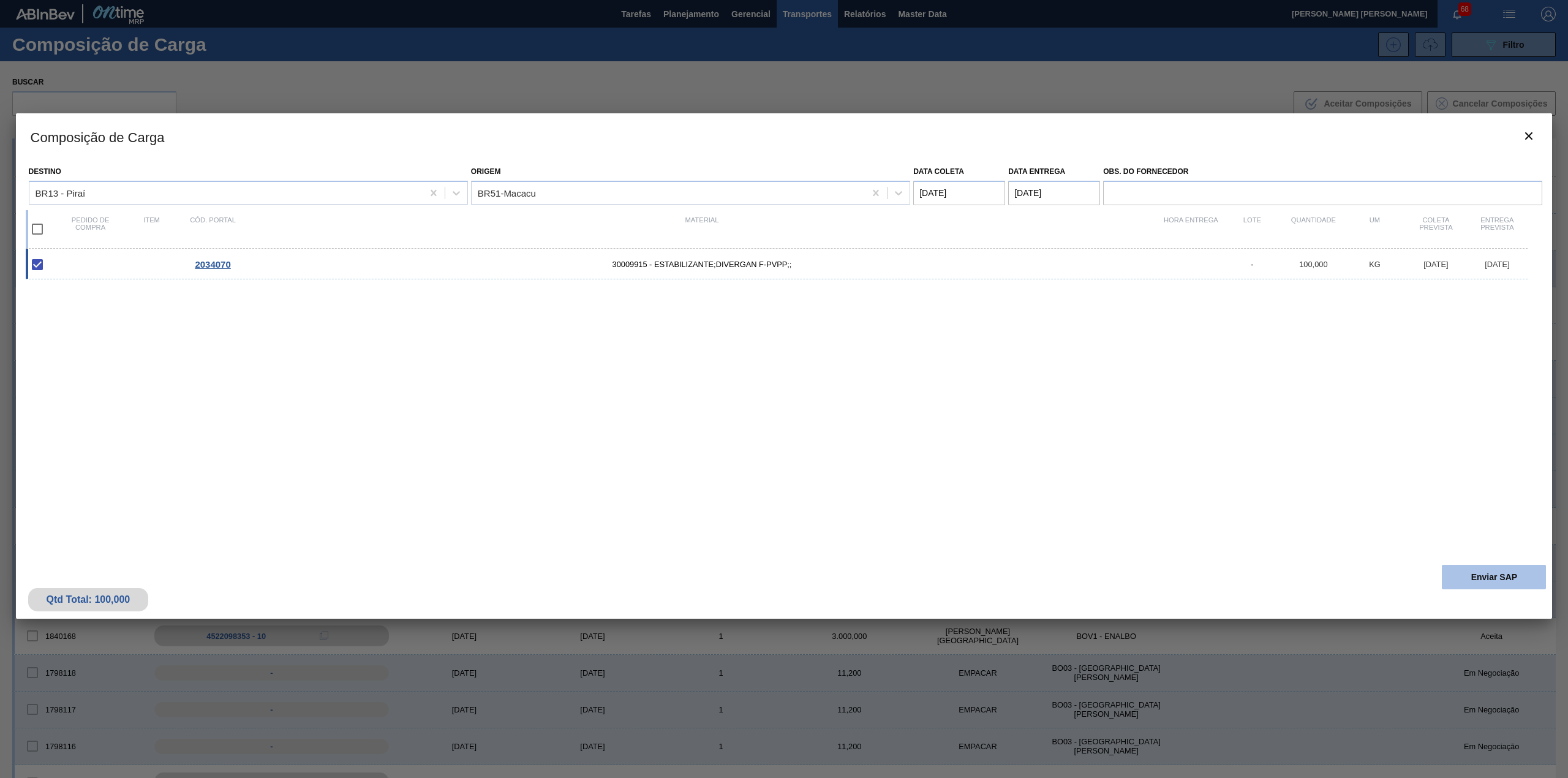
click at [1455, 578] on button "Enviar SAP" at bounding box center [1494, 577] width 104 height 25
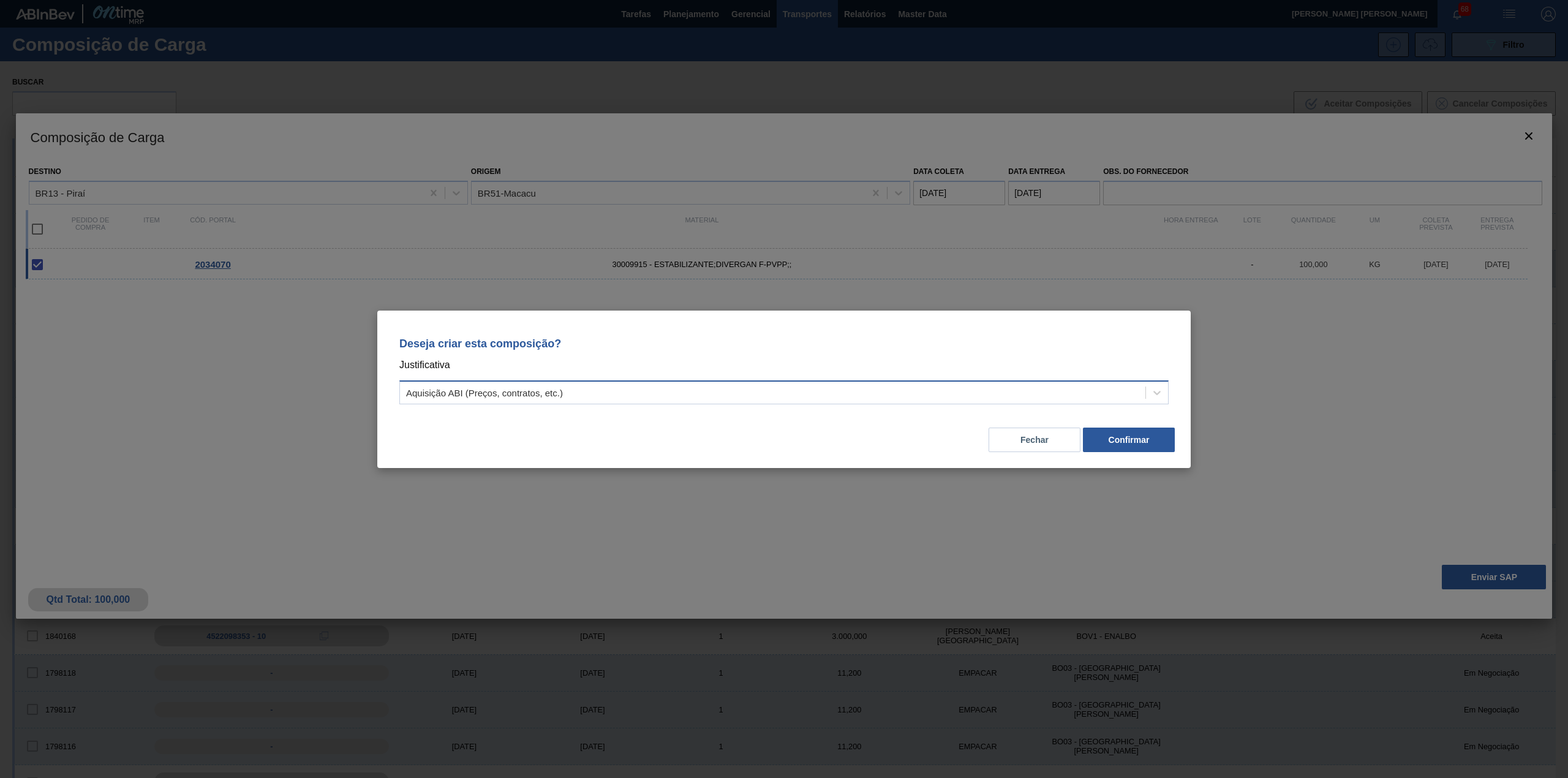
click at [799, 380] on div "Deseja criar esta composição? Justificativa Aquisição ABI (Preços, contratos, e…" at bounding box center [783, 368] width 784 height 87
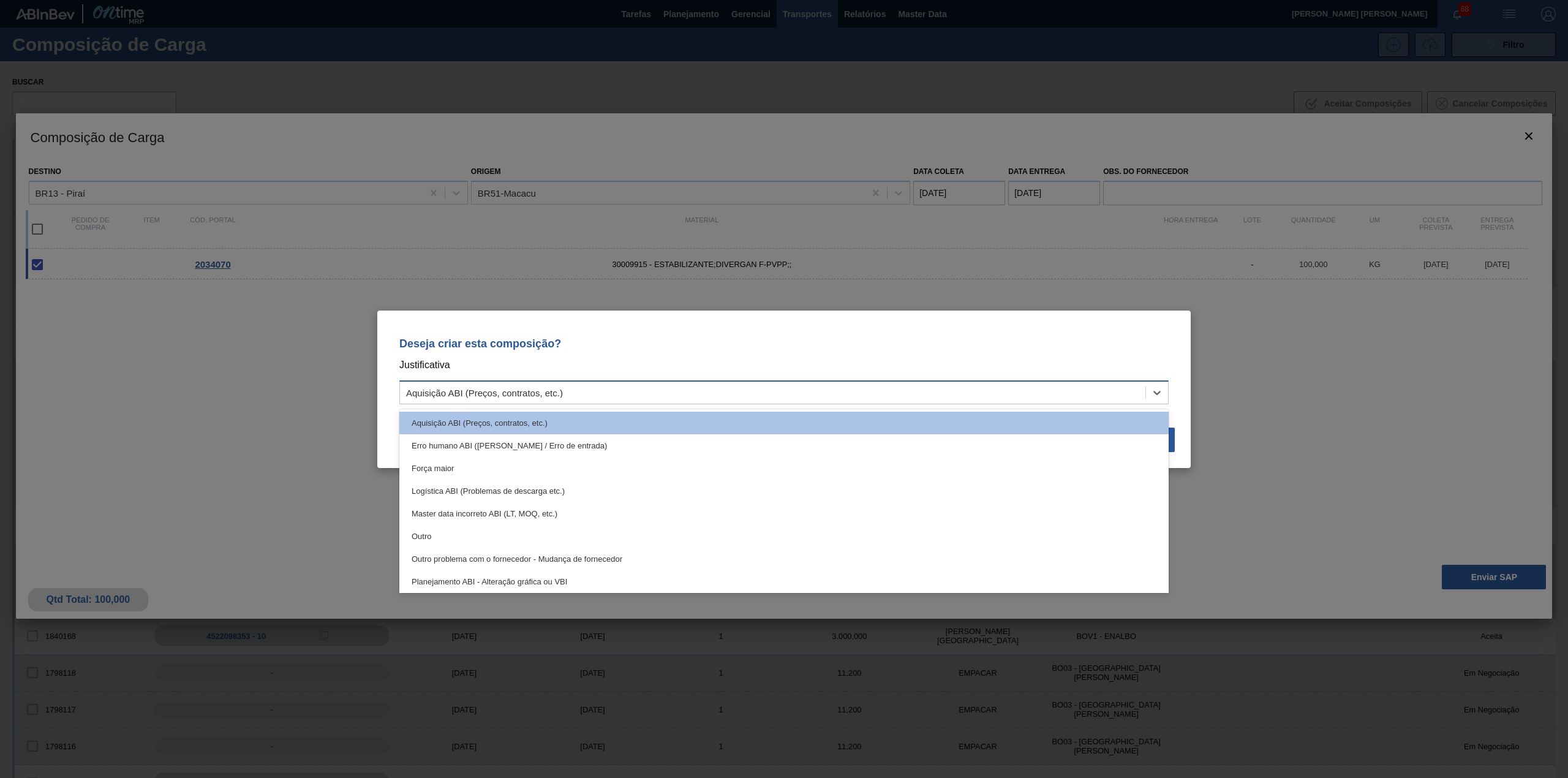
click at [792, 387] on div "Aquisição ABI (Preços, contratos, etc.)" at bounding box center [773, 392] width 746 height 18
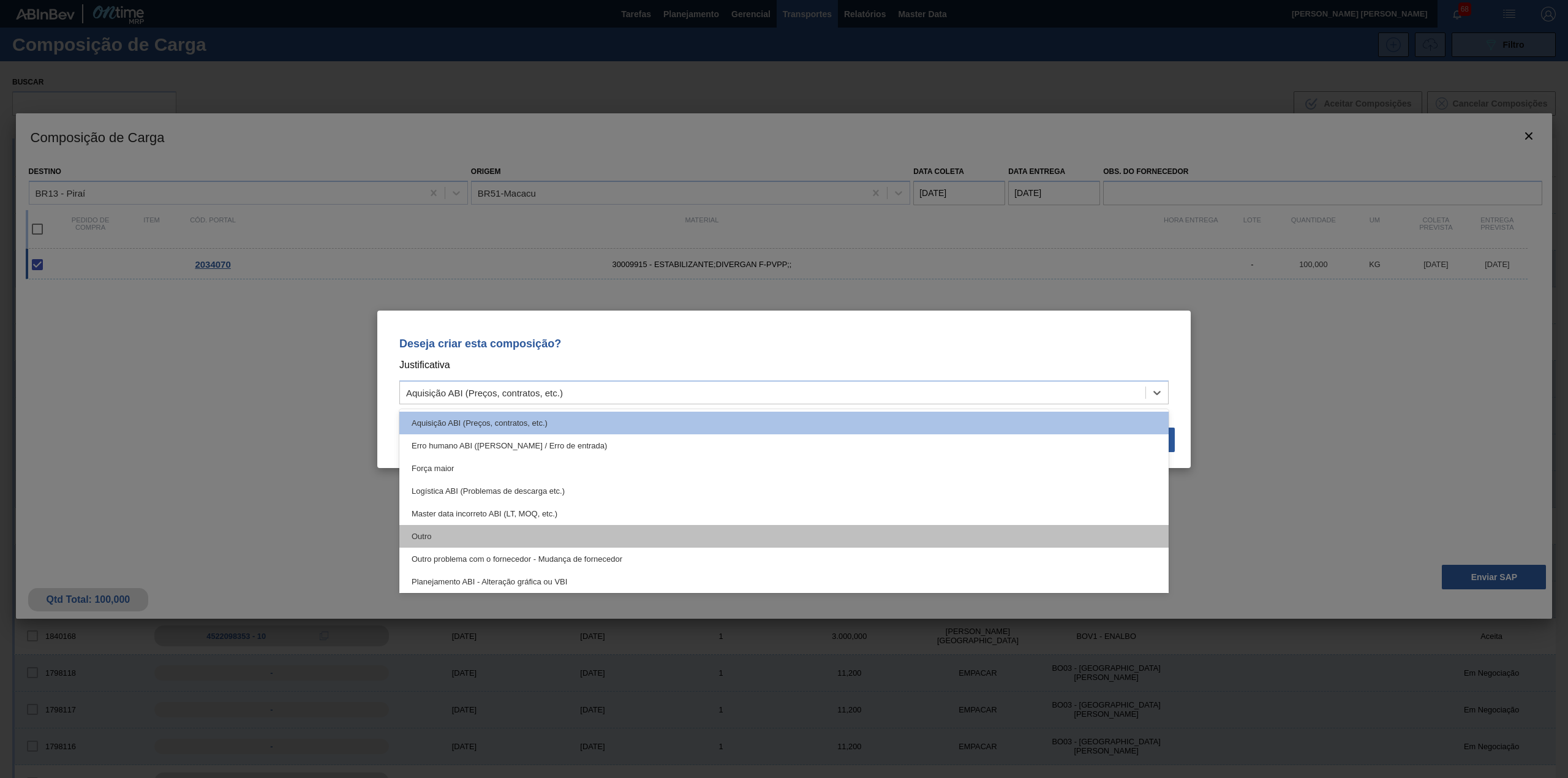
click at [618, 537] on div "Outro" at bounding box center [784, 537] width 769 height 23
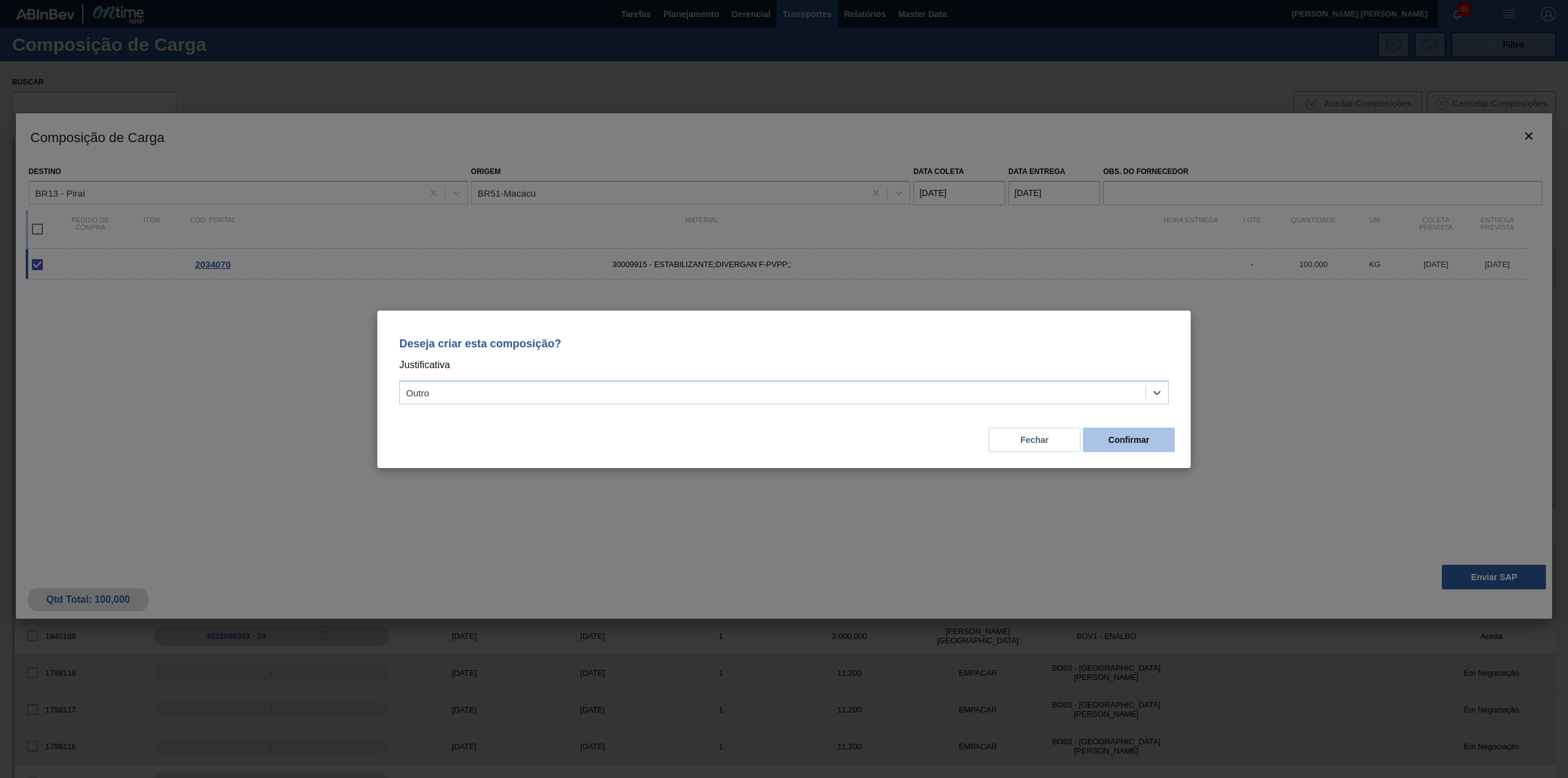
click at [1132, 436] on button "Confirmar" at bounding box center [1129, 440] width 92 height 25
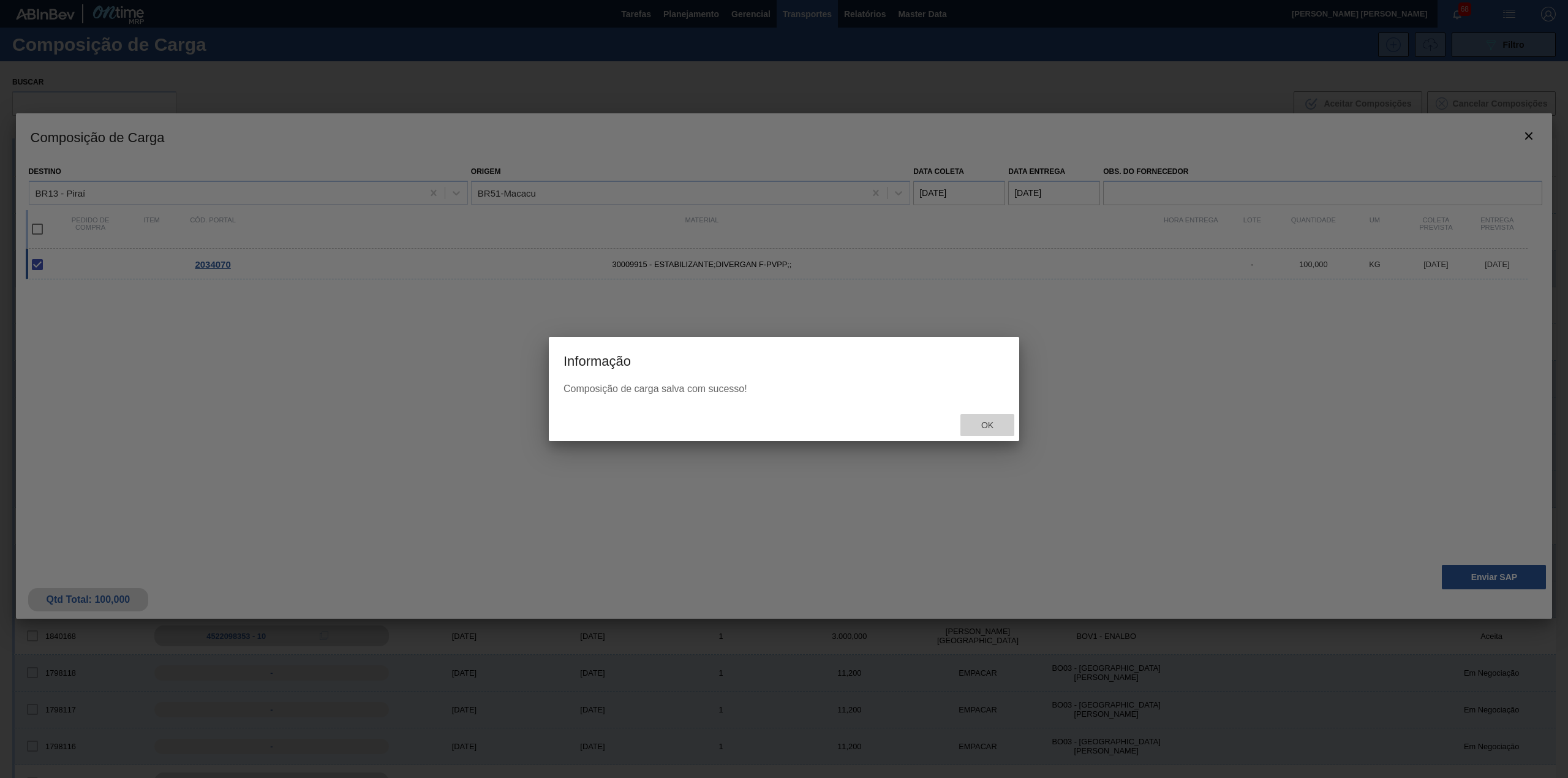
click at [989, 418] on div "Ok" at bounding box center [987, 425] width 54 height 23
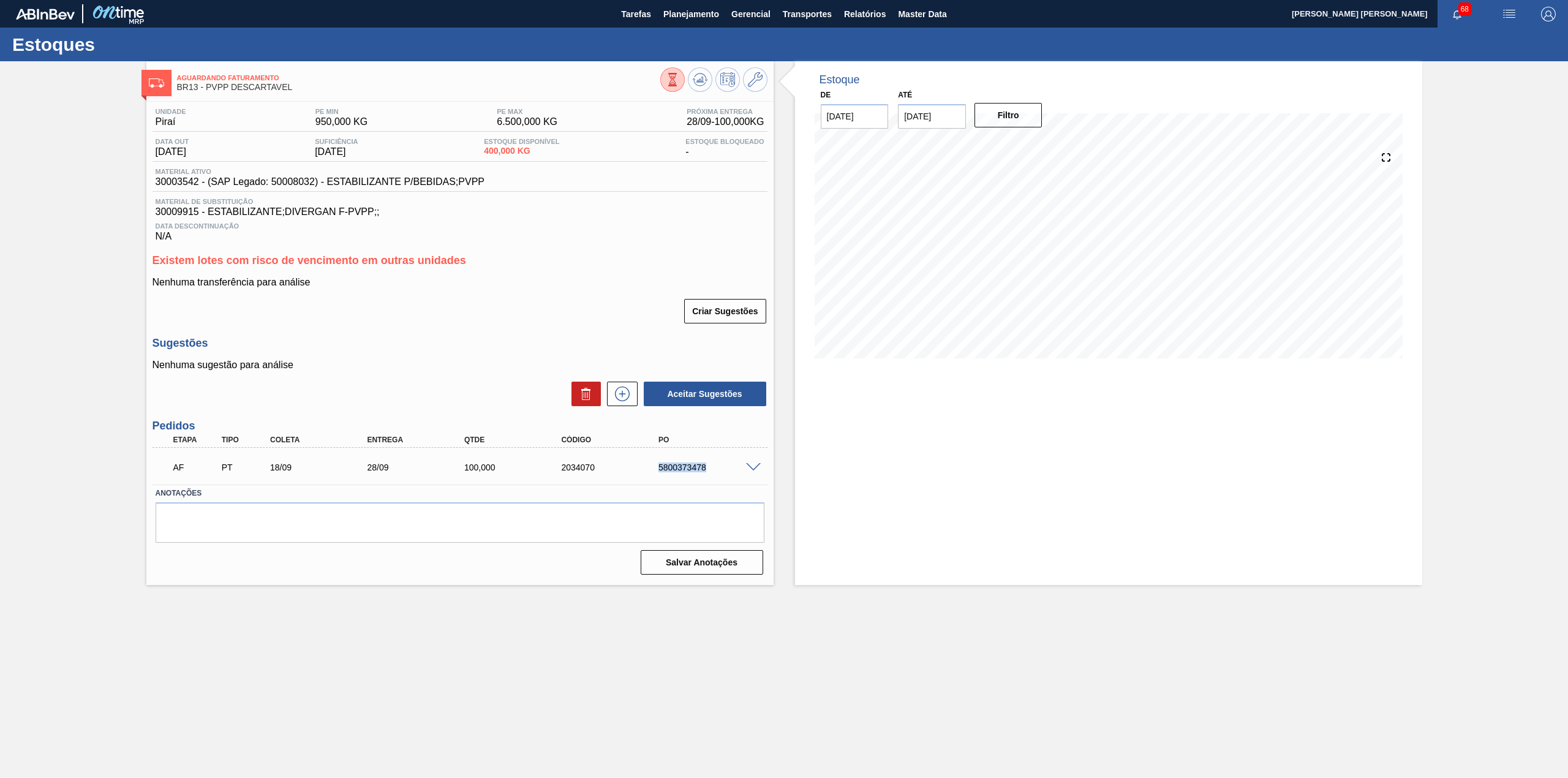
drag, startPoint x: 709, startPoint y: 469, endPoint x: 658, endPoint y: 474, distance: 51.2
click at [658, 474] on div "AF PT 18/09 28/09 100,000 2034070 5800373478" at bounding box center [457, 466] width 582 height 25
copy div "5800373478"
